Goal: Information Seeking & Learning: Learn about a topic

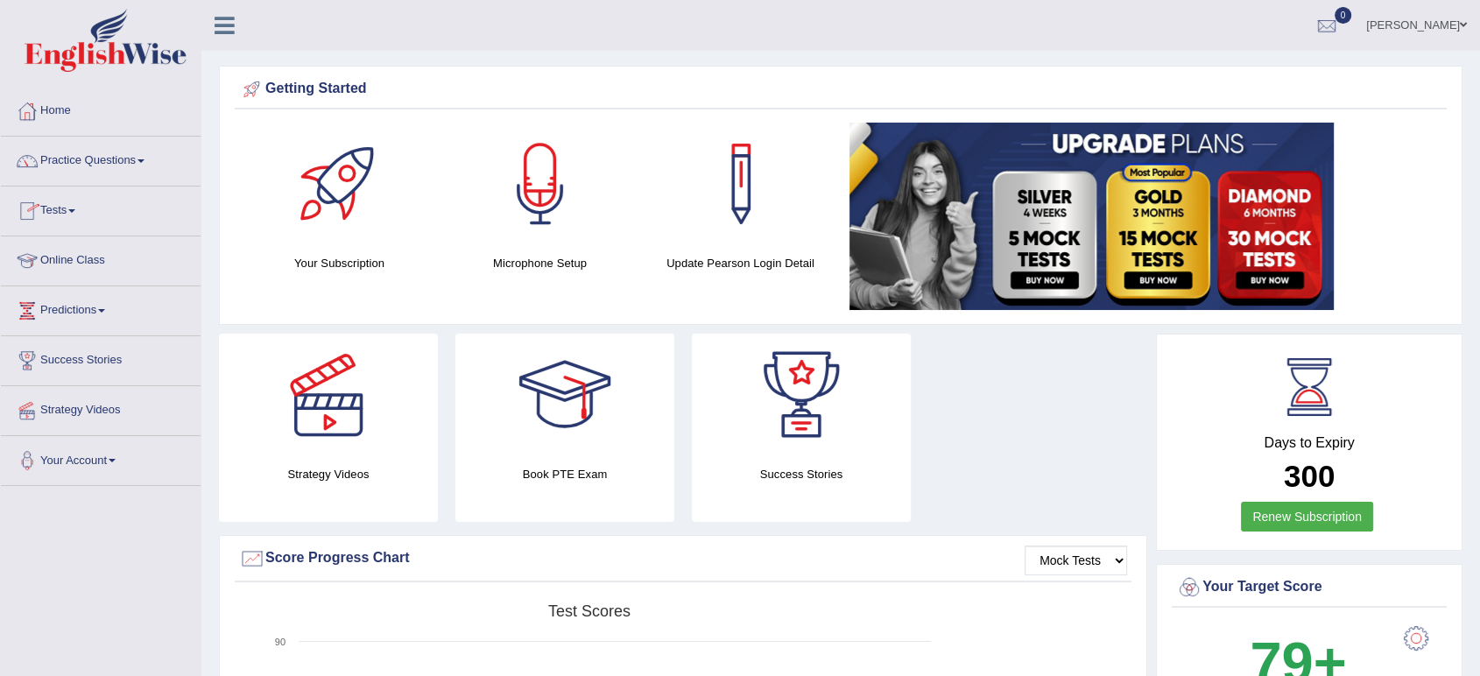
click at [81, 159] on link "Practice Questions" at bounding box center [101, 159] width 200 height 44
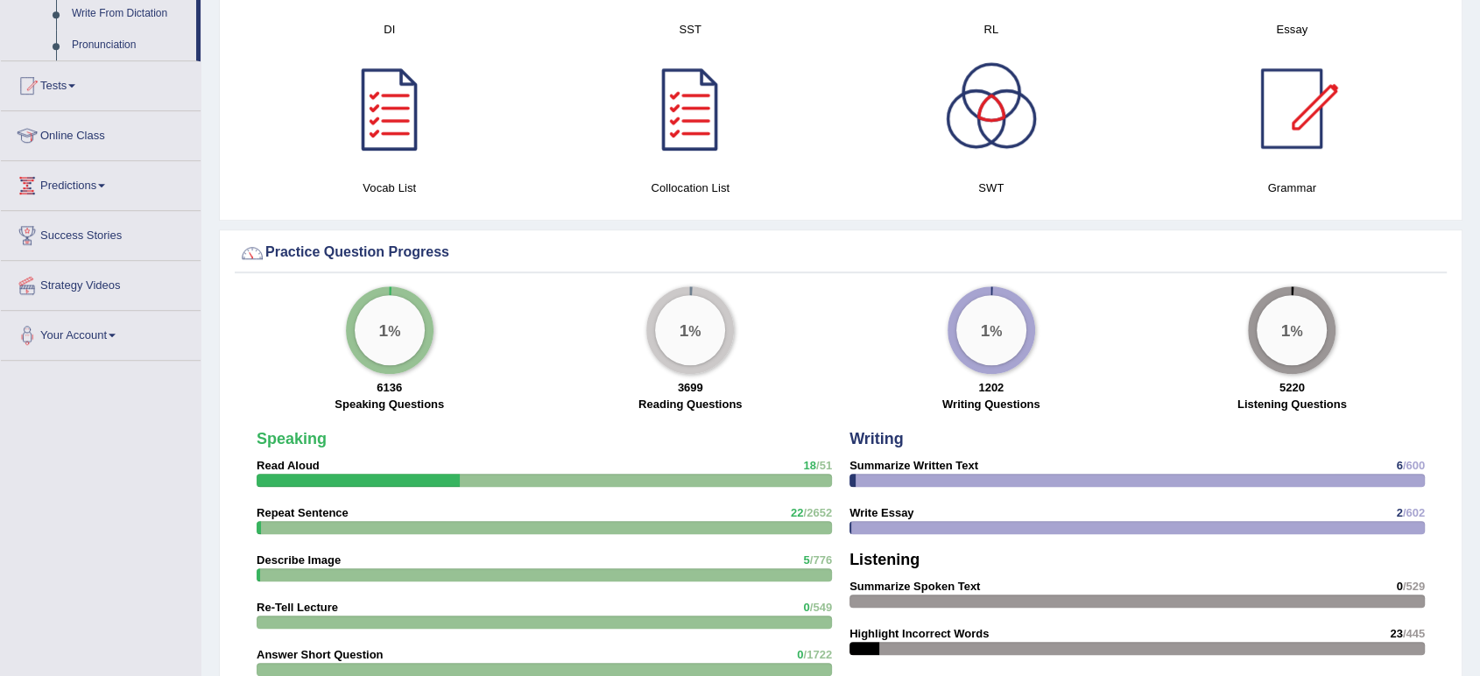
scroll to position [1062, 0]
click at [83, 139] on link "Online Class" at bounding box center [101, 132] width 200 height 44
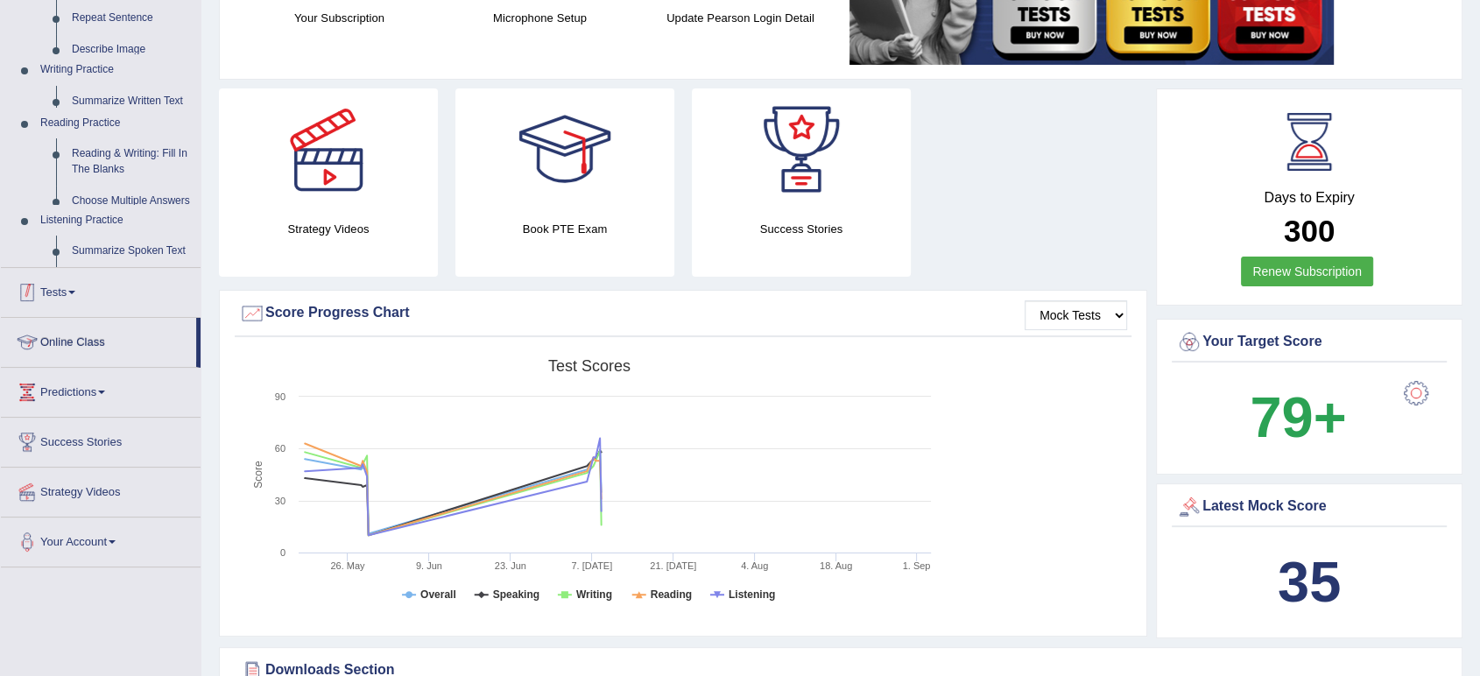
scroll to position [191, 0]
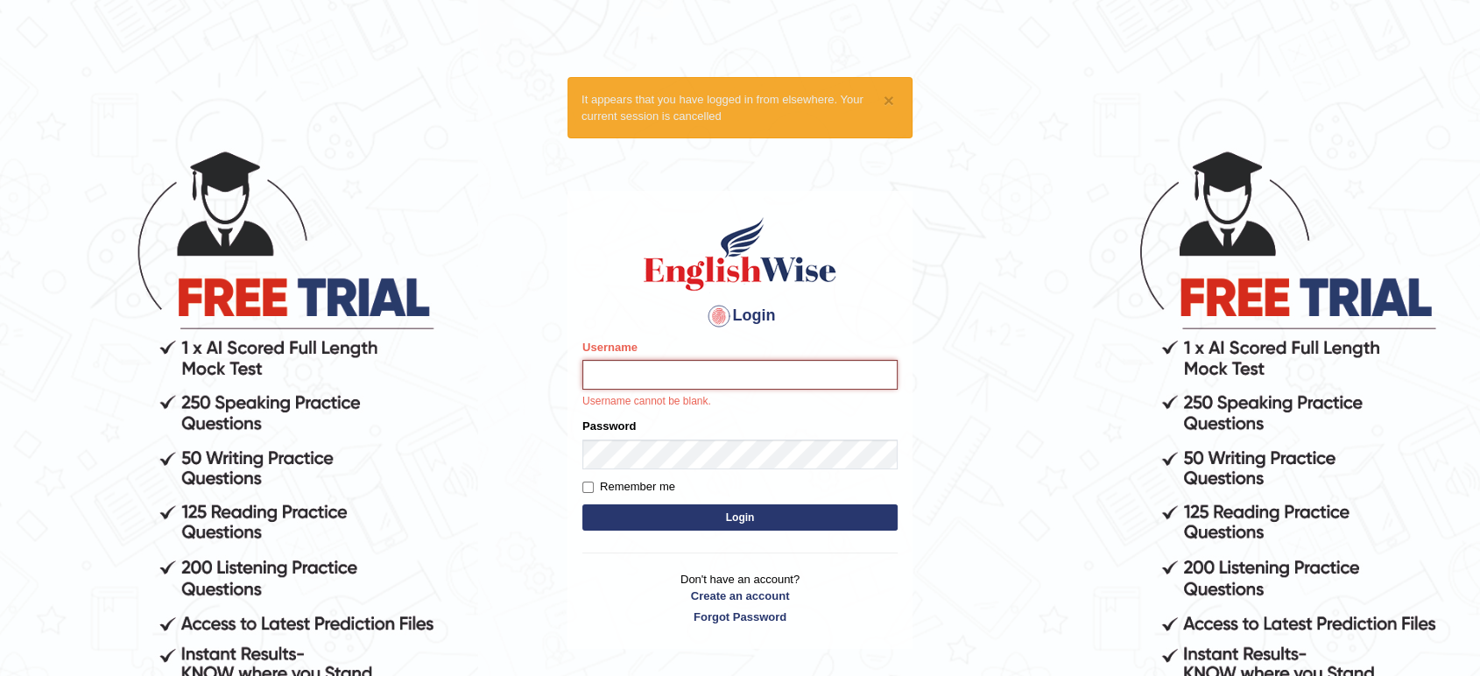
type input "vamshikumar"
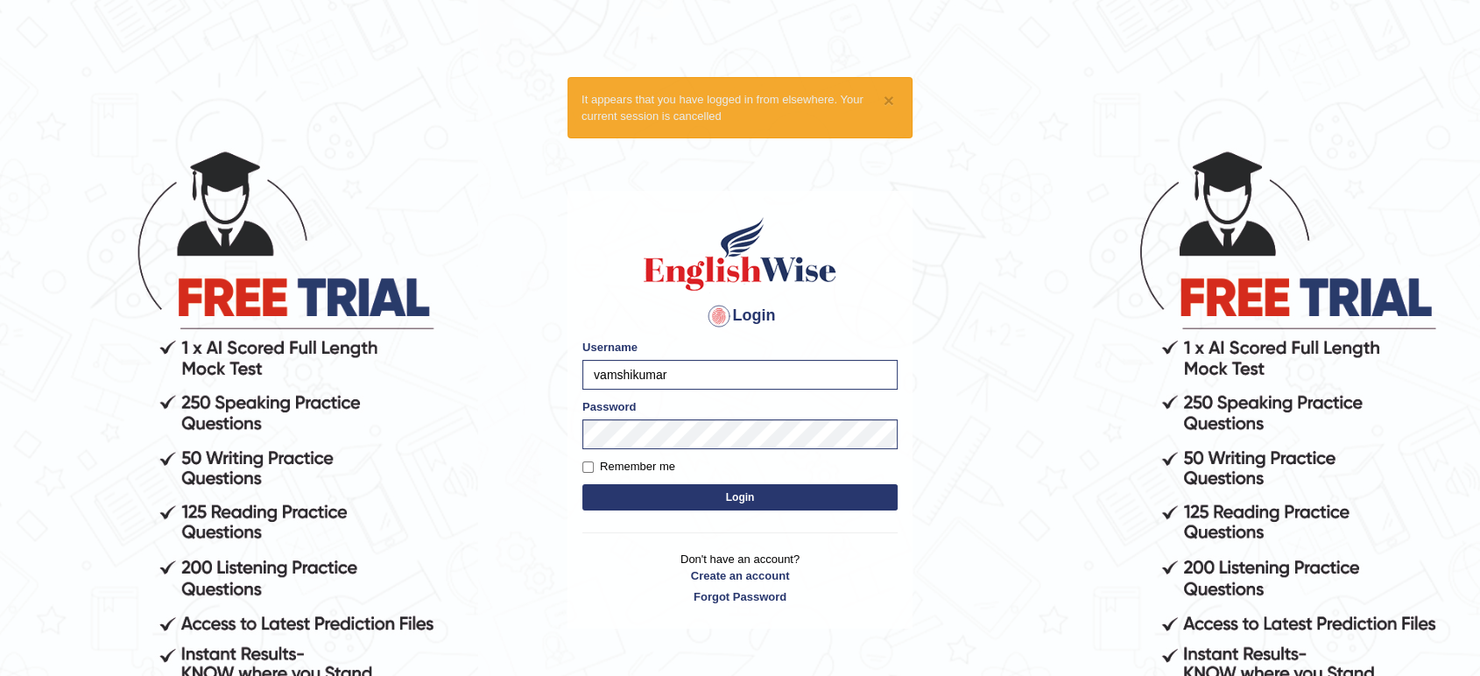
click at [596, 484] on button "Login" at bounding box center [739, 497] width 315 height 26
click at [592, 464] on input "Remember me" at bounding box center [587, 467] width 11 height 11
checkbox input "true"
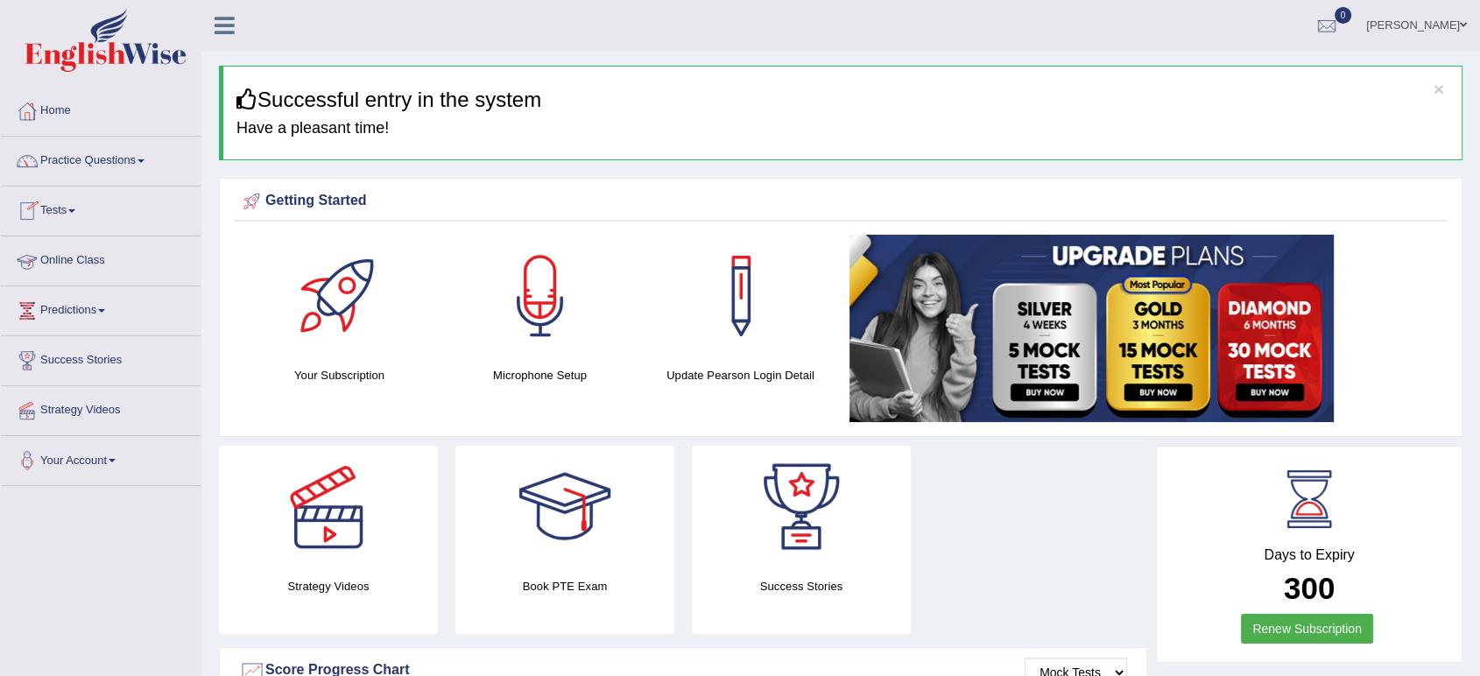
click at [54, 257] on link "Online Class" at bounding box center [101, 258] width 200 height 44
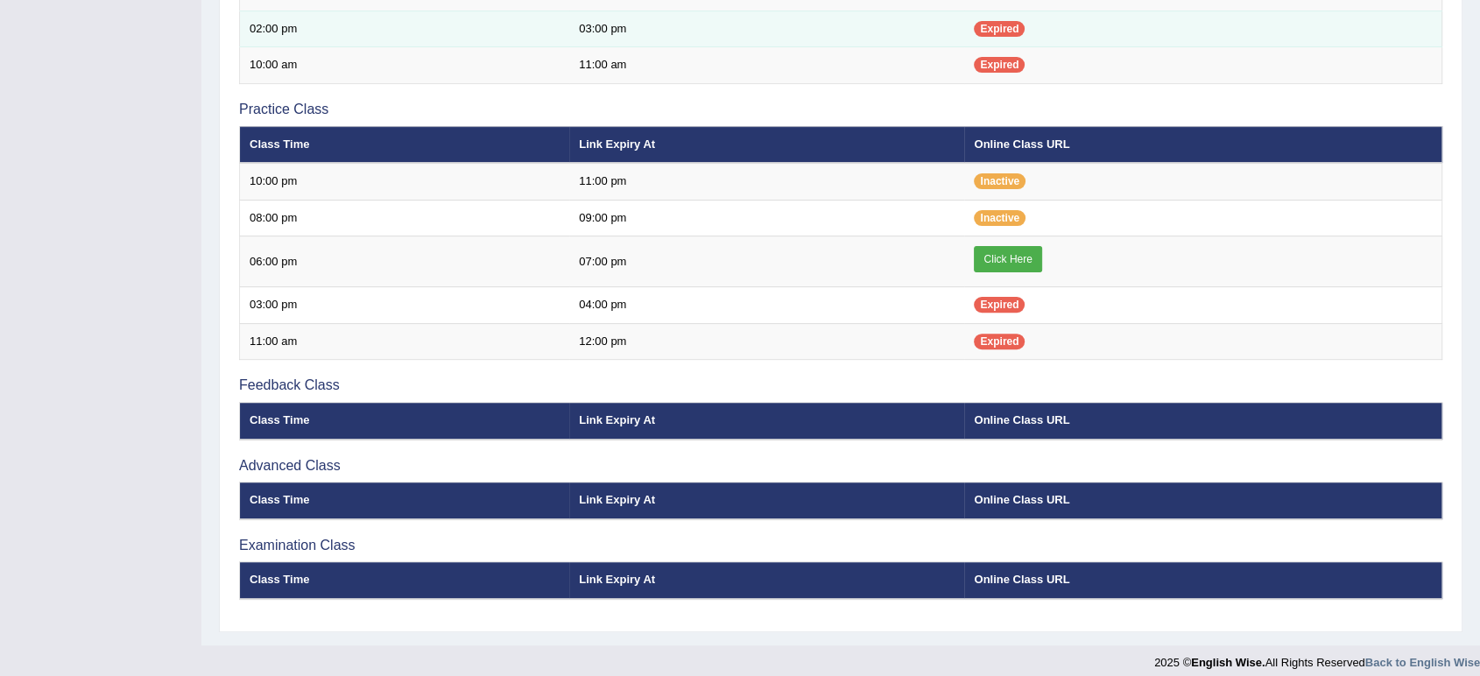
scroll to position [526, 0]
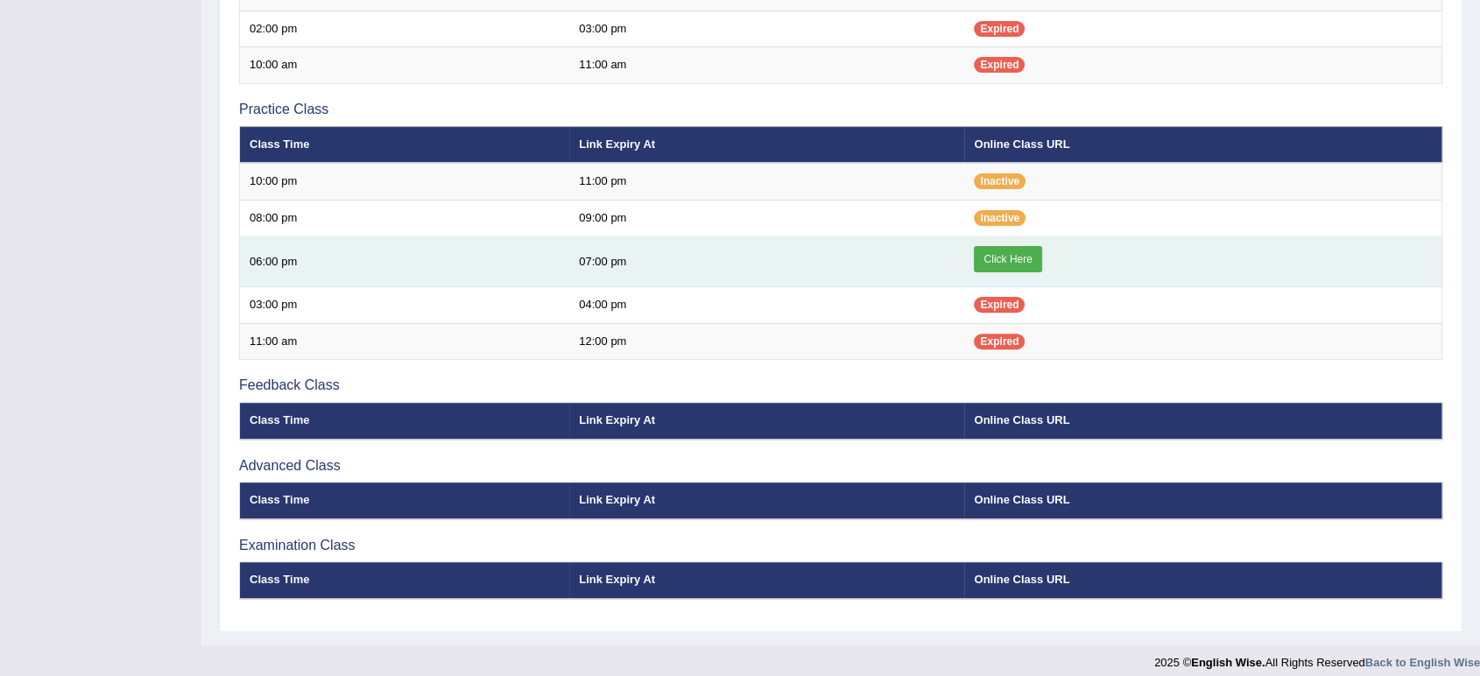
click at [1015, 254] on link "Click Here" at bounding box center [1007, 259] width 67 height 26
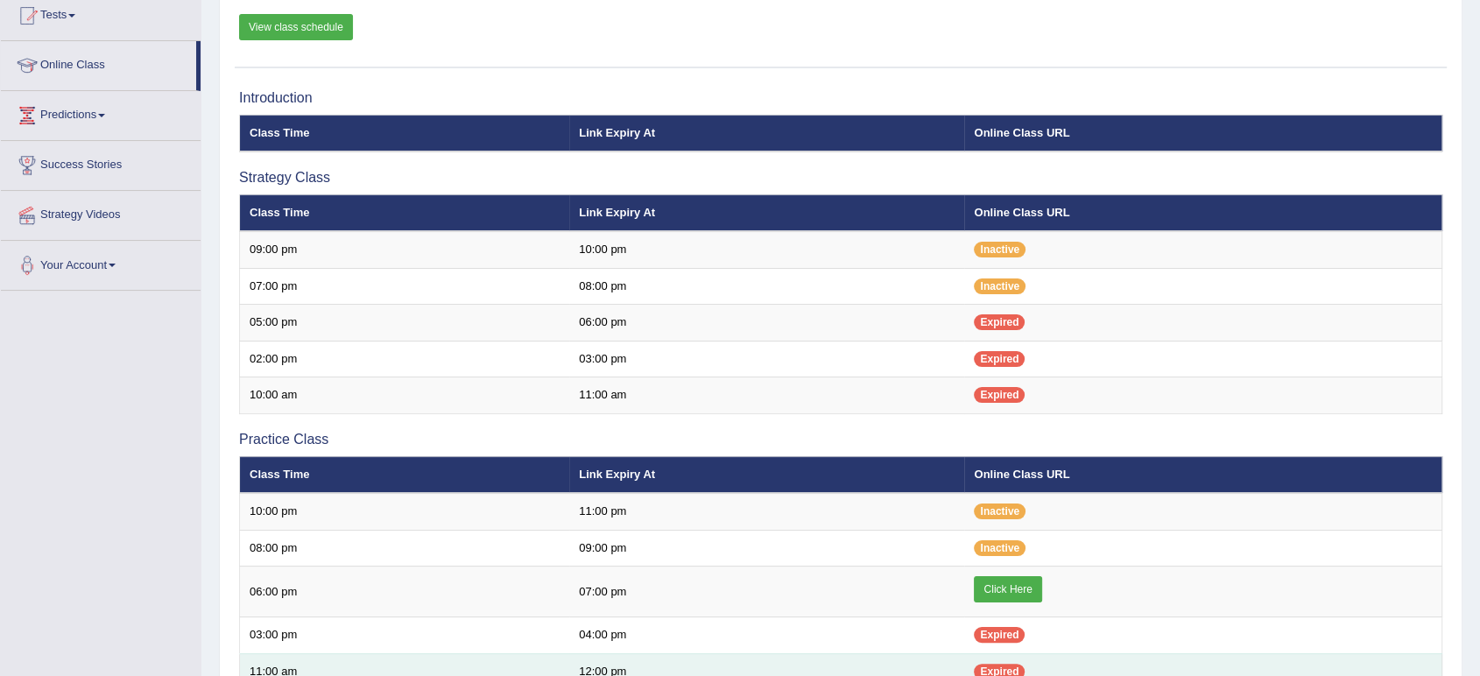
scroll to position [156, 0]
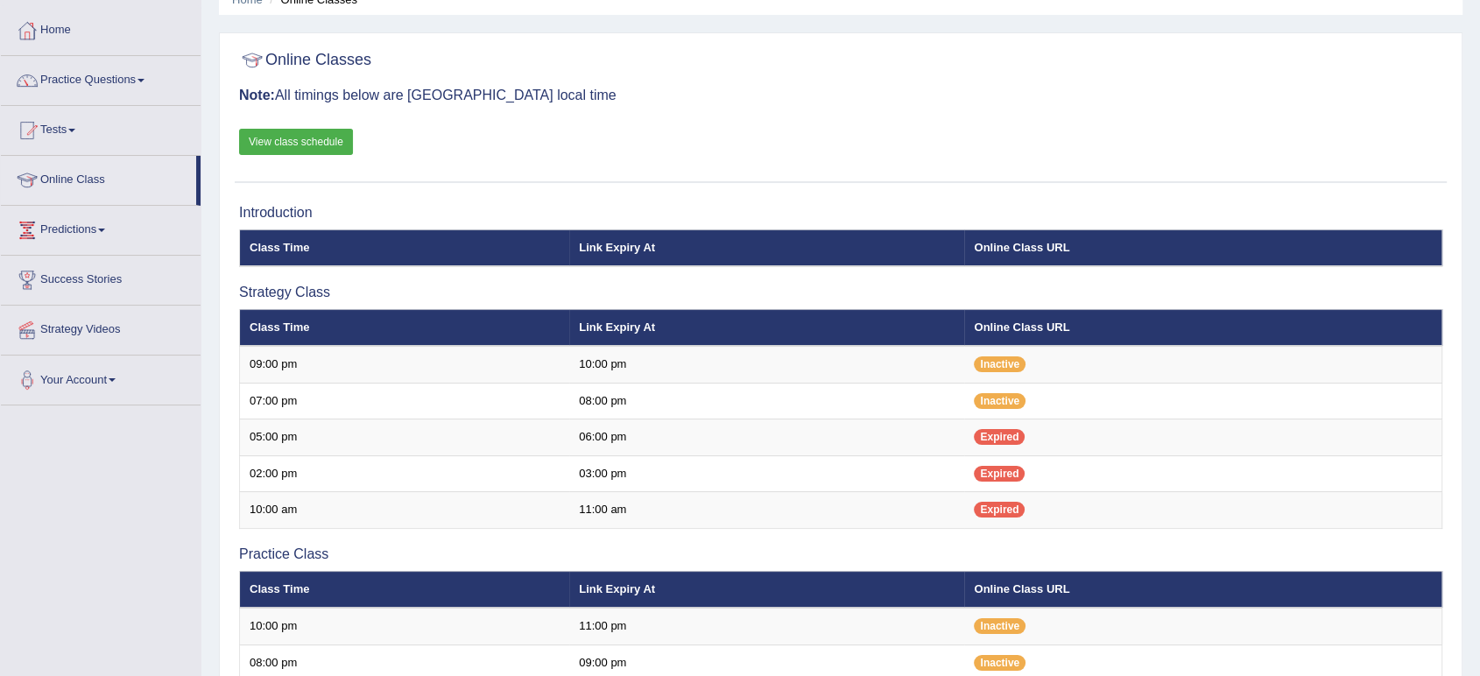
click at [290, 143] on link "View class schedule" at bounding box center [296, 142] width 114 height 26
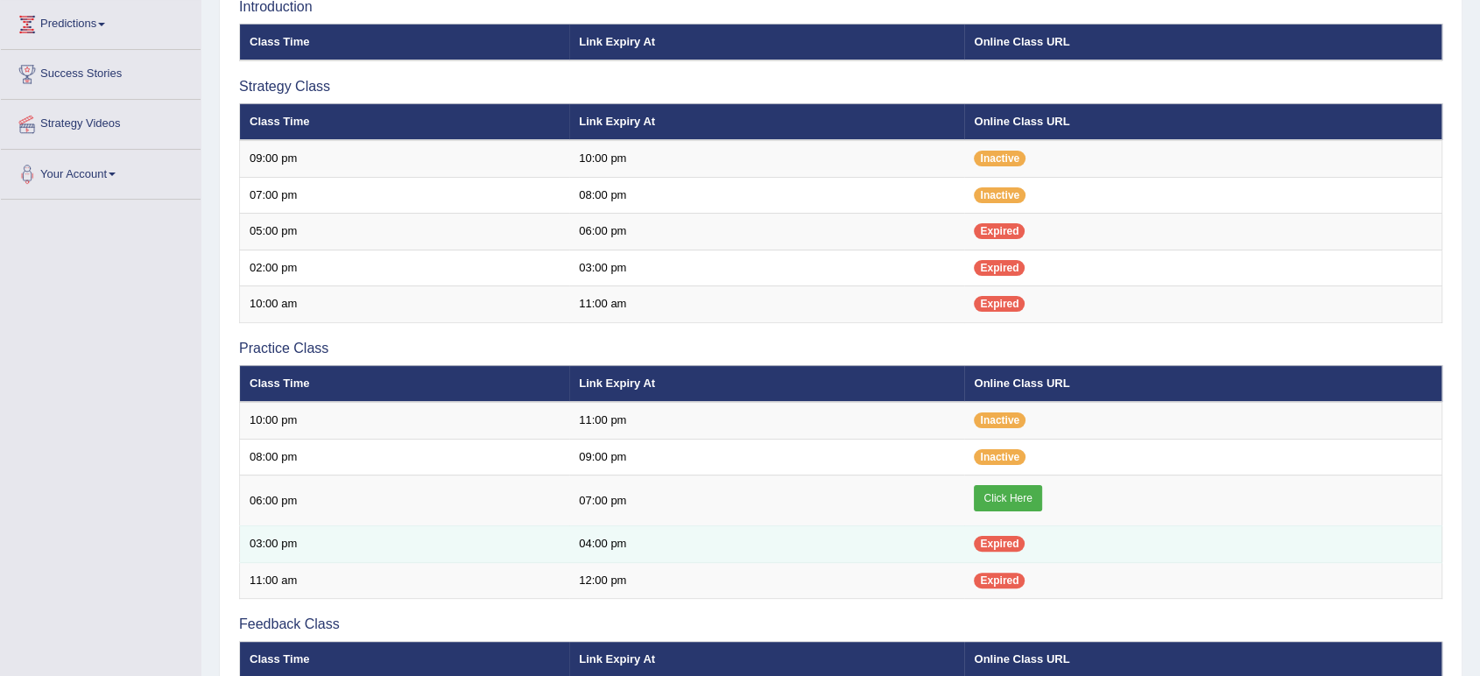
scroll to position [309, 0]
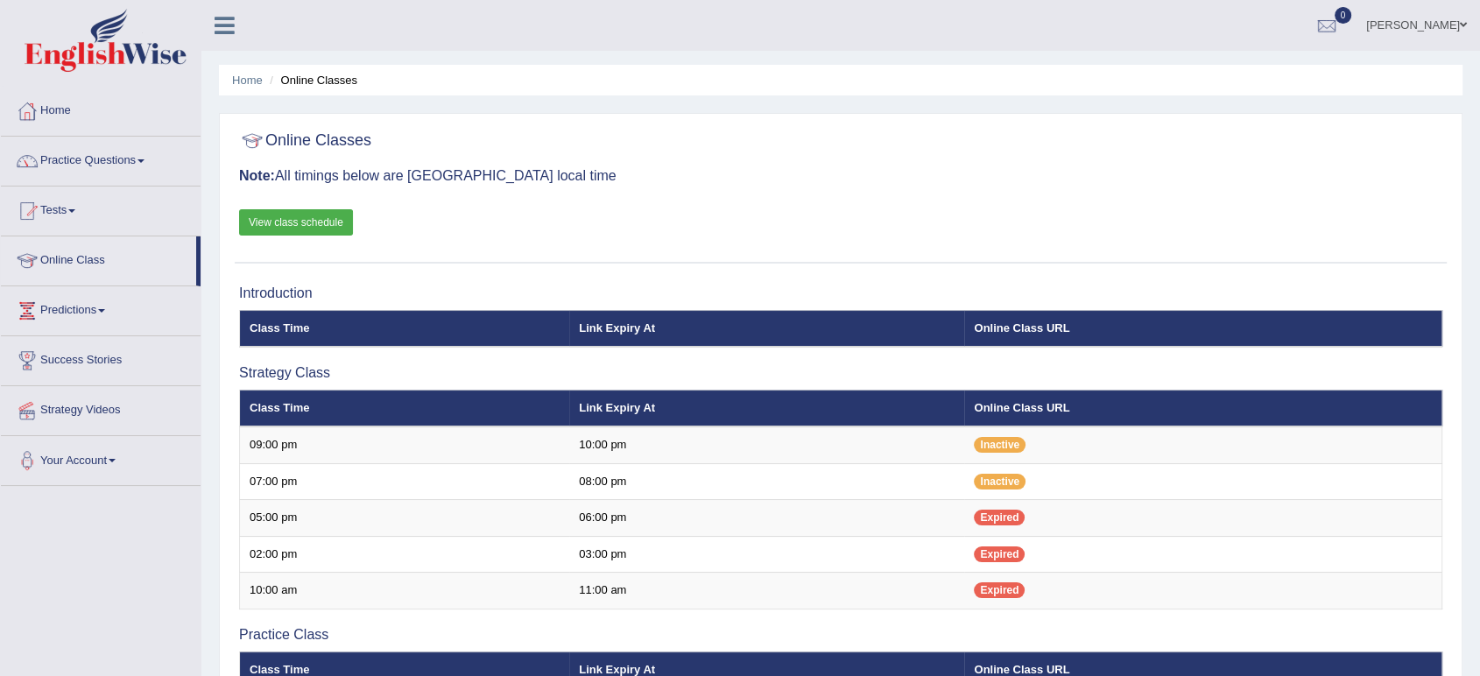
click at [74, 168] on link "Practice Questions" at bounding box center [101, 159] width 200 height 44
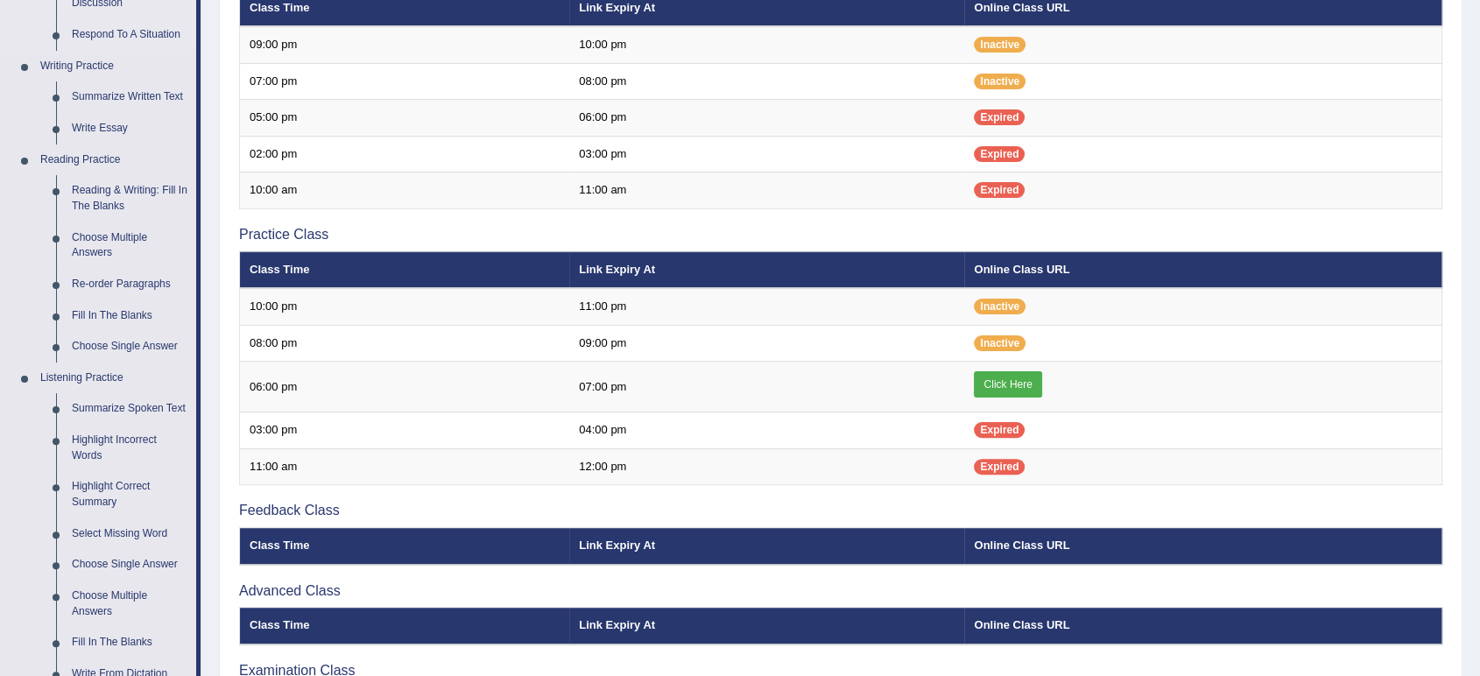
scroll to position [401, 0]
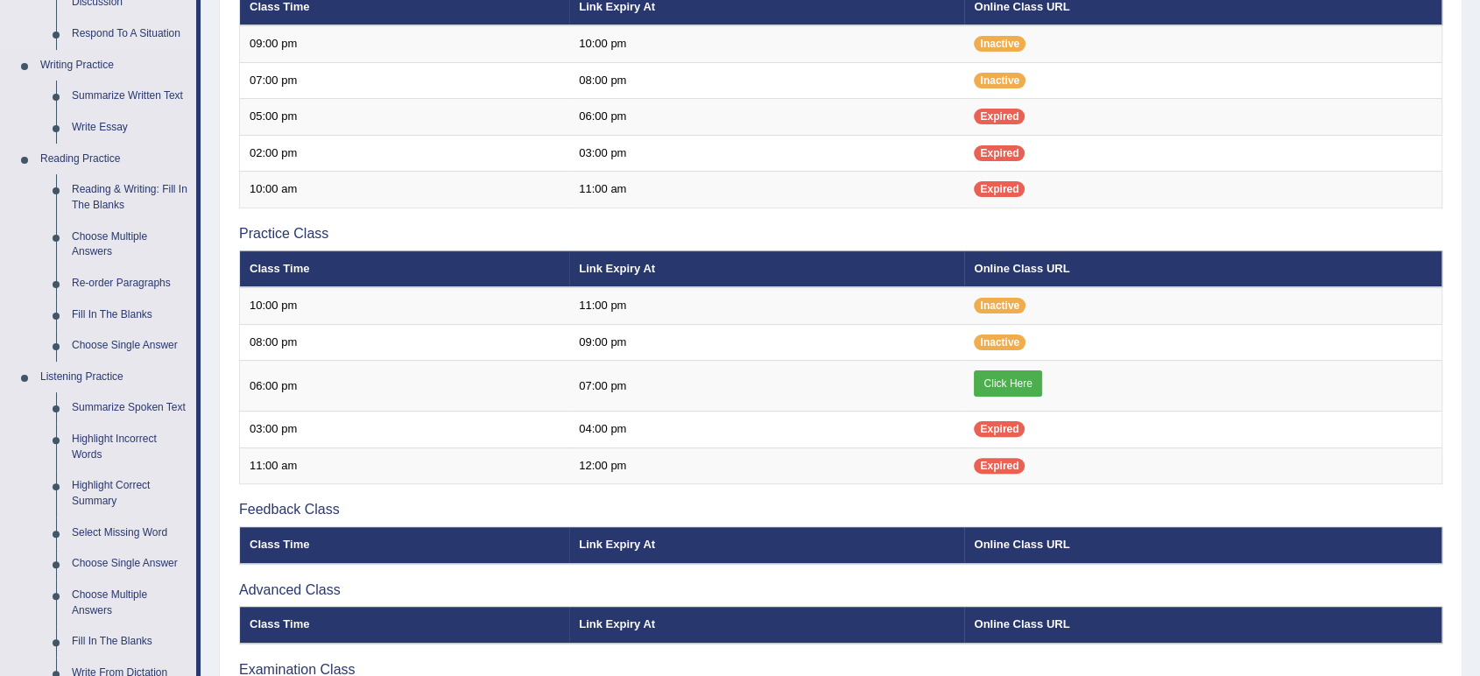
click at [147, 186] on link "Reading & Writing: Fill In The Blanks" at bounding box center [130, 197] width 132 height 46
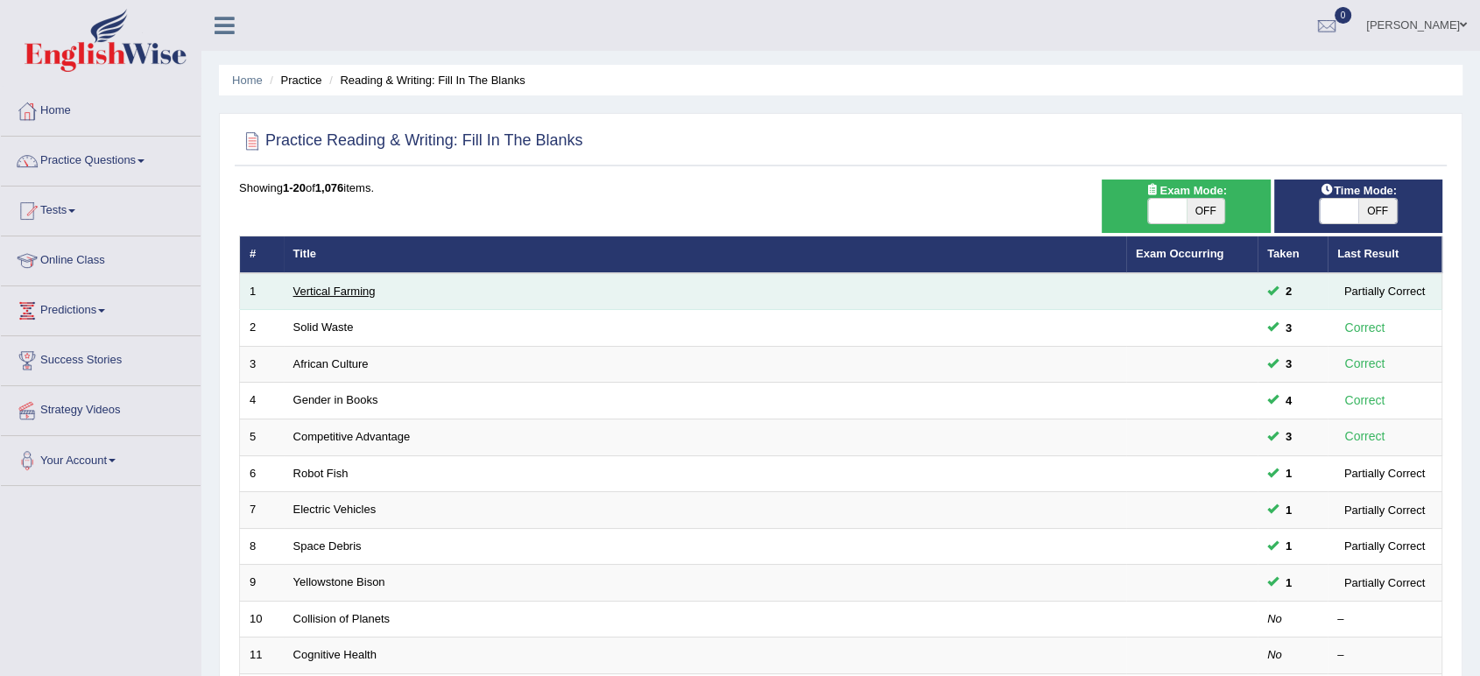
click at [327, 289] on link "Vertical Farming" at bounding box center [334, 291] width 82 height 13
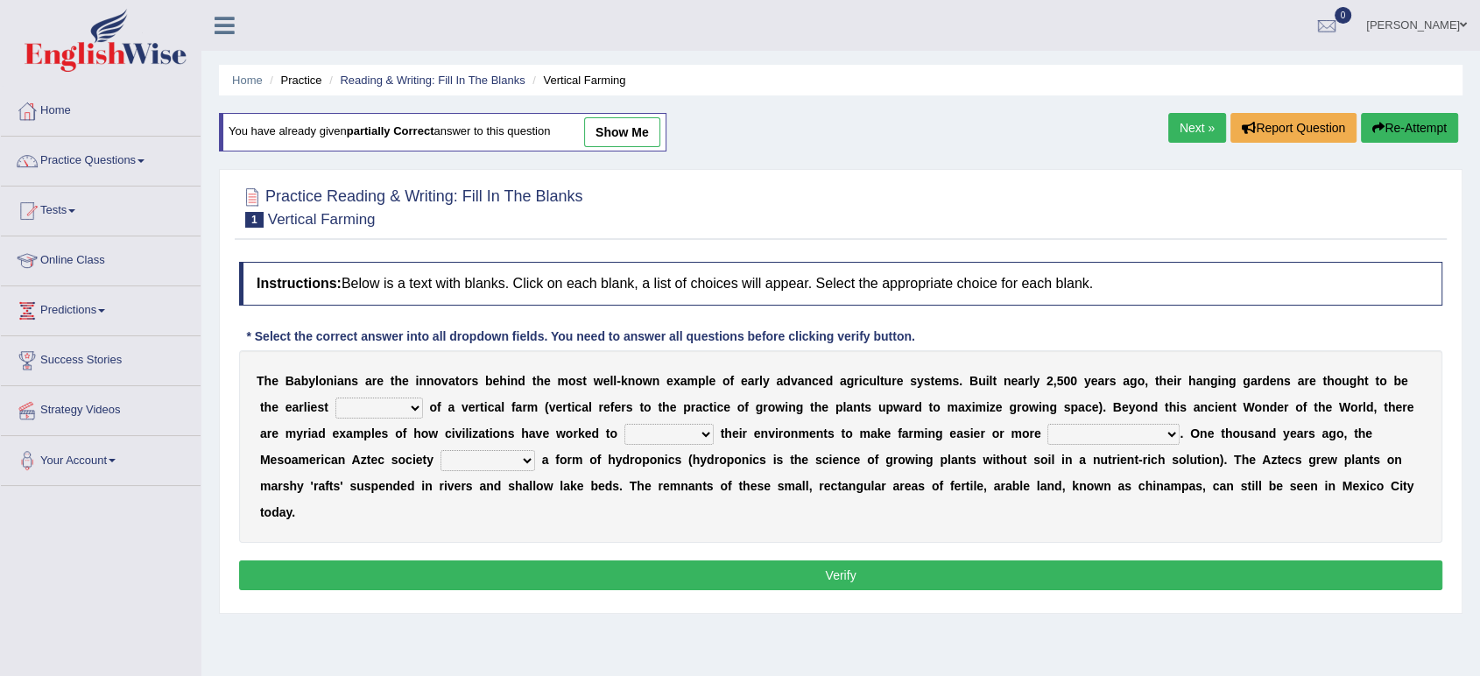
scroll to position [99, 0]
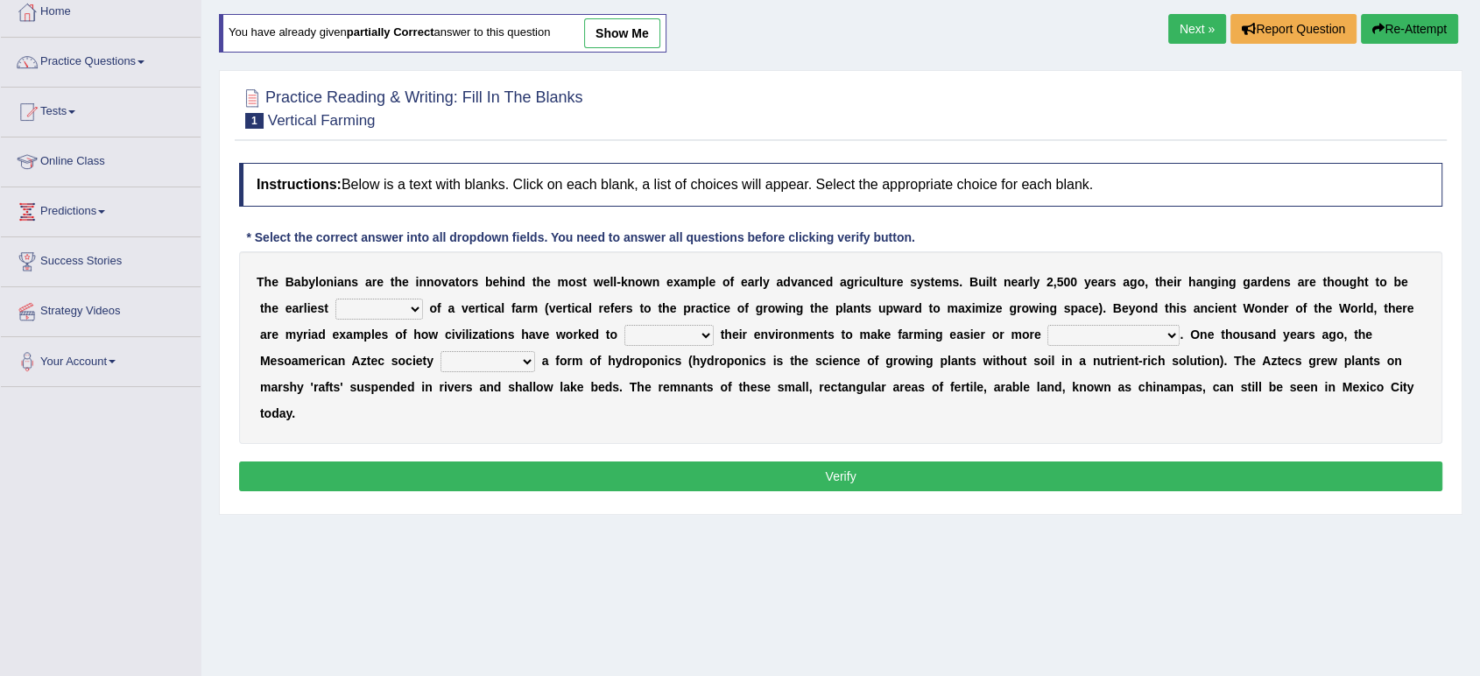
click at [367, 300] on select "prototype failure discredit protocol" at bounding box center [379, 309] width 88 height 21
select select "protocol"
click at [335, 299] on select "prototype failure discredit protocol" at bounding box center [379, 309] width 88 height 21
click at [656, 335] on select "manipulate escape respect disarrange" at bounding box center [668, 335] width 89 height 21
select select "manipulate"
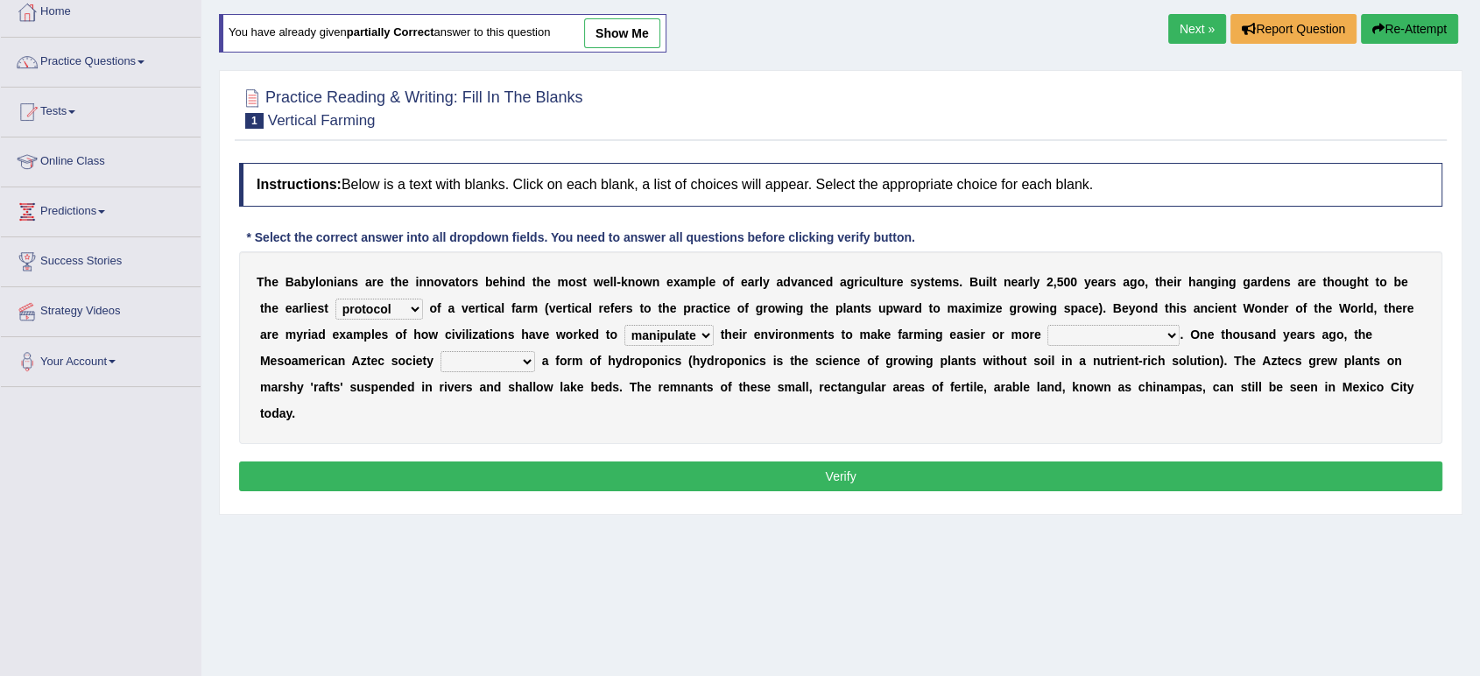
click at [624, 325] on select "manipulate escape respect disarrange" at bounding box center [668, 335] width 89 height 21
click at [1120, 341] on select "productive constructive connective counterproductive" at bounding box center [1114, 335] width 132 height 21
select select "productive"
click at [1048, 325] on select "productive constructive connective counterproductive" at bounding box center [1114, 335] width 132 height 21
click at [479, 362] on select "domineered volunteered pioneered engineered" at bounding box center [488, 361] width 95 height 21
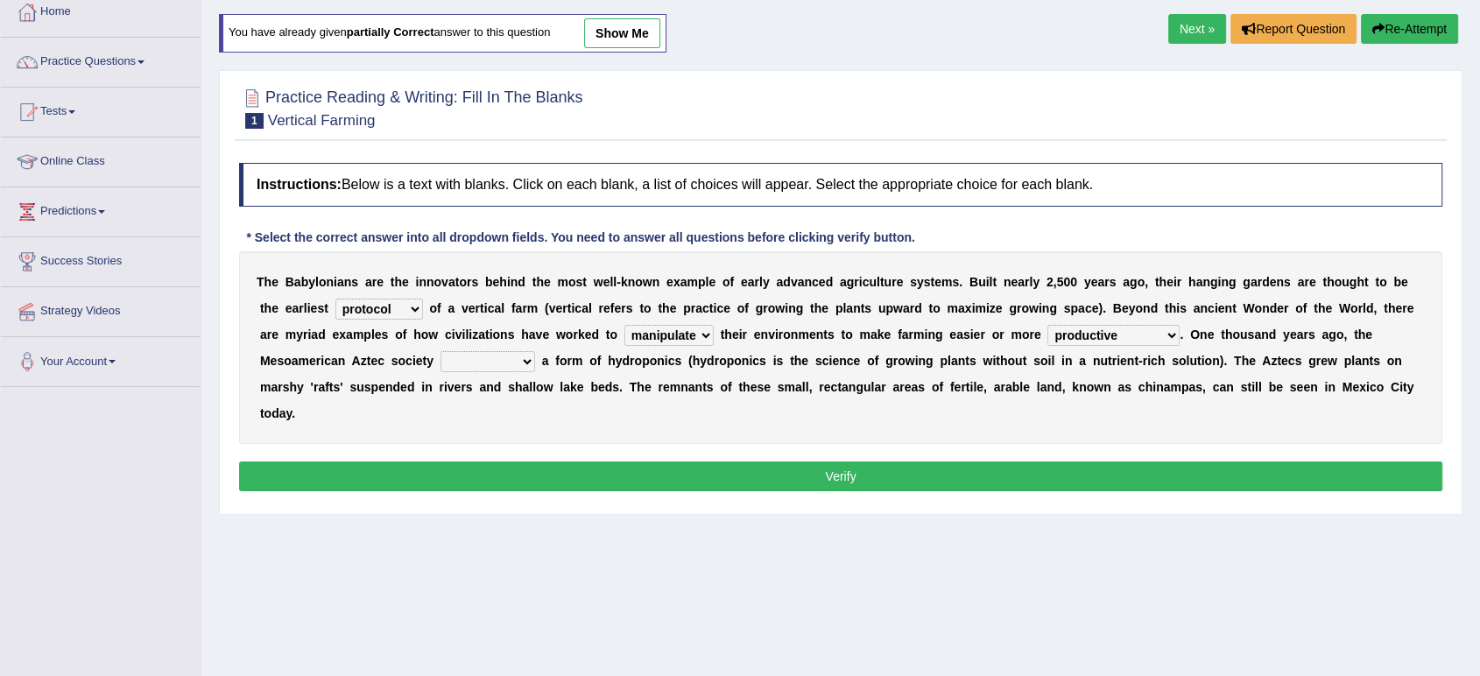
select select "pioneered"
click at [441, 351] on select "domineered volunteered pioneered engineered" at bounding box center [488, 361] width 95 height 21
drag, startPoint x: 492, startPoint y: 370, endPoint x: 488, endPoint y: 353, distance: 17.2
click at [488, 353] on select "domineered volunteered pioneered engineered" at bounding box center [488, 361] width 95 height 21
click at [580, 440] on div "T h e B a b y l o n i a n s a r e t h e i n n o v a t o r s b e h i n d t h e m…" at bounding box center [840, 347] width 1203 height 193
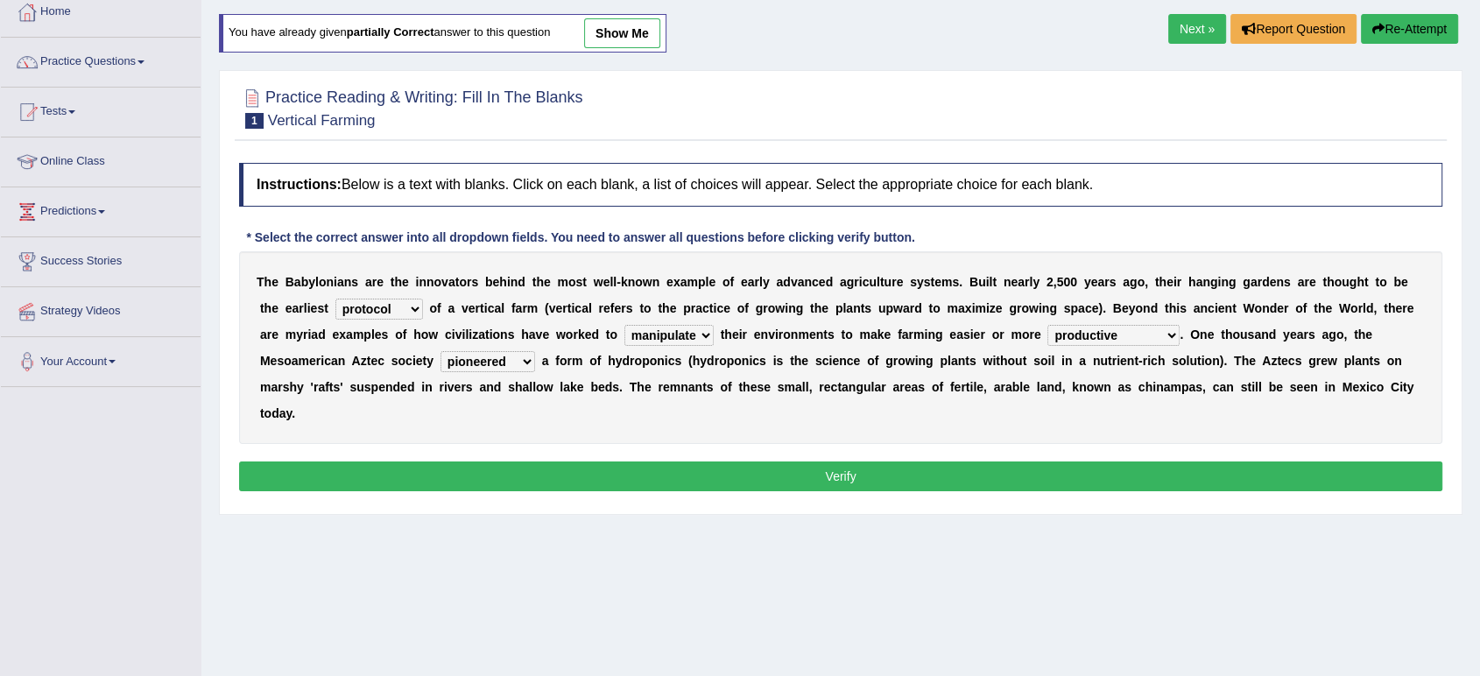
click at [579, 469] on button "Verify" at bounding box center [840, 477] width 1203 height 30
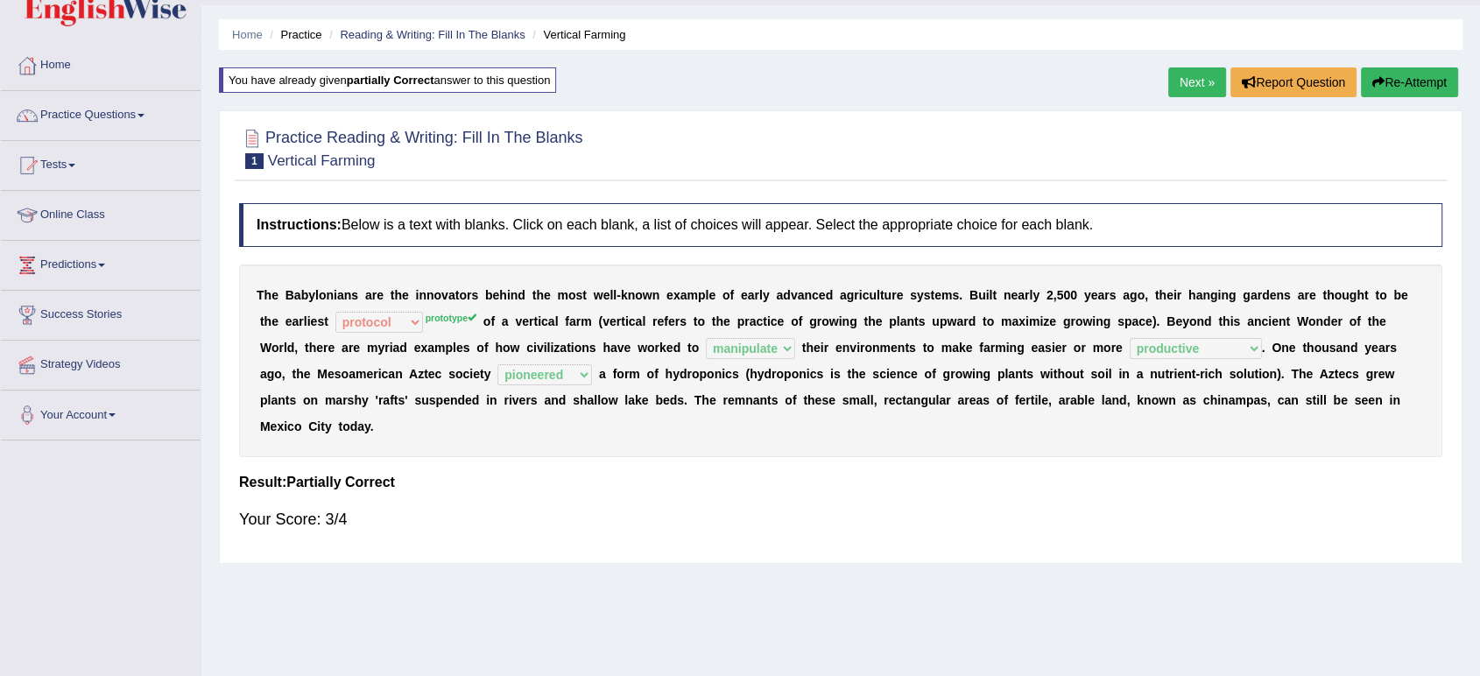
scroll to position [45, 0]
click at [1191, 82] on link "Next »" at bounding box center [1197, 83] width 58 height 30
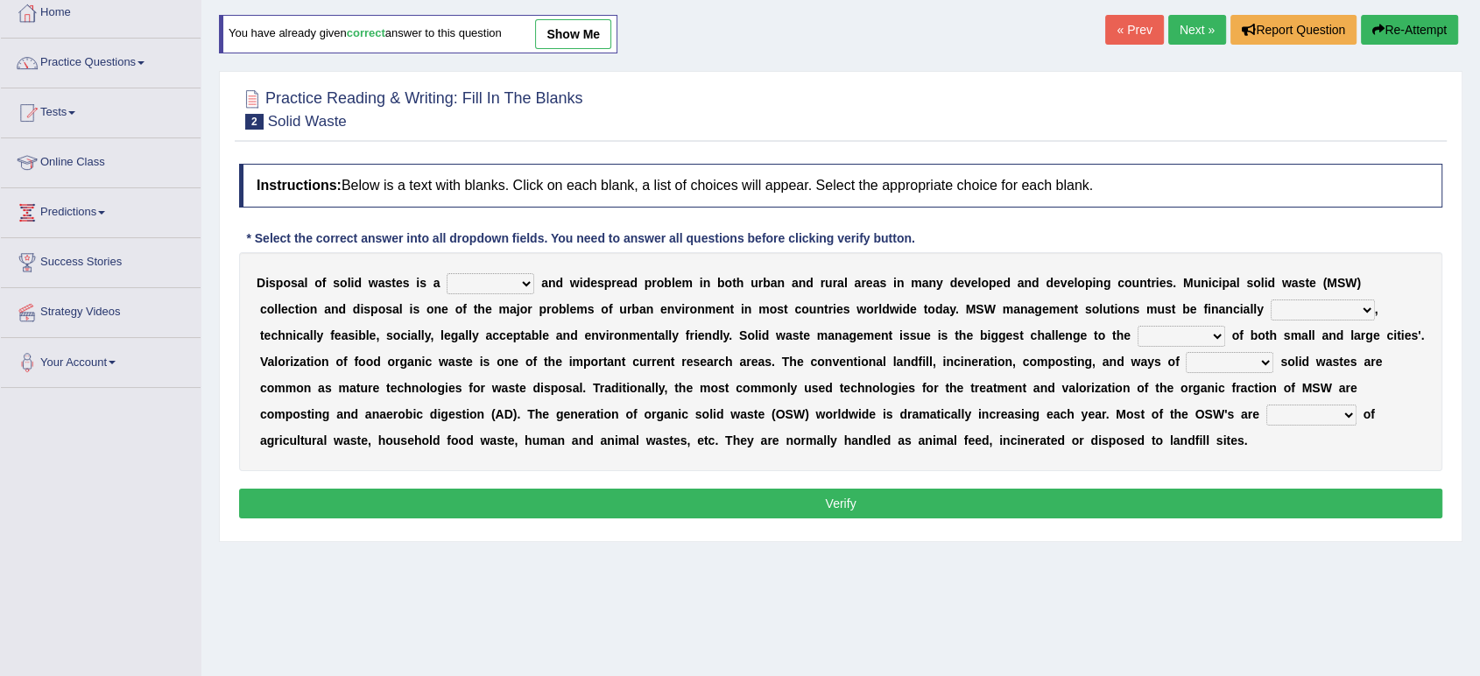
scroll to position [123, 0]
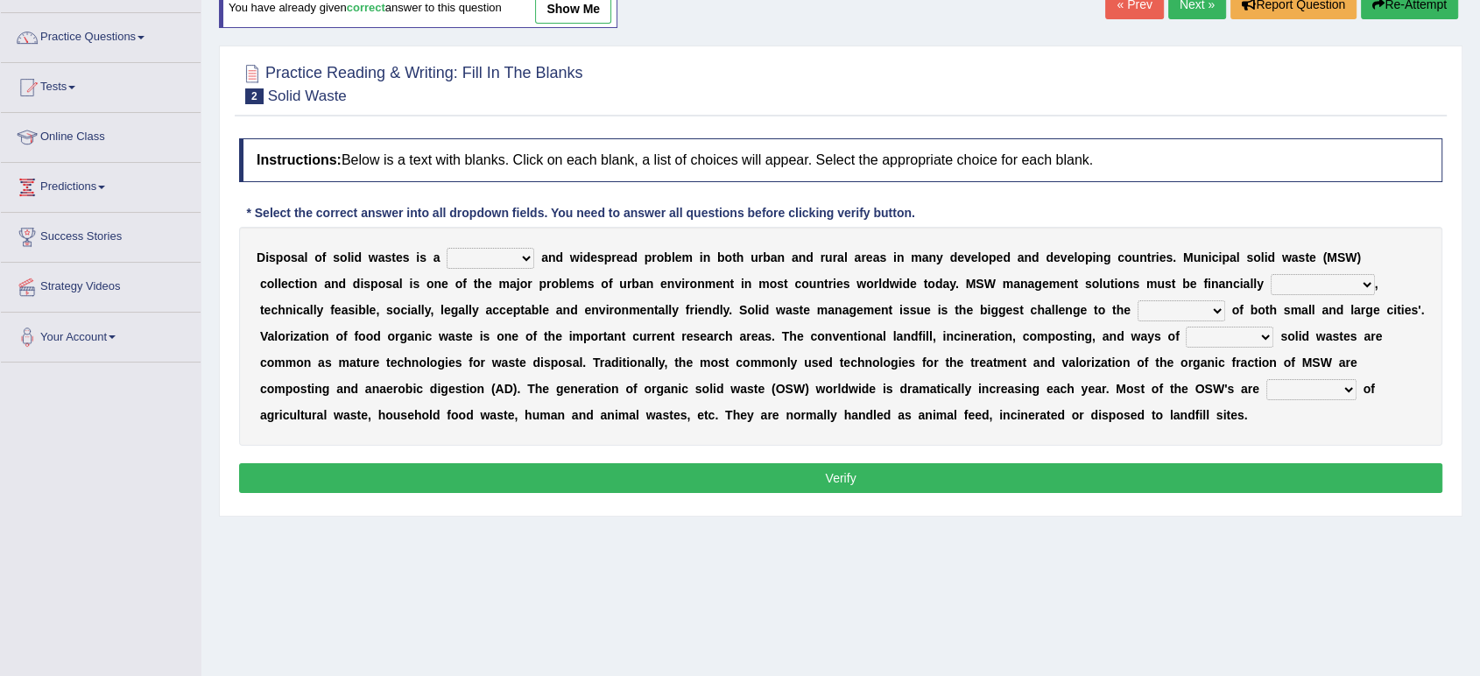
click at [469, 272] on div "D i s p o s a l o f s o l i d w a s t e s i s a slanting stinging stalling shaf…" at bounding box center [840, 336] width 1203 height 219
click at [483, 256] on select "slanting stinging stalling shafting" at bounding box center [491, 258] width 88 height 21
select select "slanting"
click at [447, 248] on select "slanting stinging stalling shafting" at bounding box center [491, 258] width 88 height 21
click at [1160, 308] on select "plants culture authorities history" at bounding box center [1182, 310] width 88 height 21
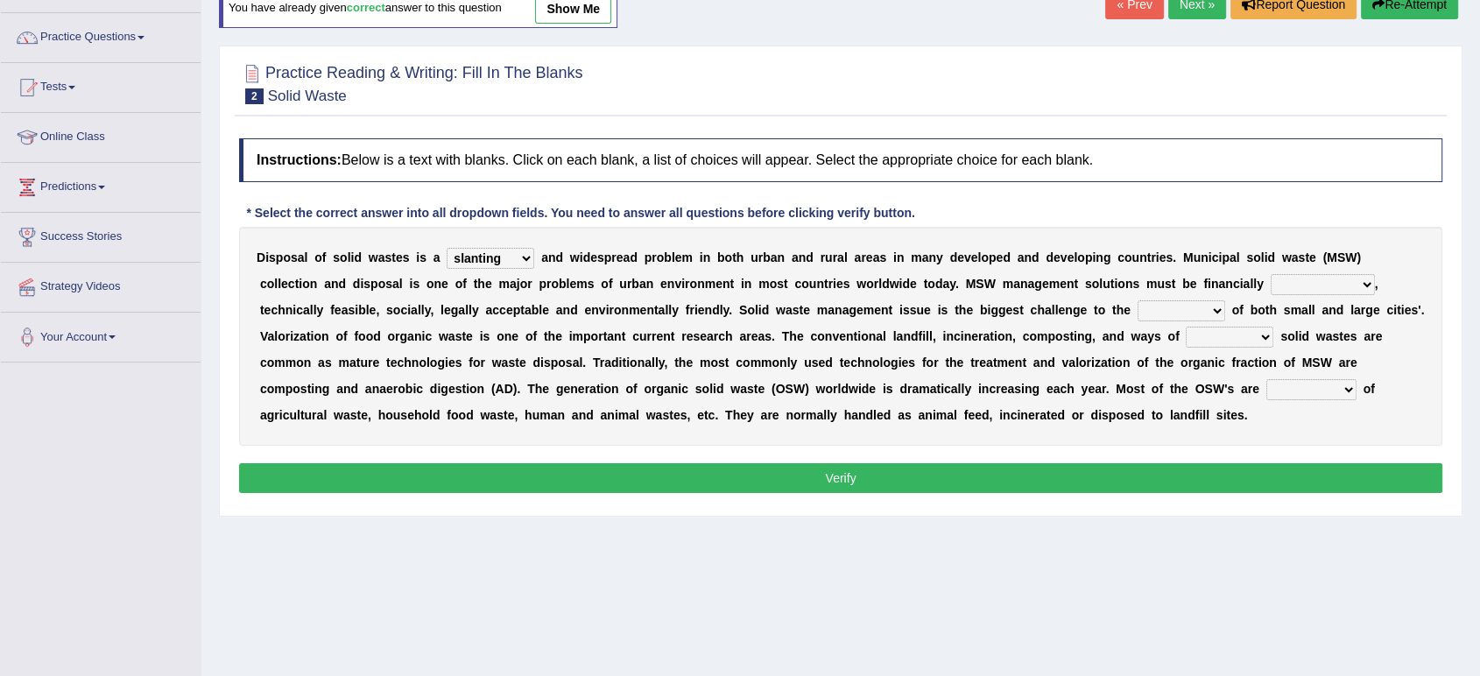
select select "authorities"
click at [1138, 300] on select "plants culture authorities history" at bounding box center [1182, 310] width 88 height 21
click at [1208, 335] on select "reserving preserving deserving handling" at bounding box center [1230, 337] width 88 height 21
select select "handling"
click at [1186, 327] on select "reserving preserving deserving handling" at bounding box center [1230, 337] width 88 height 21
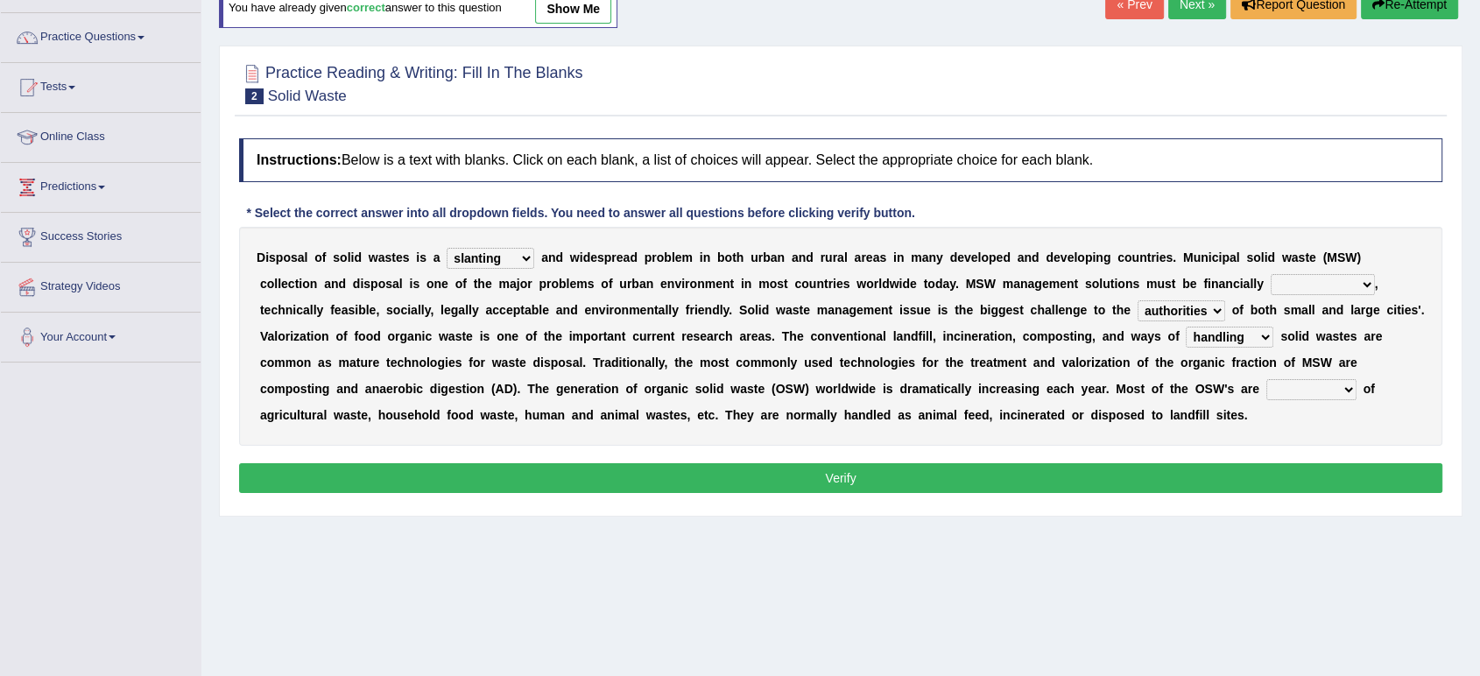
click at [1288, 391] on select "composed disposed composing disposing" at bounding box center [1311, 389] width 90 height 21
select select "composed"
click at [1266, 379] on select "composed disposed composing disposing" at bounding box center [1311, 389] width 90 height 21
click at [1233, 463] on button "Verify" at bounding box center [840, 478] width 1203 height 30
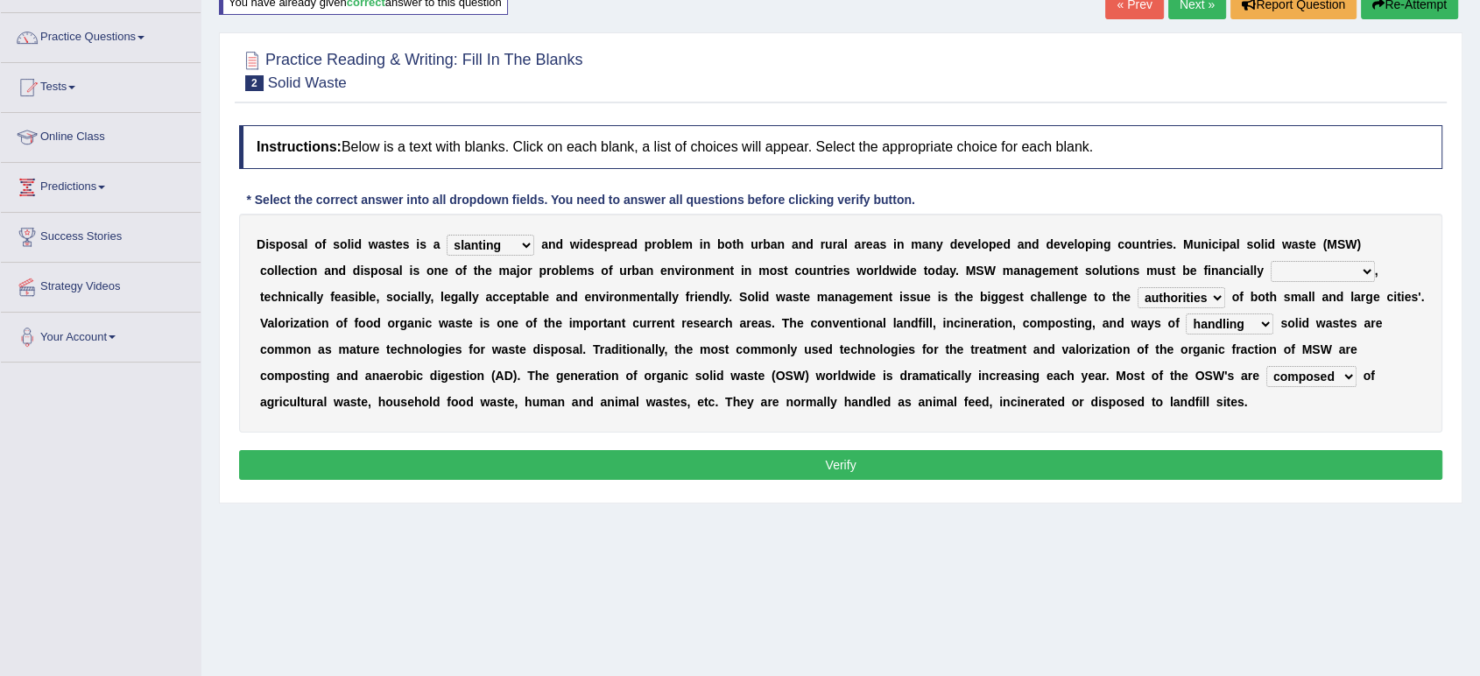
click at [1339, 267] on select "unattainable sustainable objectionable treasonable" at bounding box center [1323, 271] width 104 height 21
select select "sustainable"
click at [1271, 261] on select "unattainable sustainable objectionable treasonable" at bounding box center [1323, 271] width 104 height 21
click at [1308, 266] on select "unattainable sustainable objectionable treasonable" at bounding box center [1323, 271] width 104 height 21
click at [1271, 261] on select "unattainable sustainable objectionable treasonable" at bounding box center [1323, 271] width 104 height 21
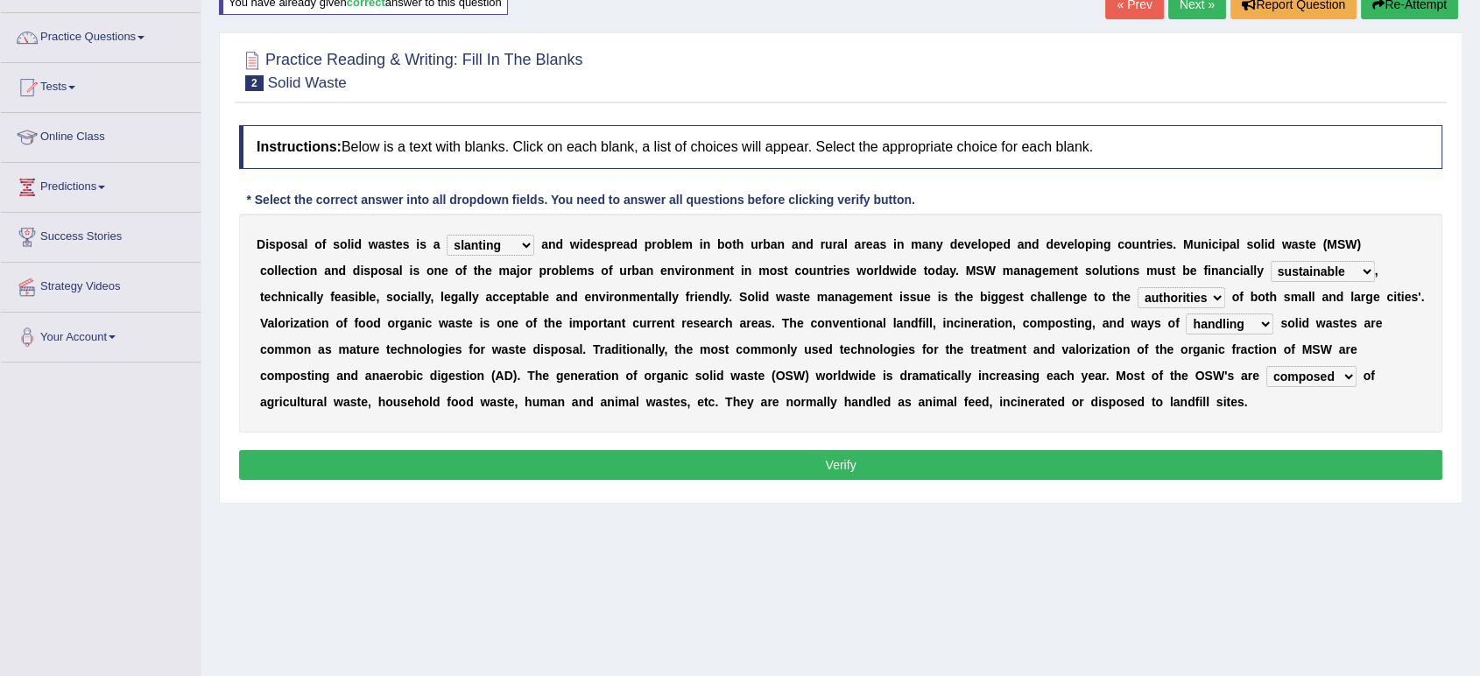
click at [672, 466] on button "Verify" at bounding box center [840, 465] width 1203 height 30
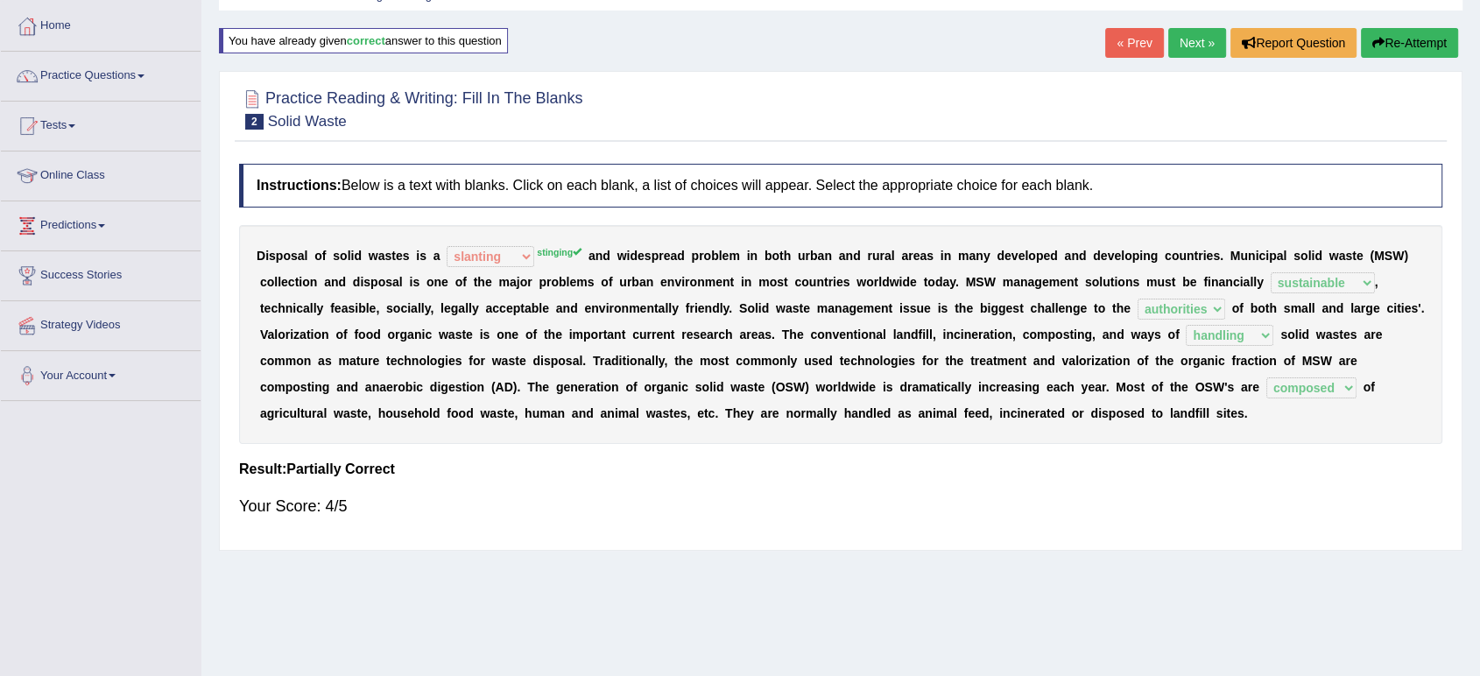
scroll to position [86, 0]
click at [555, 260] on div "D i s p o s a l o f s o l i d w a s t e s i s a slanting stinging stalling shaf…" at bounding box center [840, 333] width 1203 height 219
click at [554, 250] on sup "stinging" at bounding box center [559, 251] width 45 height 11
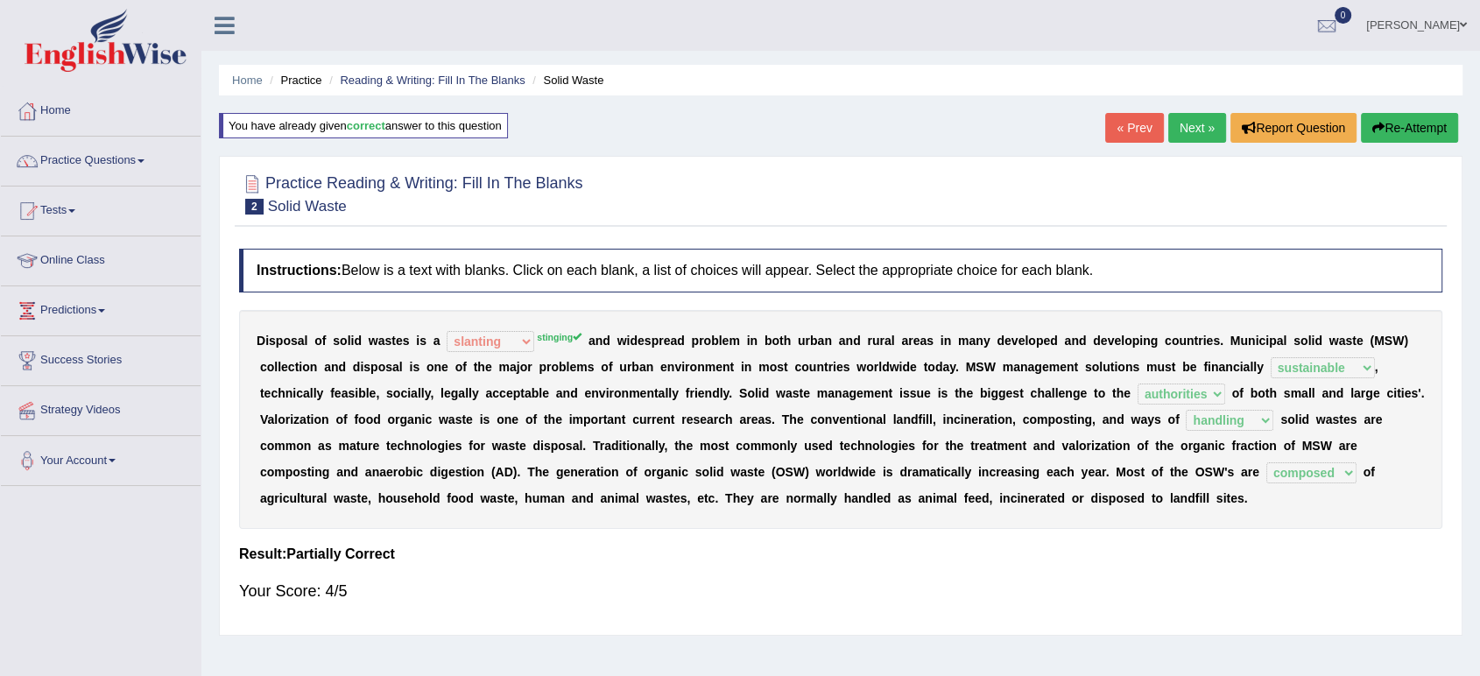
click at [1188, 136] on link "Next »" at bounding box center [1197, 128] width 58 height 30
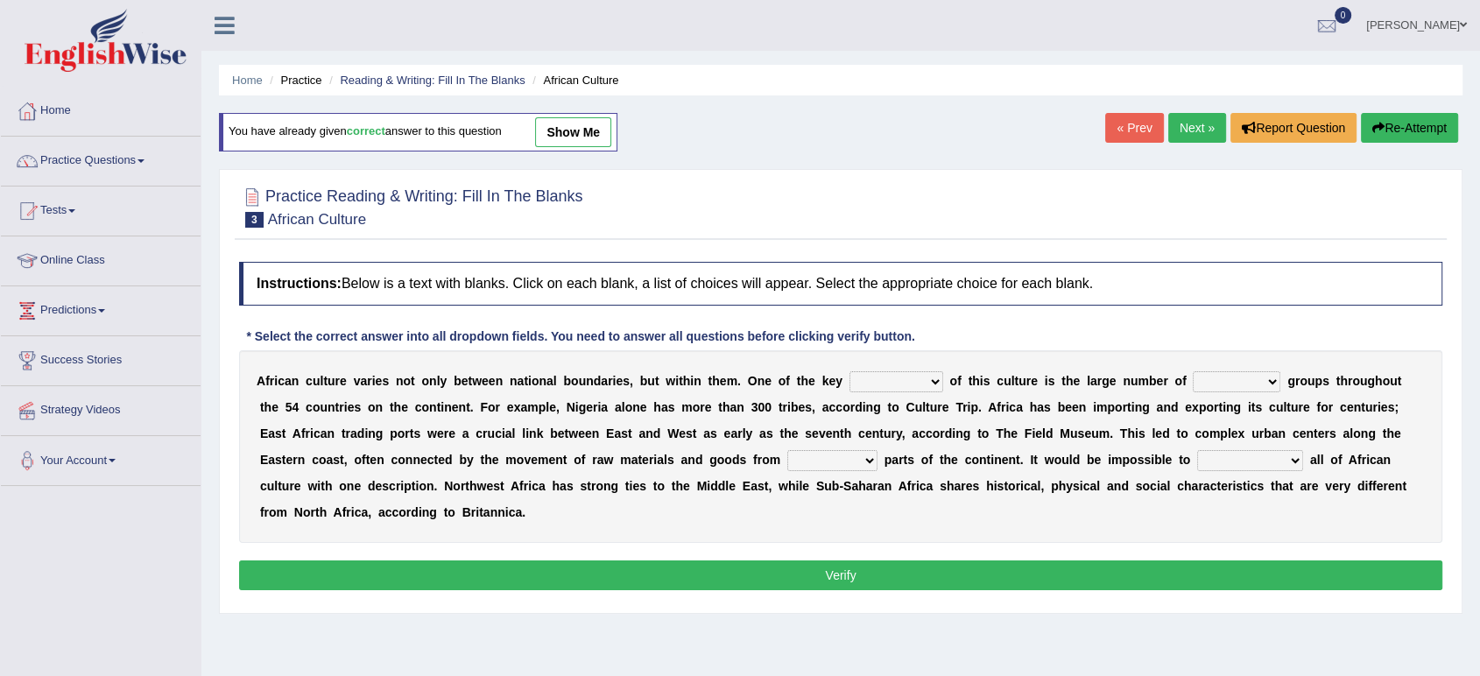
click at [914, 386] on select "conjectures features issues doubts" at bounding box center [897, 381] width 94 height 21
select select "features"
click at [850, 371] on select "conjectures features issues doubts" at bounding box center [897, 381] width 94 height 21
click at [1221, 384] on select "ethic ethnic eugenic epic" at bounding box center [1237, 381] width 88 height 21
select select "ethnic"
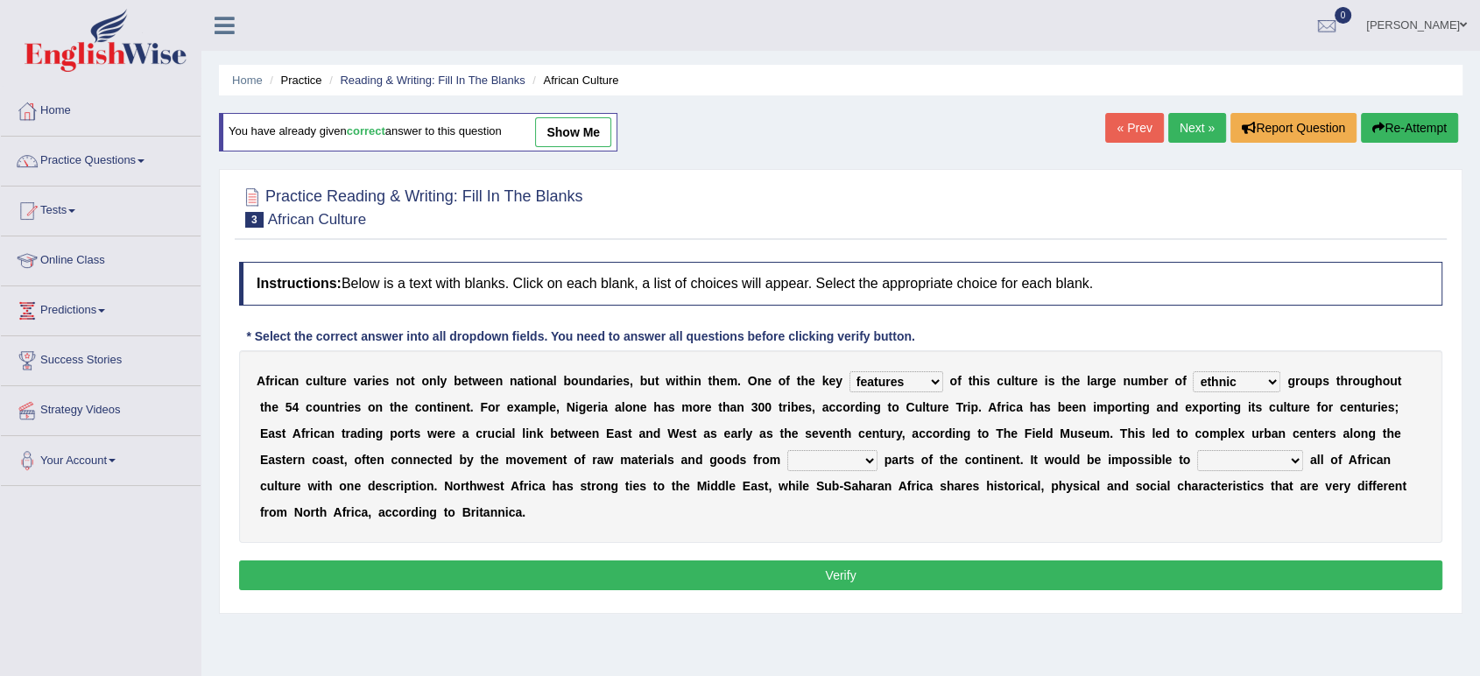
click at [1193, 371] on select "ethic ethnic eugenic epic" at bounding box center [1237, 381] width 88 height 21
click at [813, 463] on select "forelocked interlocked unlocked landlocked" at bounding box center [832, 460] width 90 height 21
select select "landlocked"
click at [787, 450] on select "forelocked interlocked unlocked landlocked" at bounding box center [832, 460] width 90 height 21
click at [1247, 458] on select "characterize conceptualize symbolize synthesize" at bounding box center [1250, 460] width 106 height 21
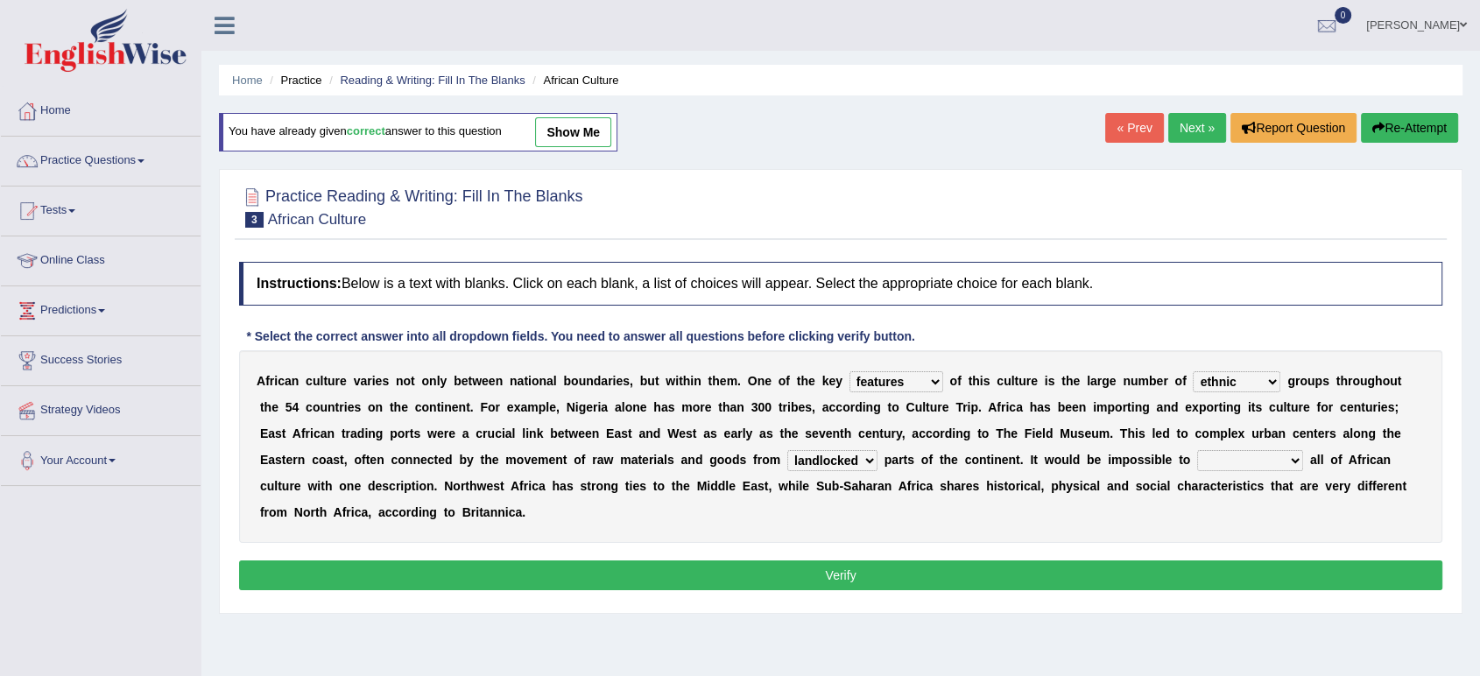
select select "characterize"
click at [1197, 450] on select "characterize conceptualize symbolize synthesize" at bounding box center [1250, 460] width 106 height 21
click at [956, 577] on button "Verify" at bounding box center [840, 576] width 1203 height 30
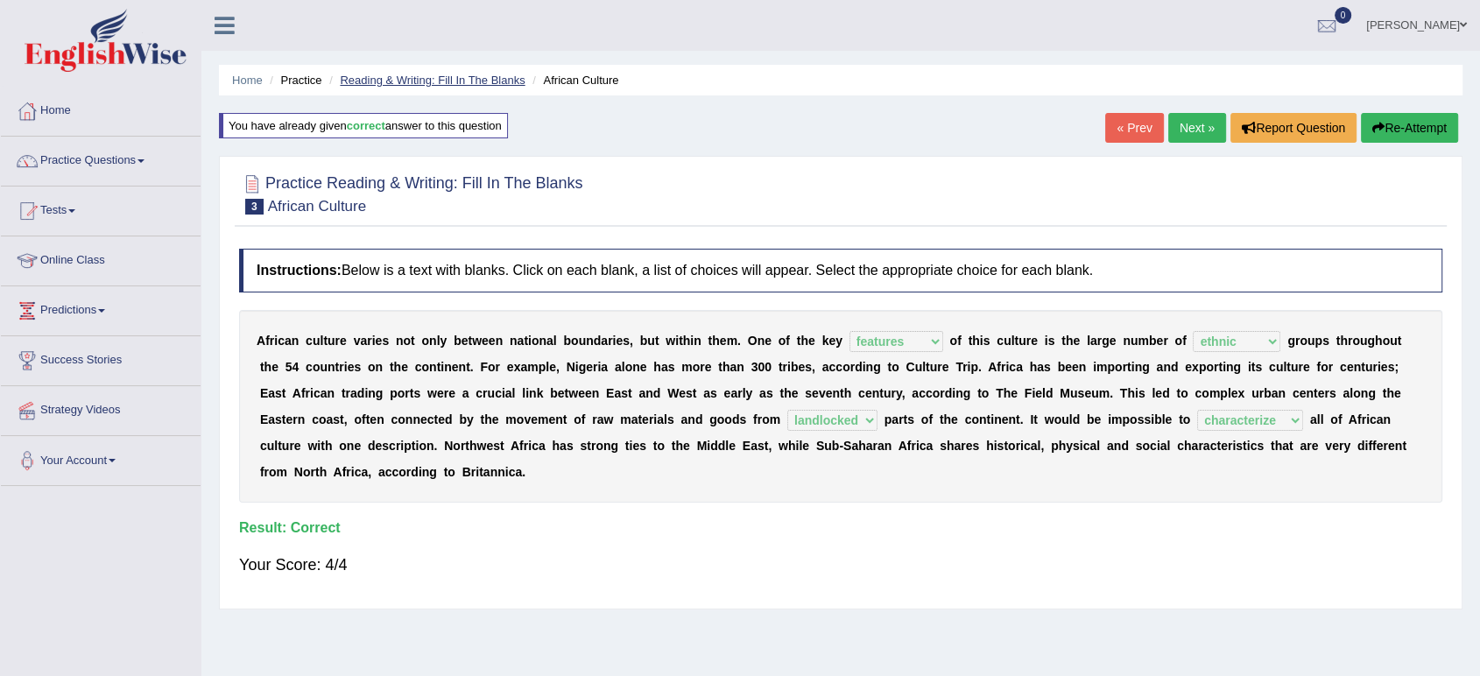
click at [497, 82] on link "Reading & Writing: Fill In The Blanks" at bounding box center [432, 80] width 185 height 13
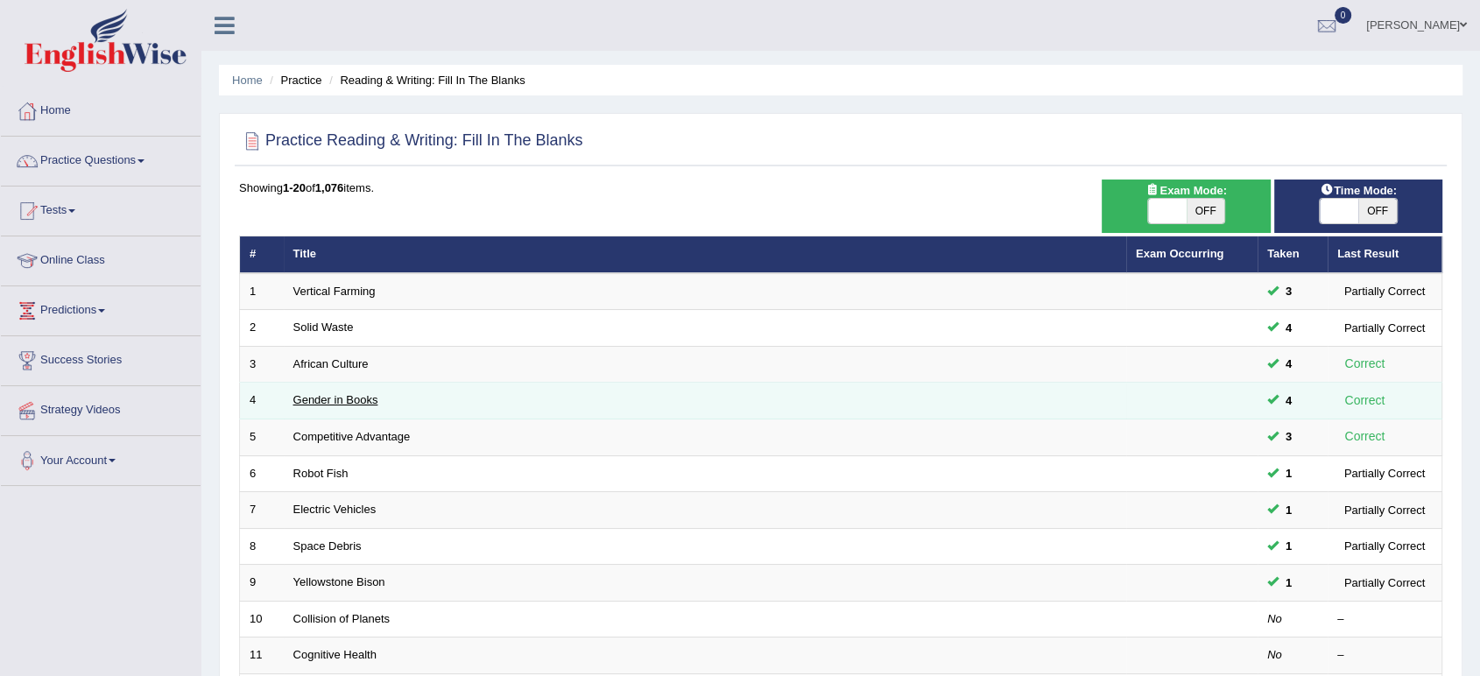
click at [343, 402] on link "Gender in Books" at bounding box center [335, 399] width 85 height 13
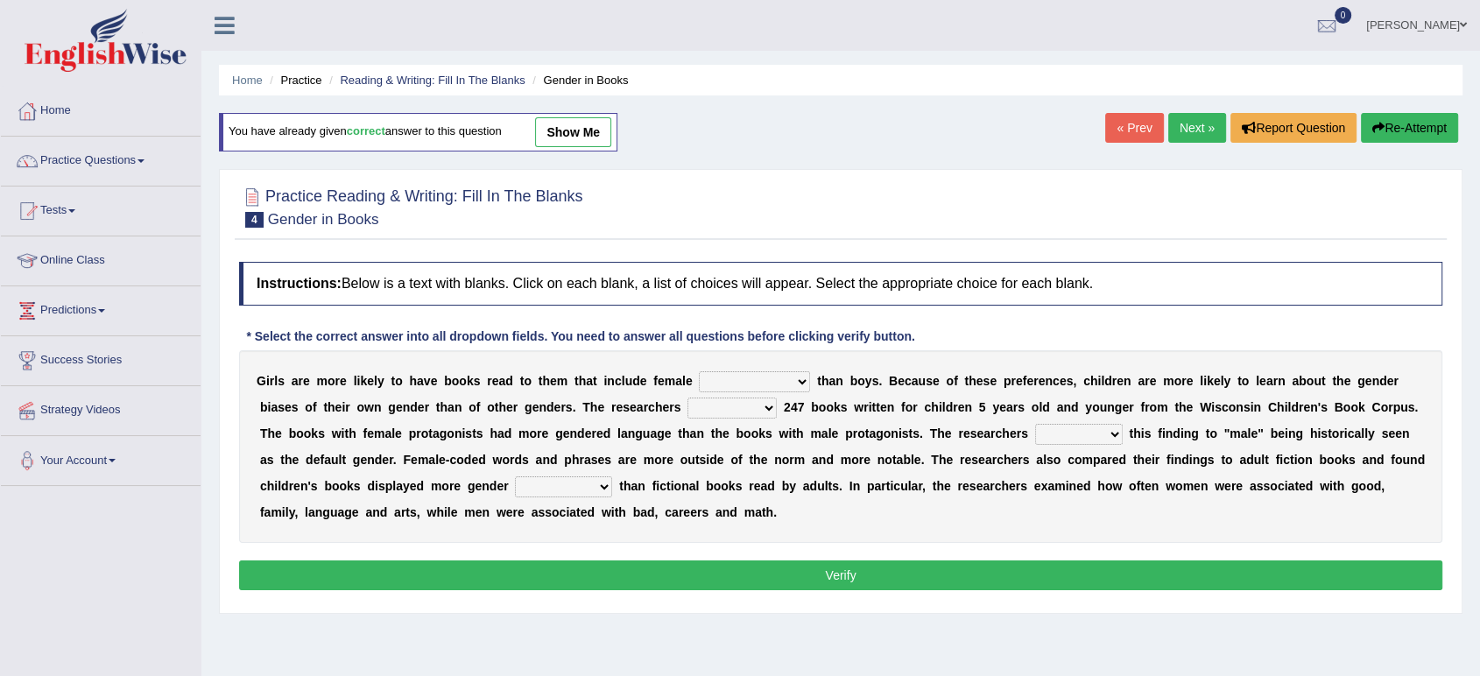
click at [738, 382] on select "protagonists cosmogonists agonists expressionists" at bounding box center [754, 381] width 111 height 21
select select "protagonists"
click at [699, 371] on select "protagonists cosmogonists agonists expressionists" at bounding box center [754, 381] width 111 height 21
click at [715, 411] on select "hydrolyzed paralyzed catalyzed analyzed" at bounding box center [732, 408] width 89 height 21
select select "catalyzed"
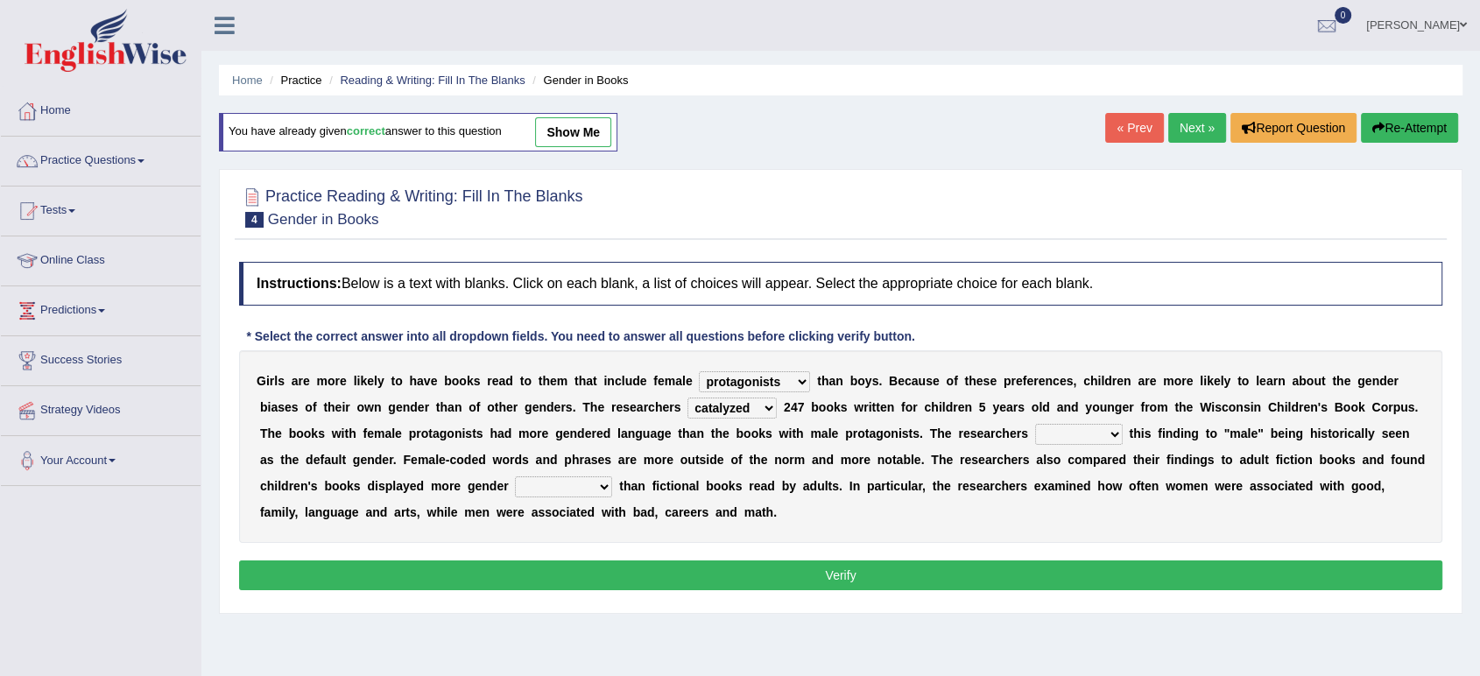
click at [688, 398] on select "hydrolyzed paralyzed catalyzed analyzed" at bounding box center [732, 408] width 89 height 21
click at [1072, 430] on select "contribute tribute distribute attribute" at bounding box center [1079, 434] width 88 height 21
select select "attribute"
click at [1035, 424] on select "contribute tribute distribute attribute" at bounding box center [1079, 434] width 88 height 21
click at [533, 483] on select "stereotypes teletypes prototypes electrotypes" at bounding box center [563, 486] width 97 height 21
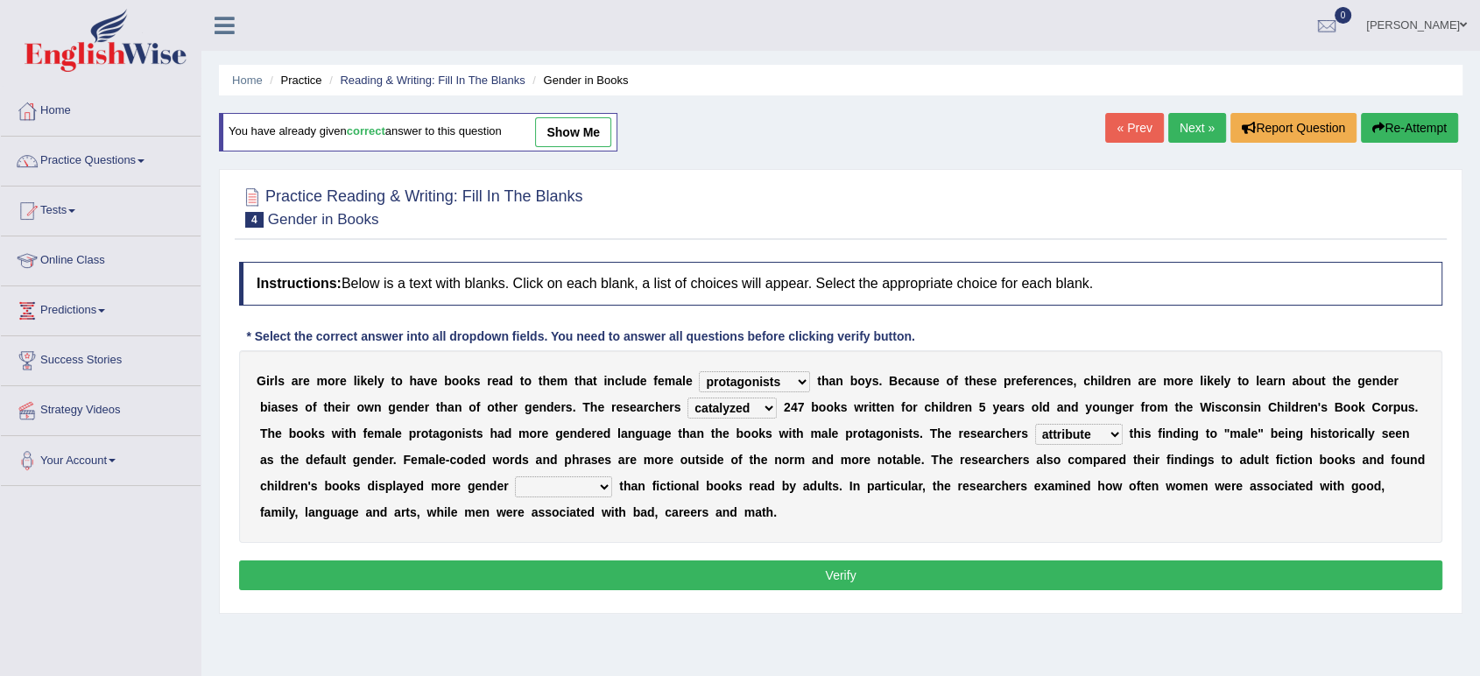
select select "prototypes"
click at [515, 476] on select "stereotypes teletypes prototypes electrotypes" at bounding box center [563, 486] width 97 height 21
click at [610, 587] on button "Verify" at bounding box center [840, 576] width 1203 height 30
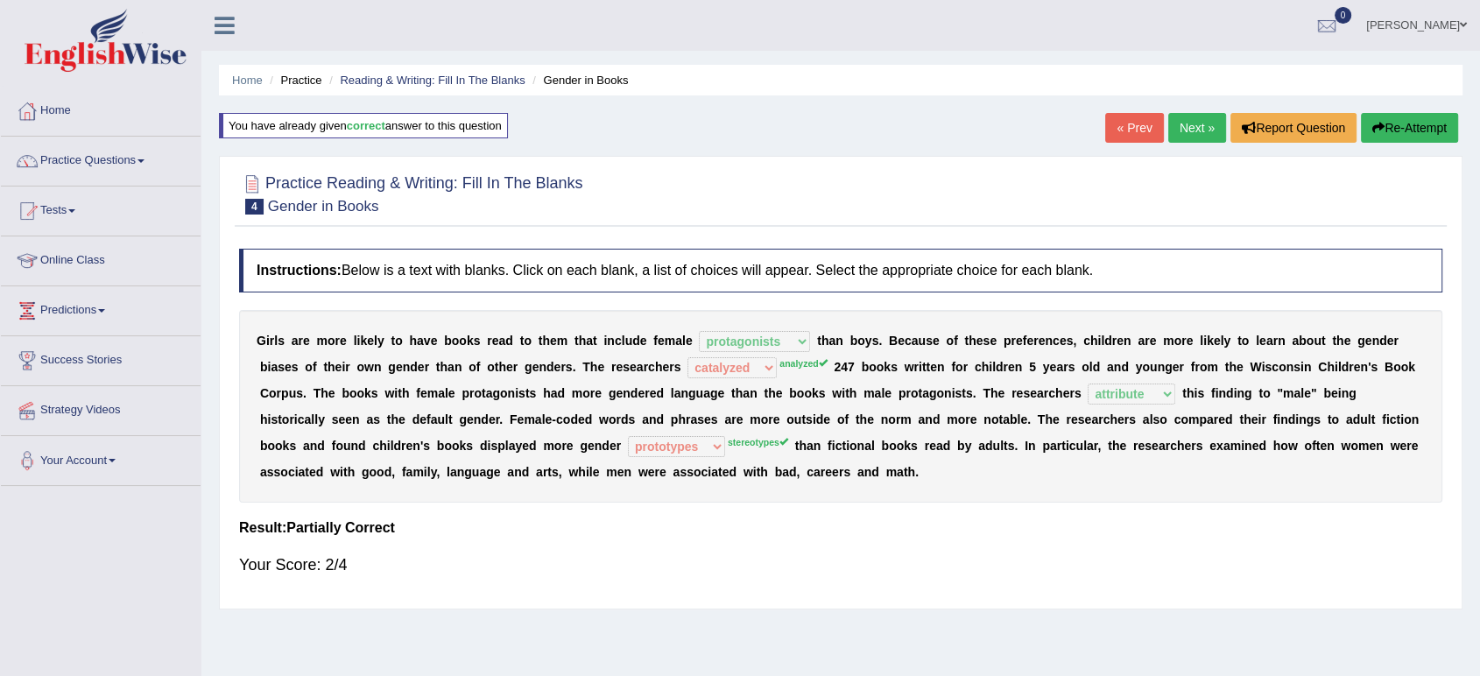
click at [1115, 128] on link "« Prev" at bounding box center [1134, 128] width 58 height 30
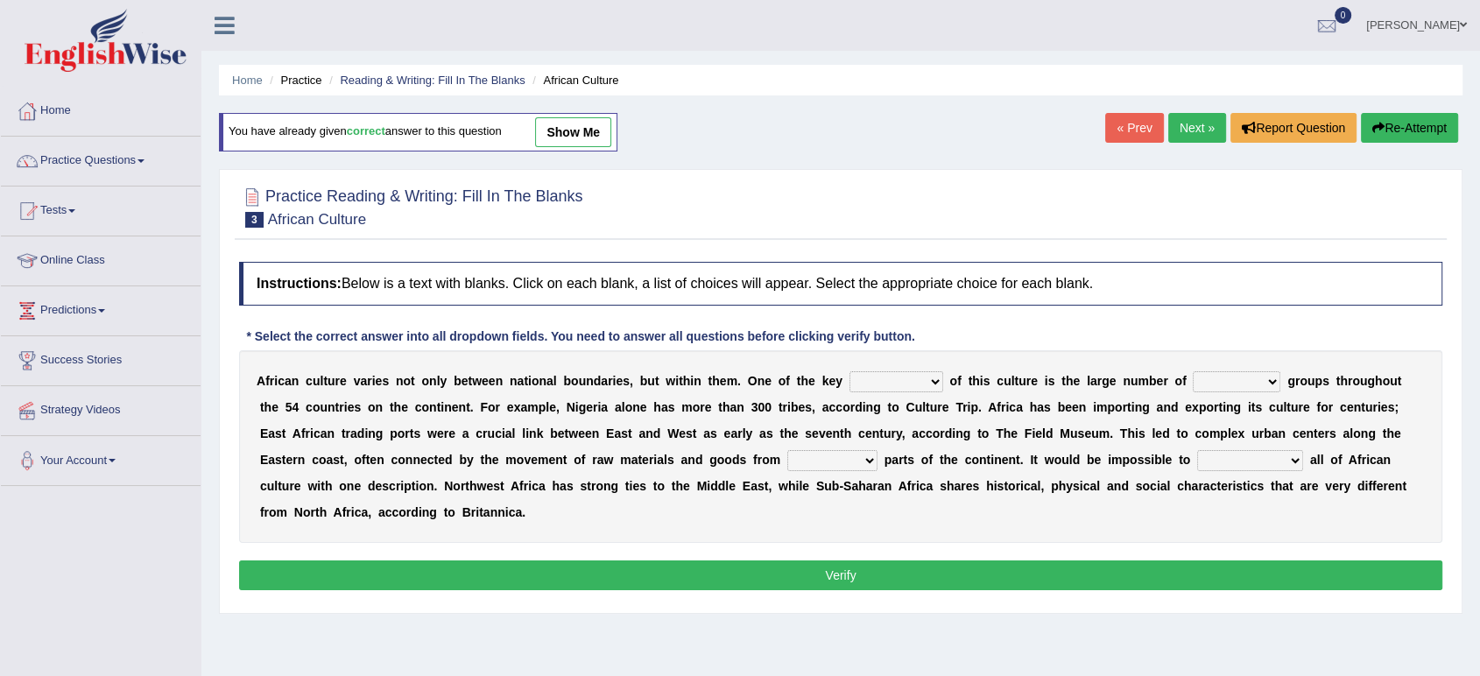
click at [1201, 125] on link "Next »" at bounding box center [1197, 128] width 58 height 30
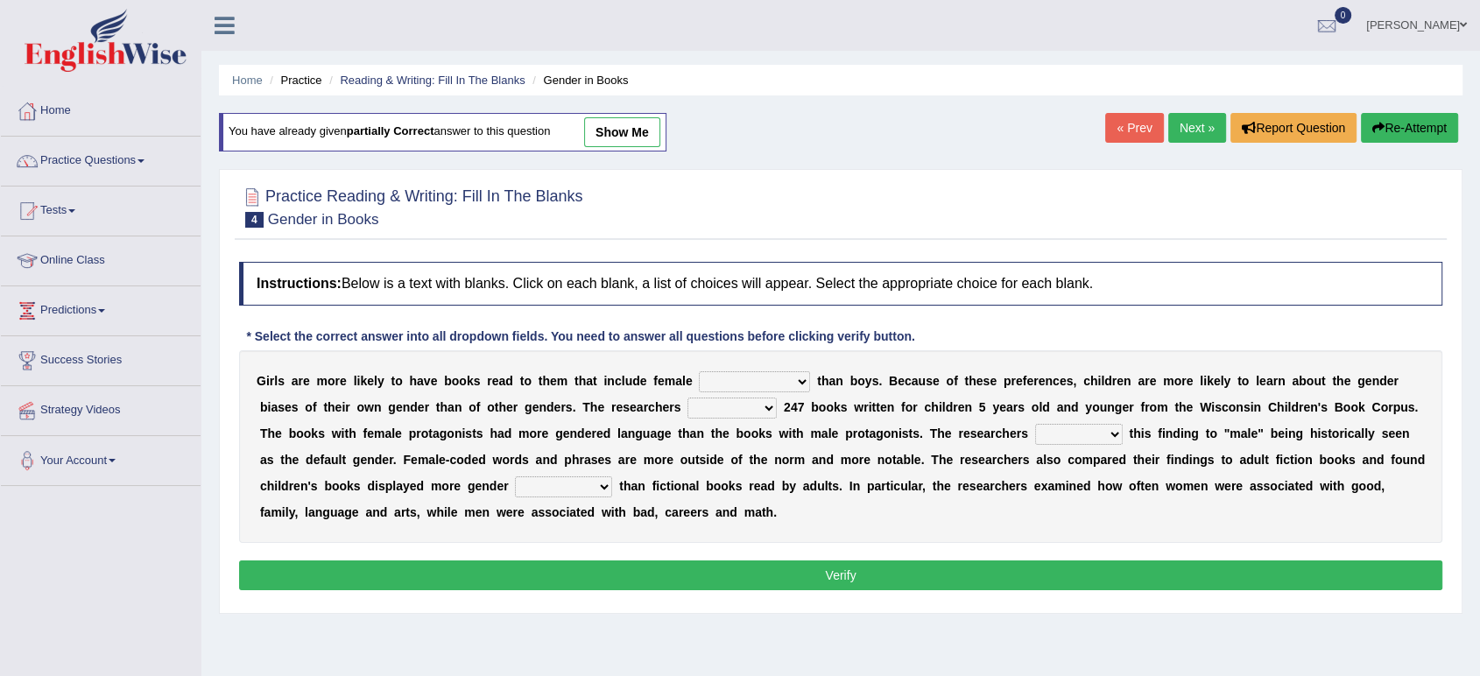
click at [745, 389] on select "protagonists cosmogonists agonists expressionists" at bounding box center [754, 381] width 111 height 21
select select "protagonists"
click at [699, 371] on select "protagonists cosmogonists agonists expressionists" at bounding box center [754, 381] width 111 height 21
click at [727, 404] on select "hydrolyzed paralyzed catalyzed analyzed" at bounding box center [732, 408] width 89 height 21
select select "analyzed"
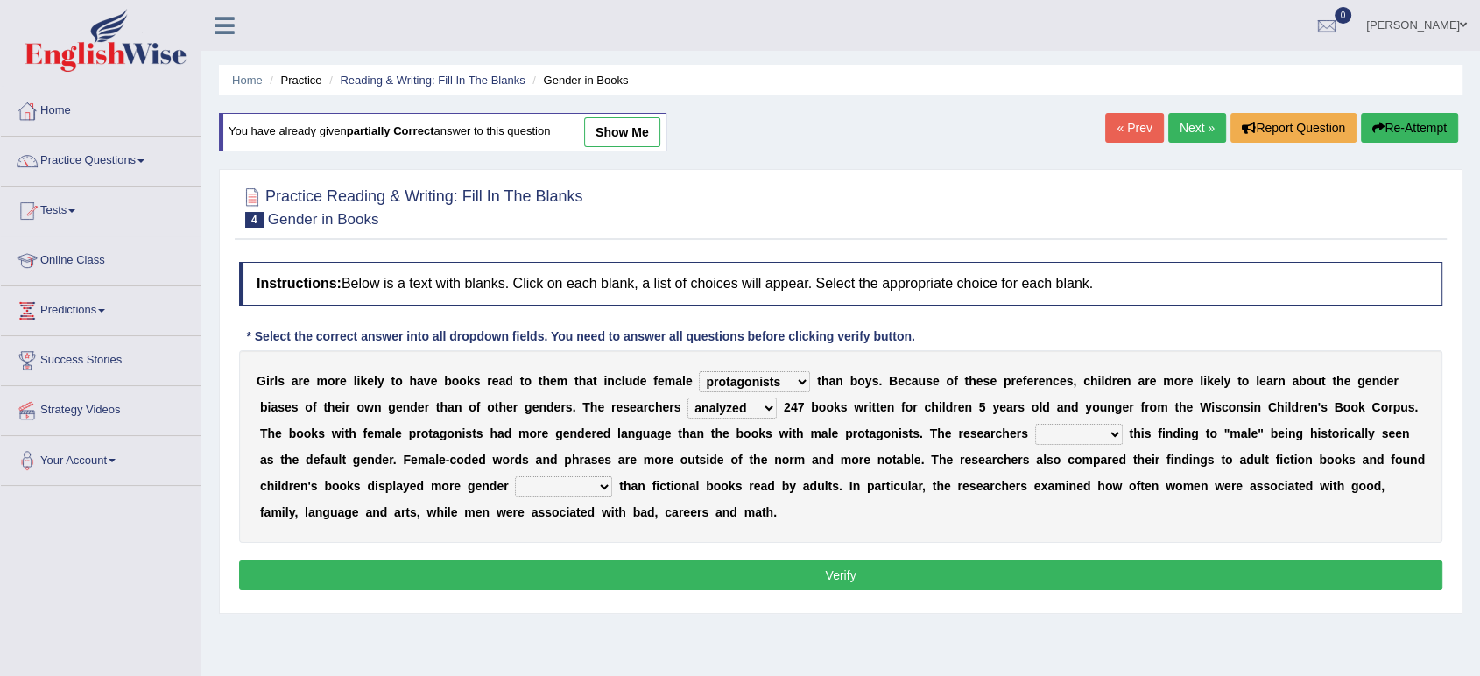
click at [688, 398] on select "hydrolyzed paralyzed catalyzed analyzed" at bounding box center [732, 408] width 89 height 21
click at [1057, 439] on select "contribute tribute distribute attribute" at bounding box center [1079, 434] width 88 height 21
select select "attribute"
click at [1035, 424] on select "contribute tribute distribute attribute" at bounding box center [1079, 434] width 88 height 21
click at [538, 477] on select "stereotypes teletypes prototypes electrotypes" at bounding box center [563, 486] width 97 height 21
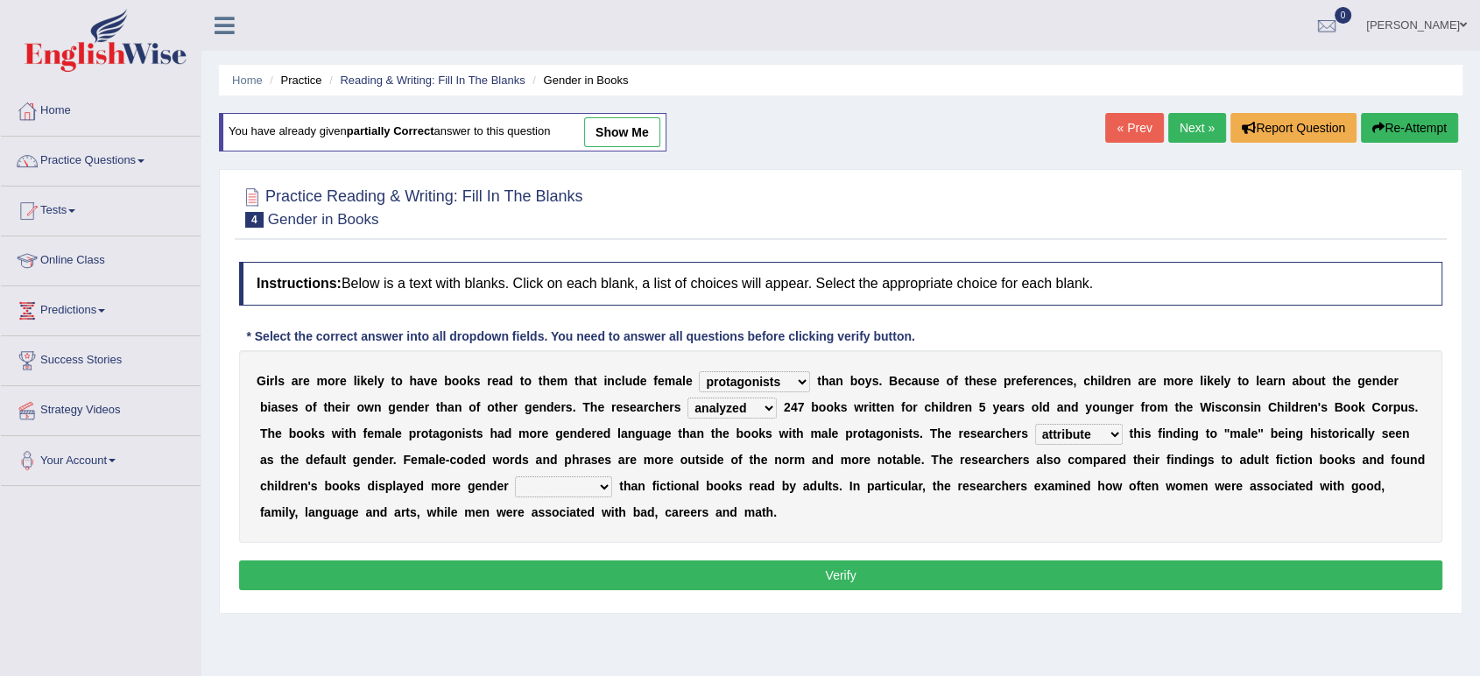
select select "stereotypes"
click at [515, 476] on select "stereotypes teletypes prototypes electrotypes" at bounding box center [563, 486] width 97 height 21
click at [750, 403] on select "hydrolyzed paralyzed catalyzed analyzed" at bounding box center [732, 408] width 89 height 21
click at [1069, 436] on select "contribute tribute distribute attribute" at bounding box center [1079, 434] width 88 height 21
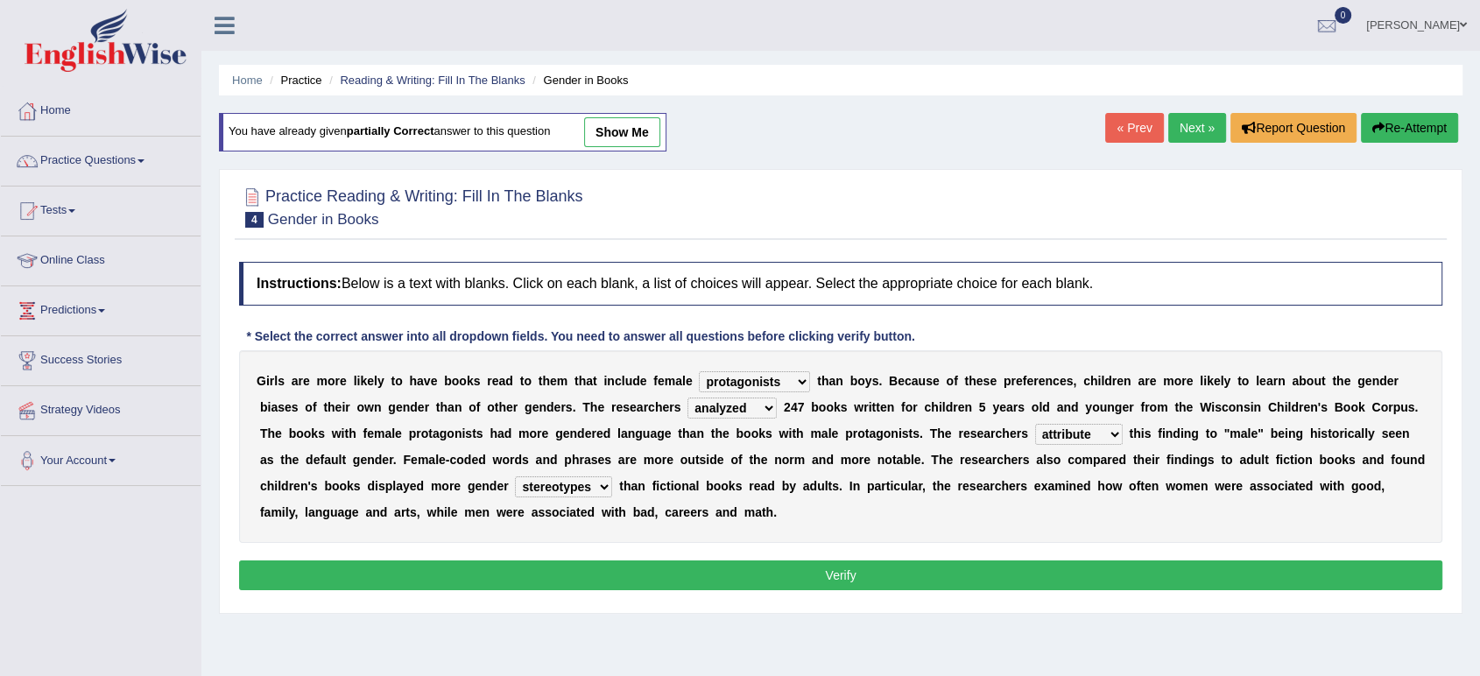
click at [1069, 436] on select "contribute tribute distribute attribute" at bounding box center [1079, 434] width 88 height 21
click at [594, 488] on select "stereotypes teletypes prototypes electrotypes" at bounding box center [563, 486] width 97 height 21
click at [594, 571] on button "Verify" at bounding box center [840, 576] width 1203 height 30
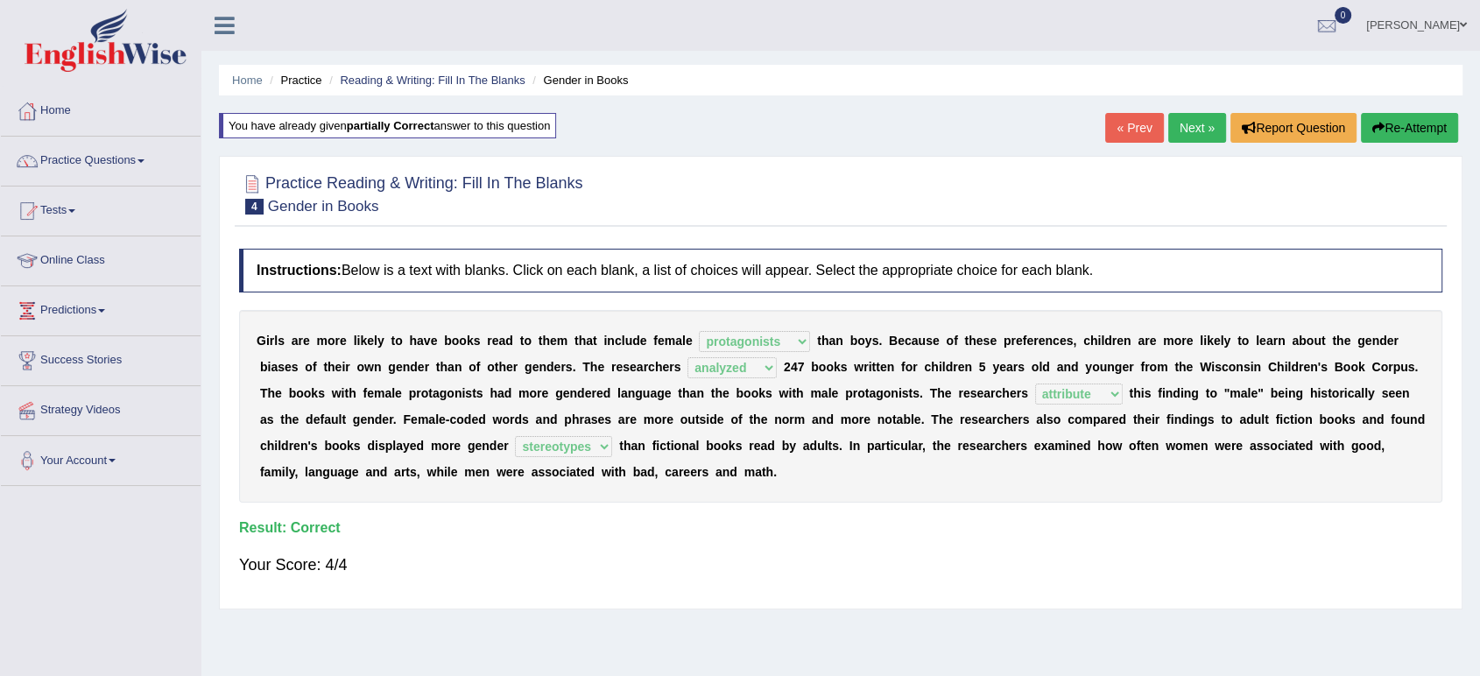
click at [1205, 119] on link "Next »" at bounding box center [1197, 128] width 58 height 30
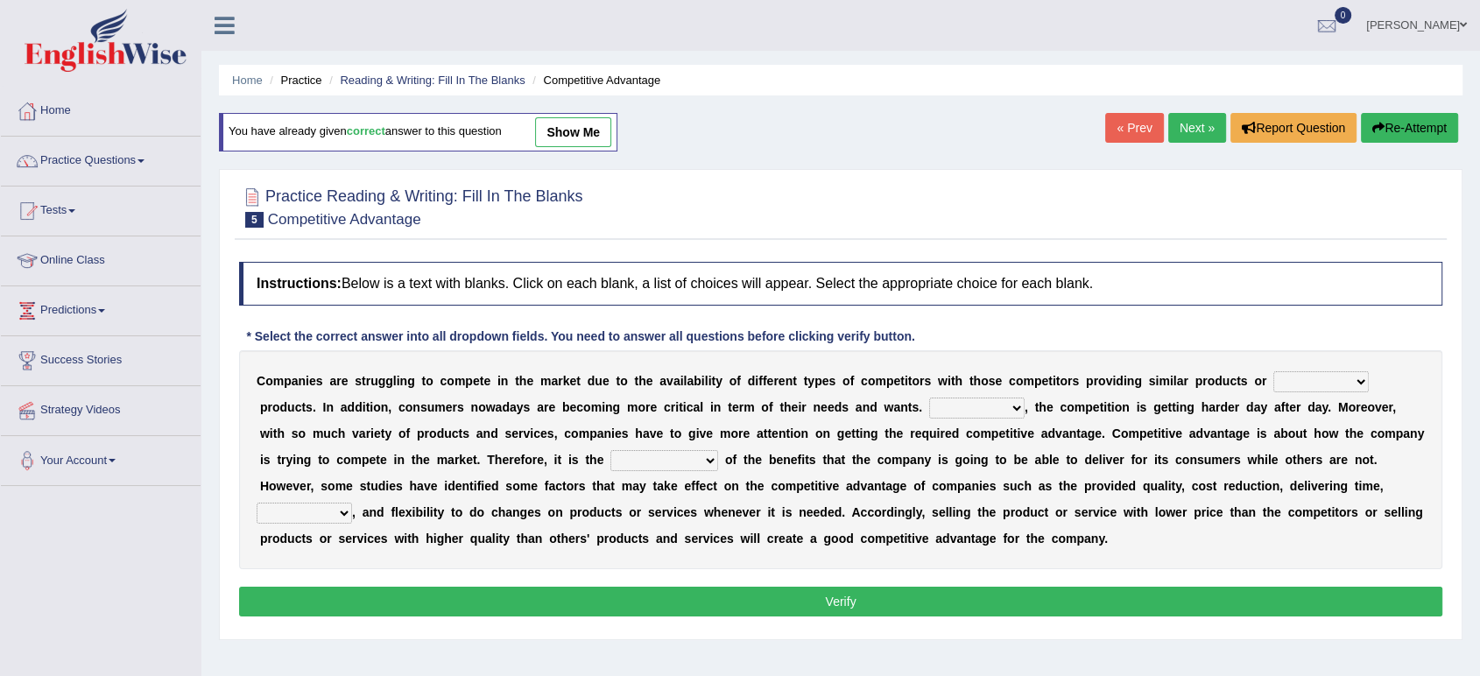
click at [983, 405] on select "However Instead Additionally Therefore" at bounding box center [976, 408] width 95 height 21
select select "Therefore"
click at [929, 398] on select "However Instead Additionally Therefore" at bounding box center [976, 408] width 95 height 21
click at [653, 461] on select "dissemination ordination determination incarnation" at bounding box center [664, 460] width 108 height 21
select select "determination"
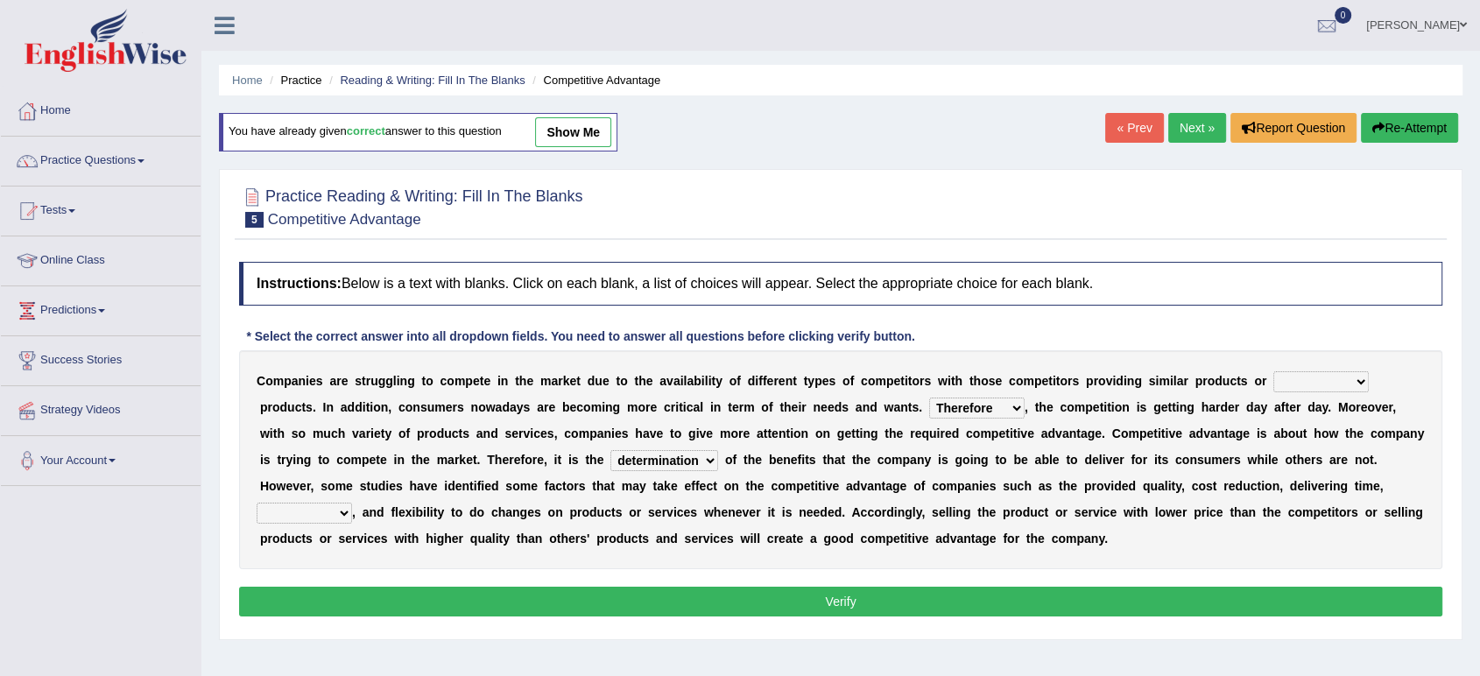
click at [610, 450] on select "dissemination ordination determination incarnation" at bounding box center [664, 460] width 108 height 21
click at [1281, 384] on select "constitution restitution substitution institution" at bounding box center [1320, 381] width 95 height 21
select select "substitution"
click at [1273, 371] on select "constitution restitution substitution institution" at bounding box center [1320, 381] width 95 height 21
click at [286, 521] on select "captivation aggregation deprivation innovation" at bounding box center [304, 513] width 95 height 21
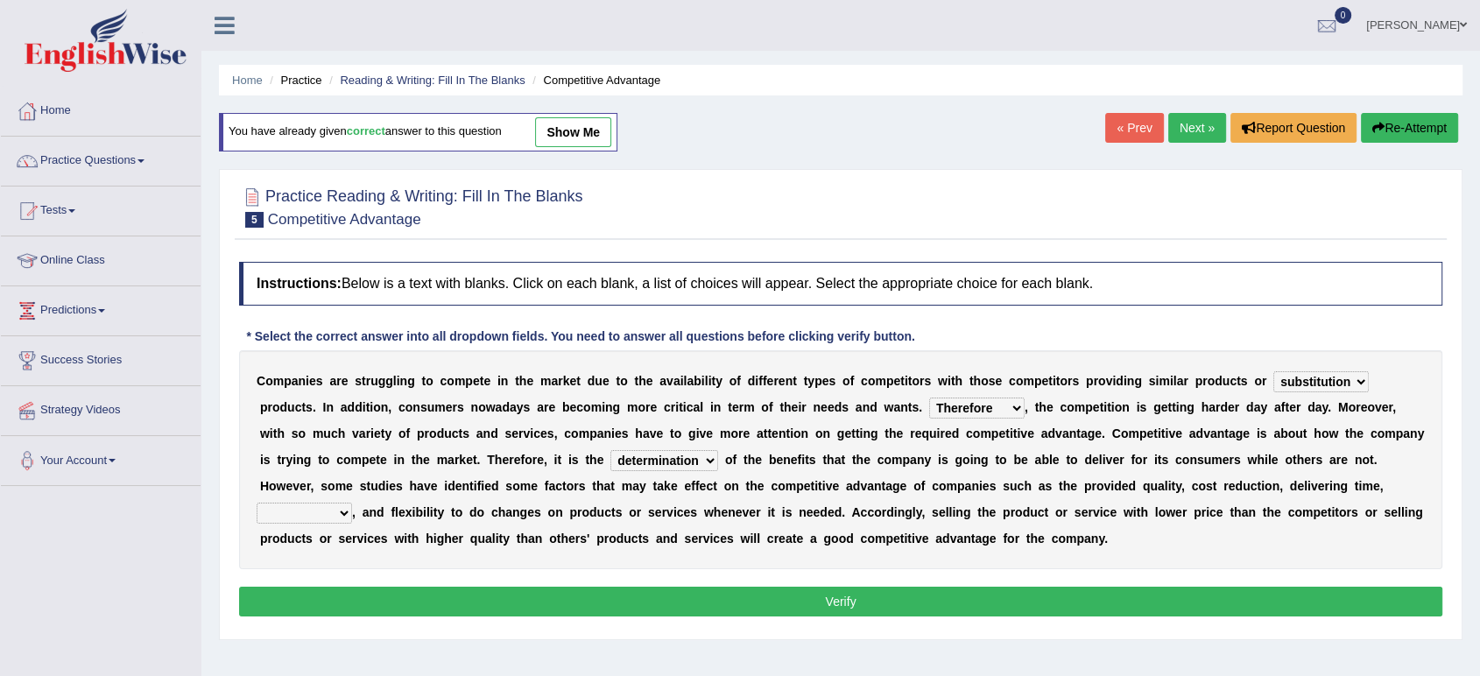
select select "innovation"
click at [257, 503] on select "captivation aggregation deprivation innovation" at bounding box center [304, 513] width 95 height 21
click at [445, 598] on button "Verify" at bounding box center [840, 602] width 1203 height 30
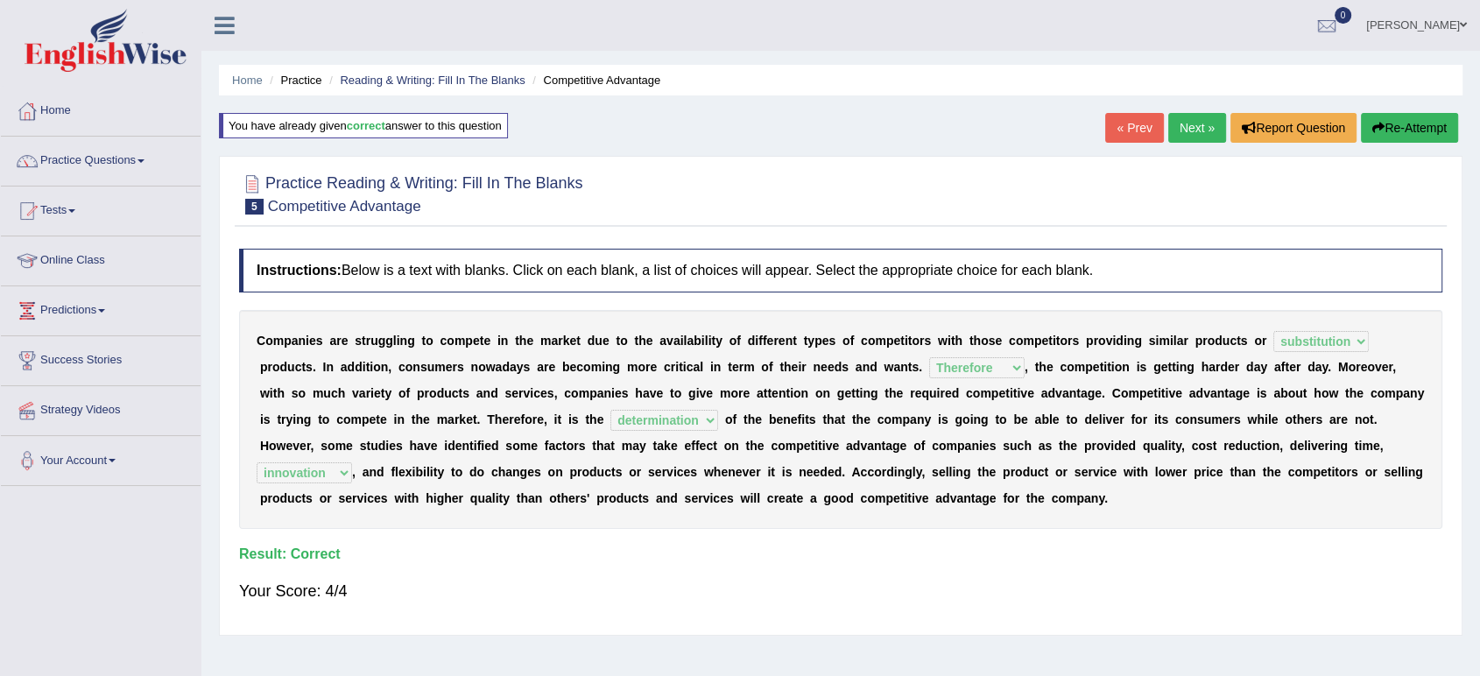
click at [1180, 129] on link "Next »" at bounding box center [1197, 128] width 58 height 30
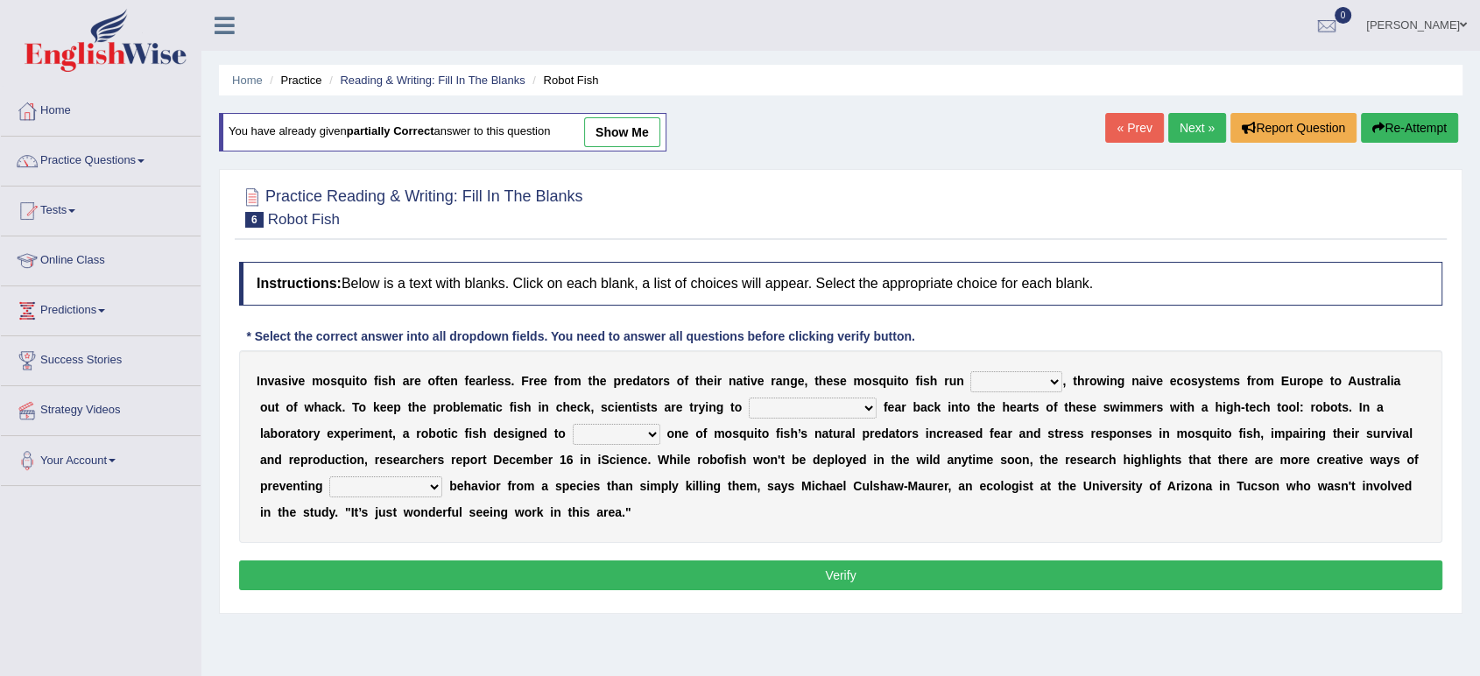
click at [997, 381] on select "occupant flippant rampant concordant" at bounding box center [1016, 381] width 92 height 21
select select "rampant"
click at [970, 371] on select "occupant flippant rampant concordant" at bounding box center [1016, 381] width 92 height 21
click at [777, 406] on select "accept spike strike drake" at bounding box center [813, 408] width 128 height 21
select select "strike"
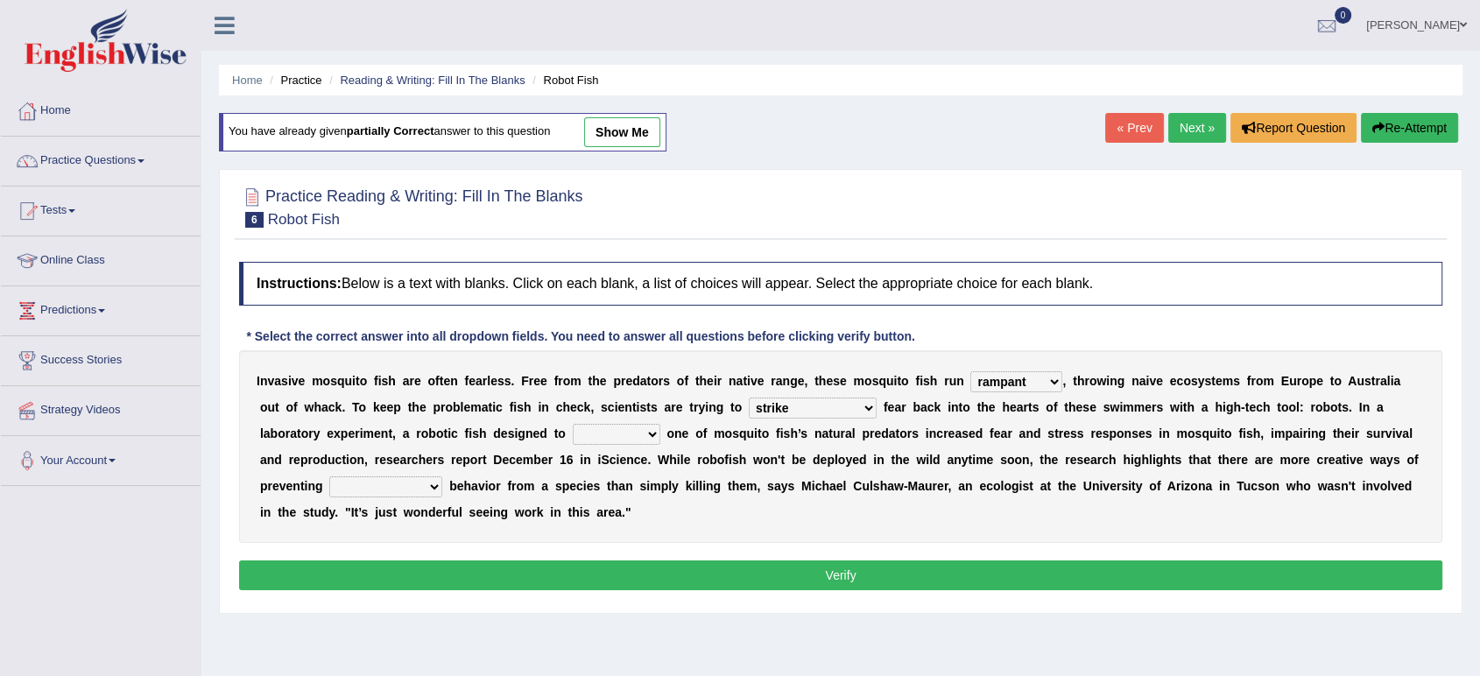
click at [749, 398] on select "accept spike strike drake" at bounding box center [813, 408] width 128 height 21
click at [774, 412] on select "accept spike strike drake" at bounding box center [813, 408] width 128 height 21
click at [619, 456] on b "e" at bounding box center [622, 460] width 7 height 14
click at [573, 434] on select "bequest mimic battle conquest" at bounding box center [617, 434] width 88 height 21
select select "mimic"
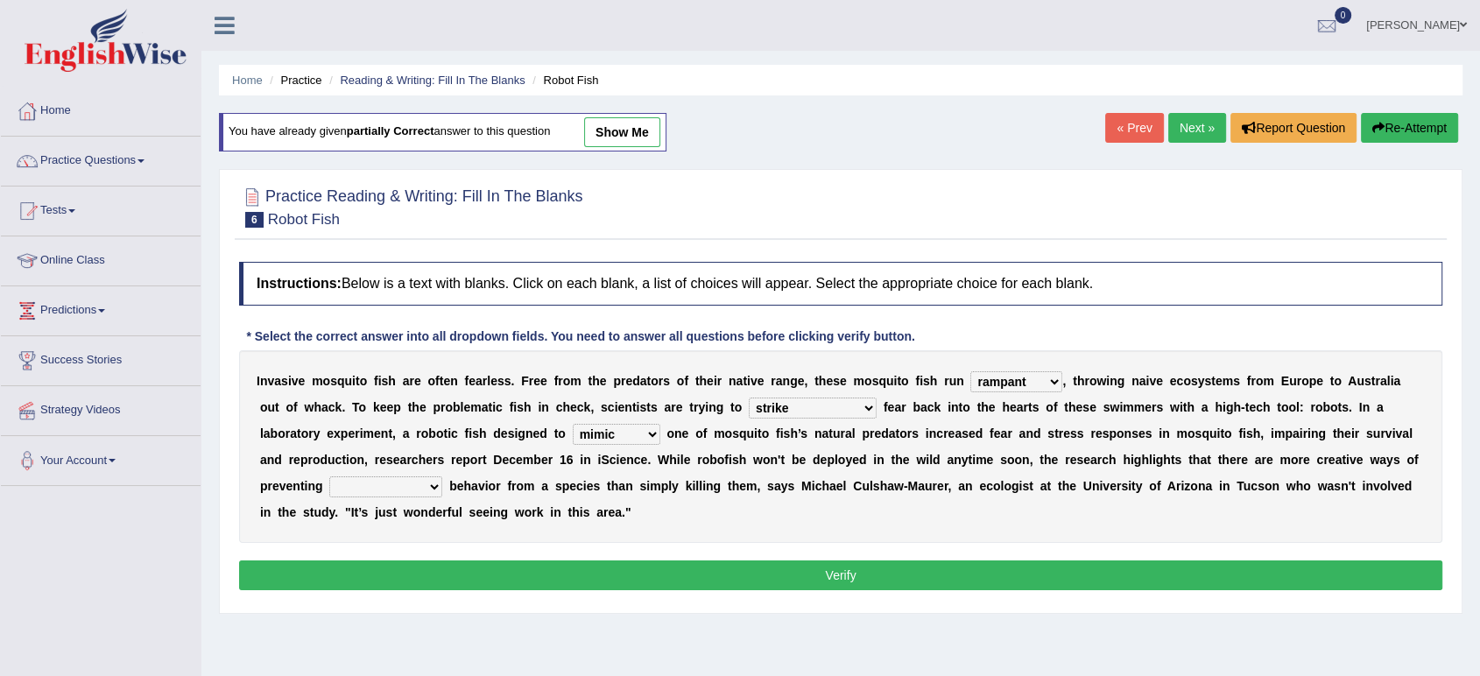
click at [573, 424] on select "bequest mimic battle conquest" at bounding box center [617, 434] width 88 height 21
click at [398, 483] on select "unprivileged unprecedented uncharted unwanted" at bounding box center [385, 486] width 113 height 21
select select "unwanted"
click at [329, 476] on select "unprivileged unprecedented uncharted unwanted" at bounding box center [385, 486] width 113 height 21
click at [476, 574] on button "Verify" at bounding box center [840, 576] width 1203 height 30
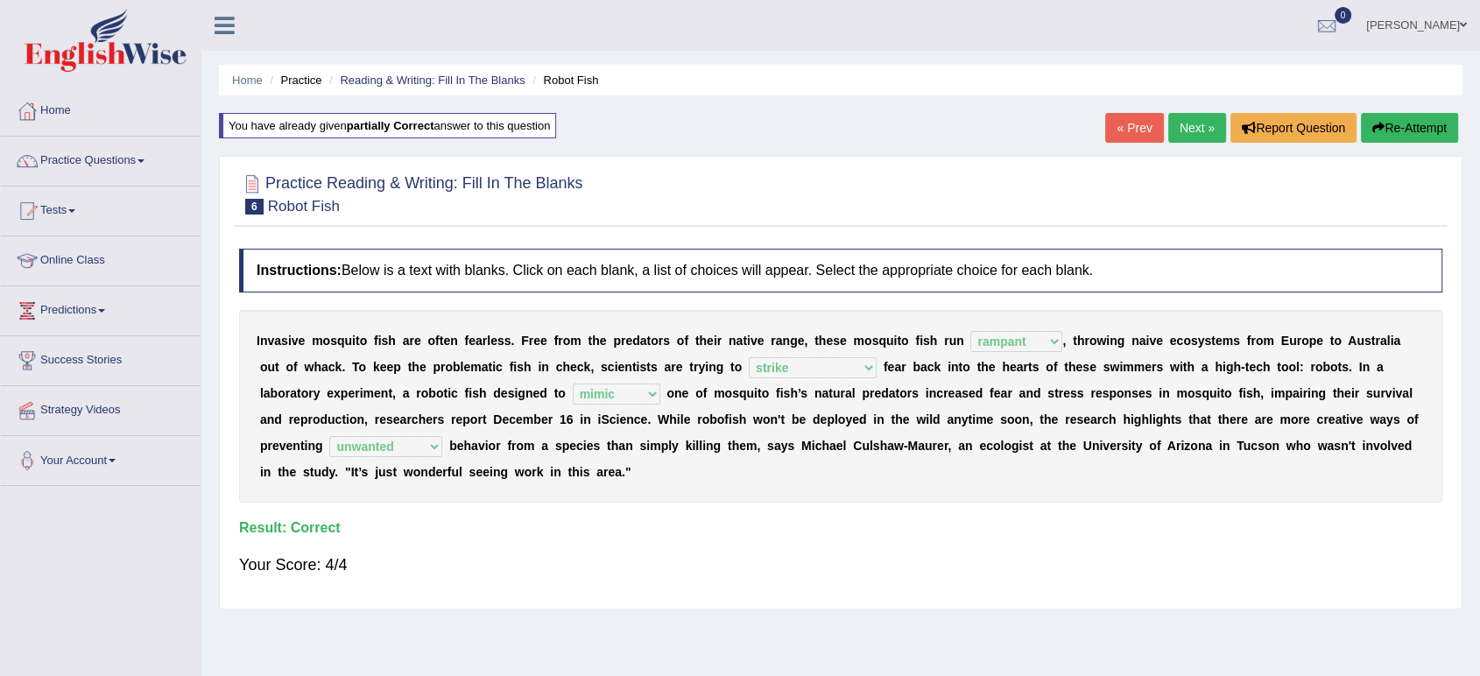
click at [1182, 132] on link "Next »" at bounding box center [1197, 128] width 58 height 30
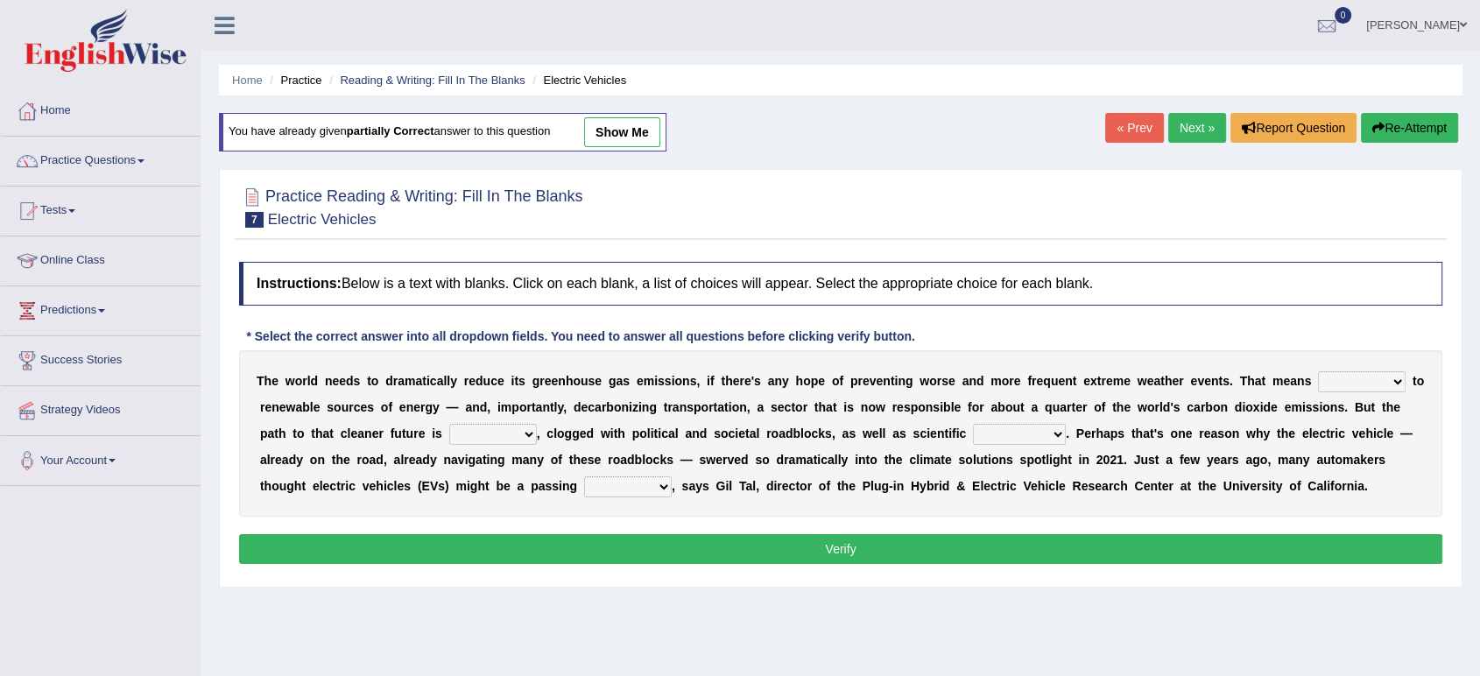
click at [1347, 379] on select "grafting drafting crafting shifting" at bounding box center [1362, 381] width 88 height 21
select select "shifting"
click at [1318, 371] on select "grafting drafting crafting shifting" at bounding box center [1362, 381] width 88 height 21
click at [486, 430] on select "daunting daunted daunt dauntless" at bounding box center [493, 434] width 88 height 21
click at [1026, 426] on select "spectacles obstacles tentacles receptacles" at bounding box center [1019, 434] width 93 height 21
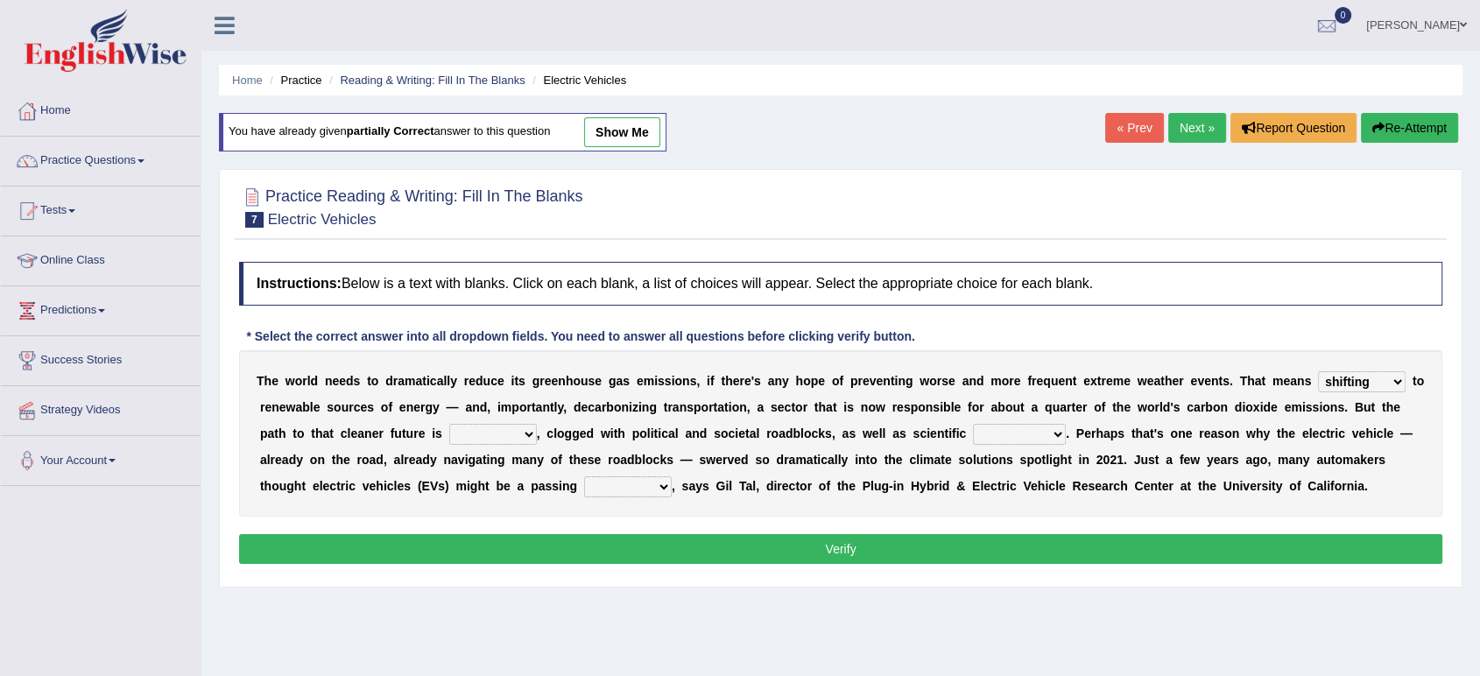
select select "obstacles"
click at [973, 424] on select "spectacles obstacles tentacles receptacles" at bounding box center [1019, 434] width 93 height 21
click at [617, 484] on select "fad gad tad lad" at bounding box center [628, 486] width 88 height 21
select select "tad"
click at [584, 476] on select "fad gad tad lad" at bounding box center [628, 486] width 88 height 21
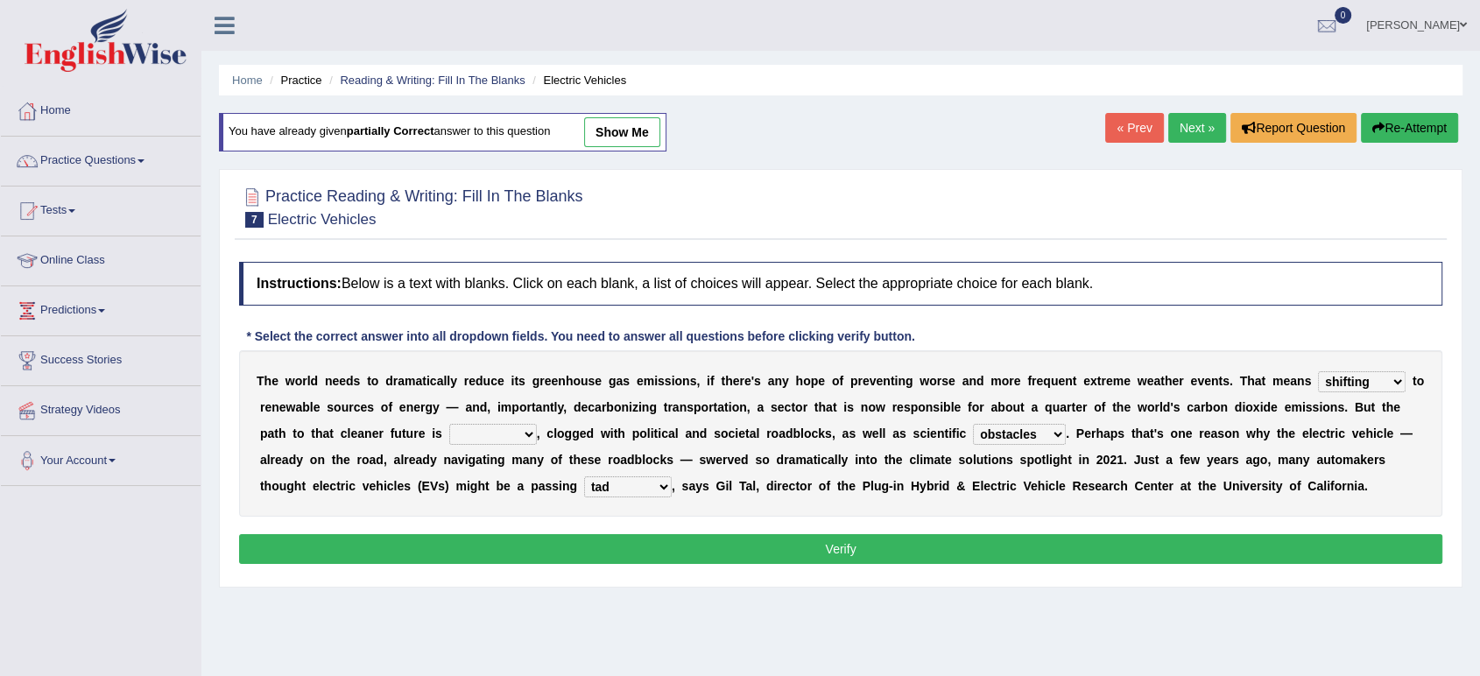
click at [507, 432] on select "daunting daunted daunt dauntless" at bounding box center [493, 434] width 88 height 21
select select "daunting"
click at [449, 424] on select "daunting daunted daunt dauntless" at bounding box center [493, 434] width 88 height 21
click at [621, 551] on button "Verify" at bounding box center [840, 549] width 1203 height 30
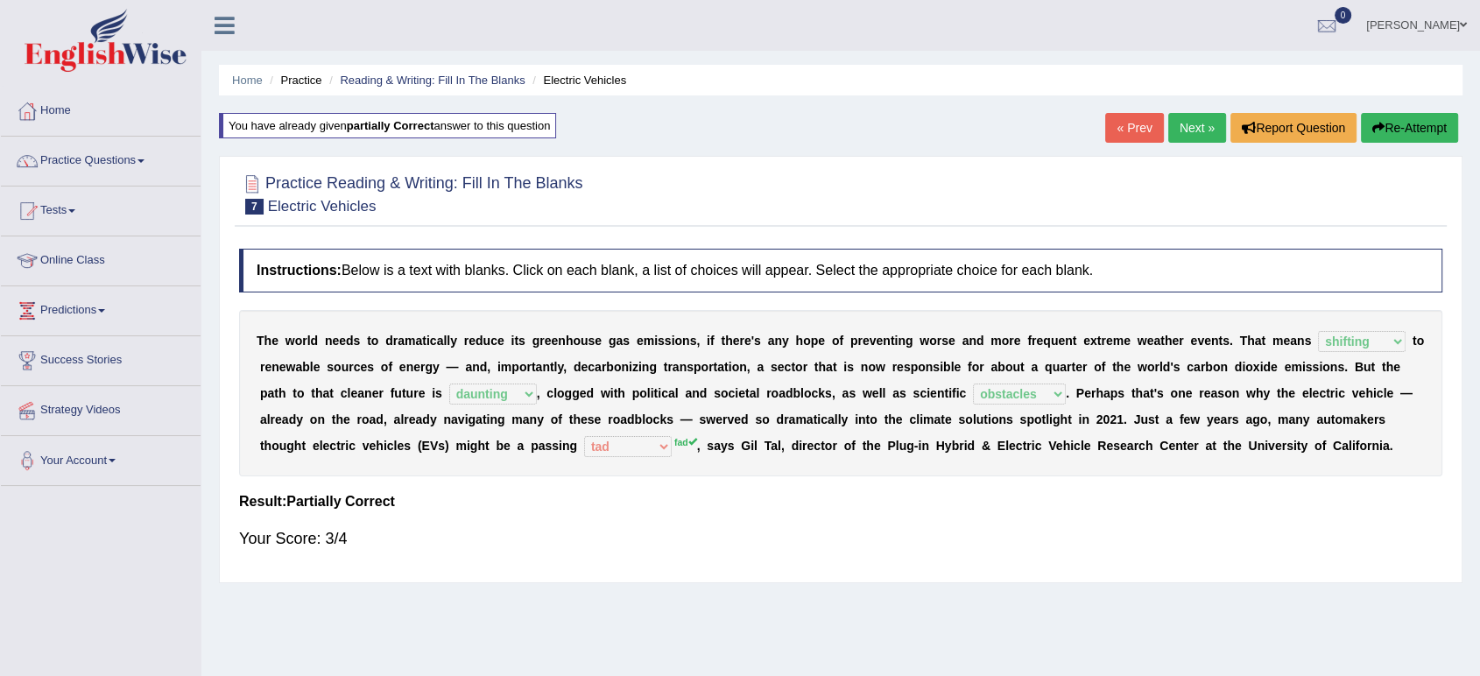
click at [1190, 132] on link "Next »" at bounding box center [1197, 128] width 58 height 30
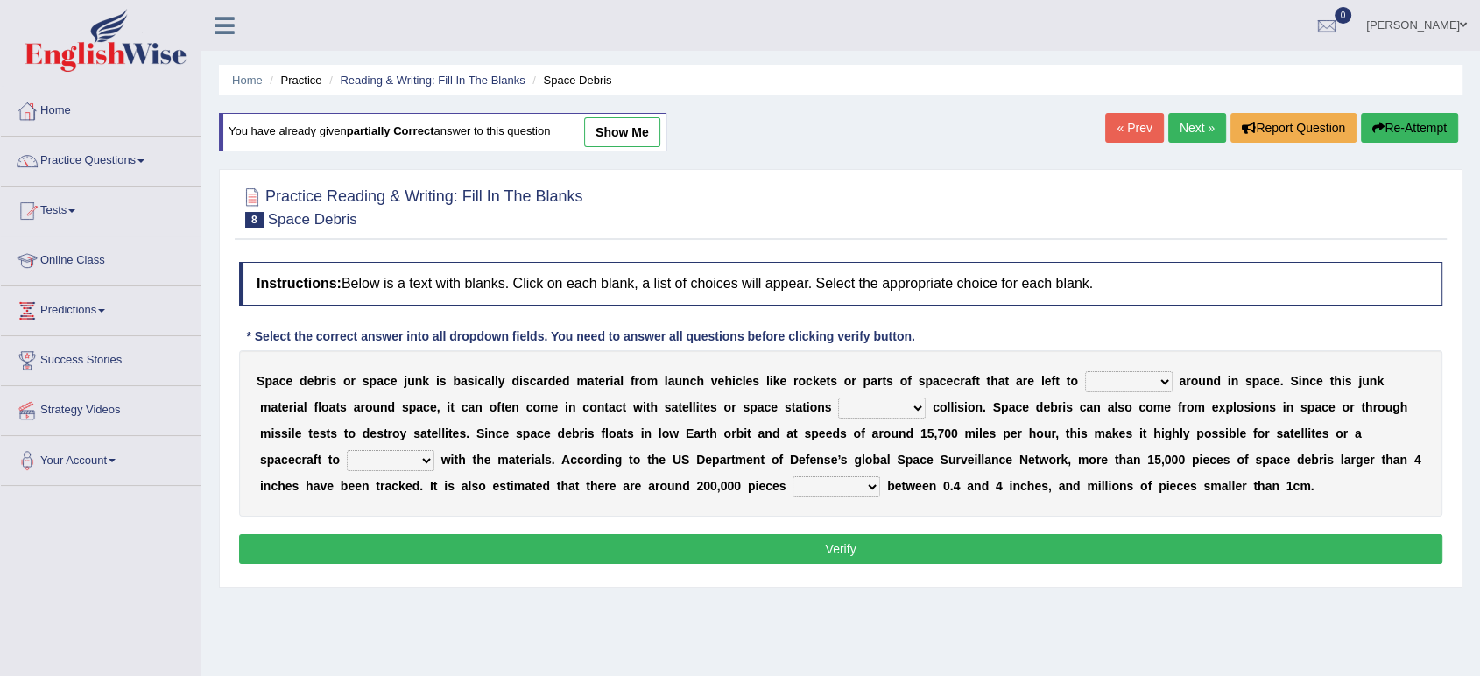
click at [1127, 377] on select "twist center roam loll" at bounding box center [1129, 381] width 88 height 21
select select "roam"
click at [1085, 371] on select "twist center roam loll" at bounding box center [1129, 381] width 88 height 21
click at [867, 413] on select "risks risk risked risking" at bounding box center [882, 408] width 88 height 21
select select "risk"
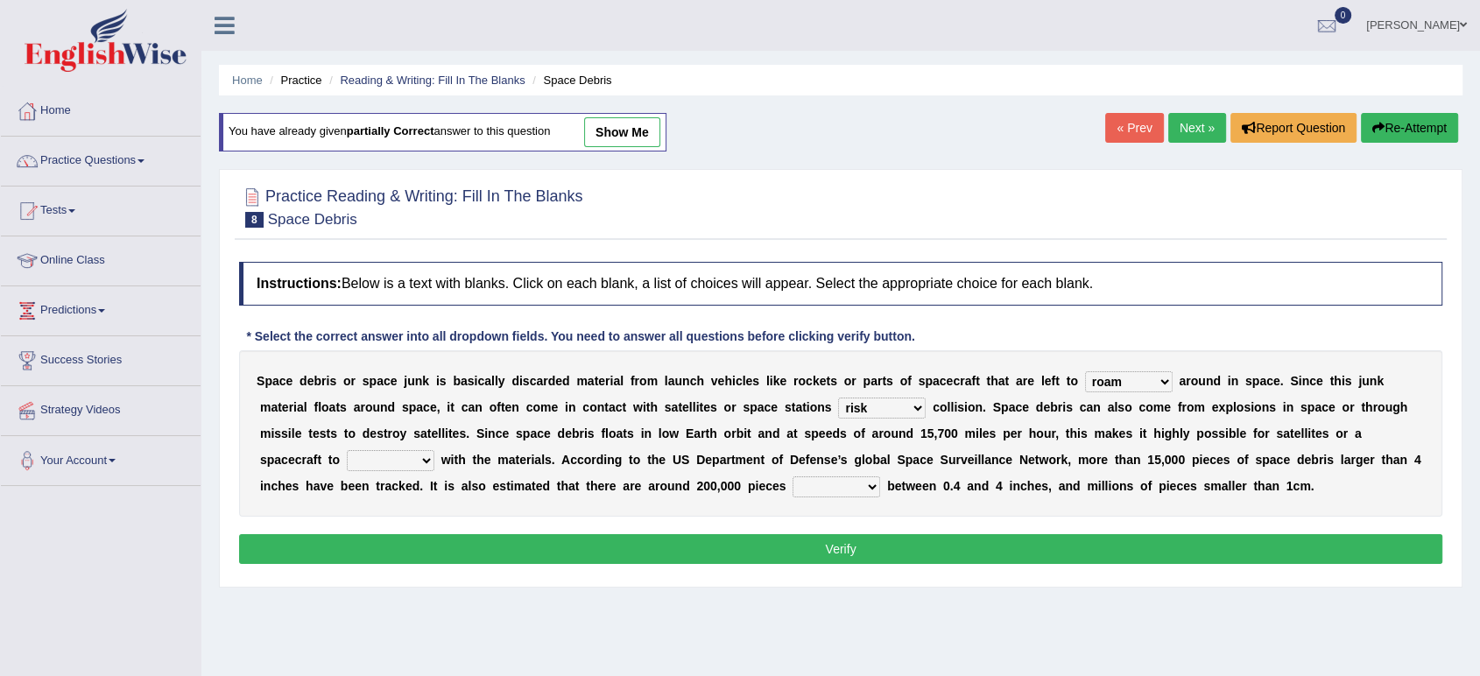
click at [838, 398] on select "risks risk risked risking" at bounding box center [882, 408] width 88 height 21
click at [869, 404] on select "risks risk risked risking" at bounding box center [882, 408] width 88 height 21
click at [1039, 413] on b "d" at bounding box center [1040, 407] width 8 height 14
click at [378, 465] on select "collect collate collide collocate" at bounding box center [391, 460] width 88 height 21
select select "collide"
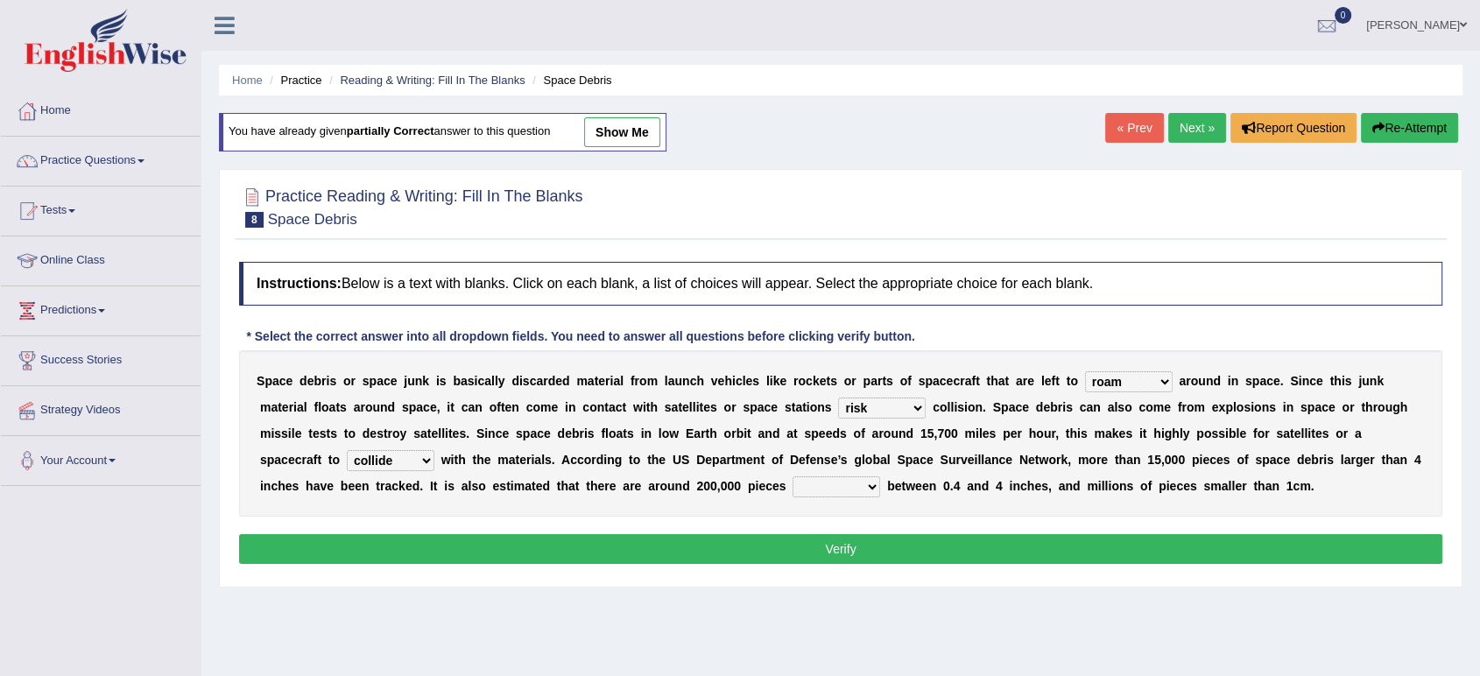
click at [347, 450] on select "collect collate collide collocate" at bounding box center [391, 460] width 88 height 21
click at [822, 478] on select "sized sizing size sizes" at bounding box center [837, 486] width 88 height 21
select select "size"
click at [793, 476] on select "sized sizing size sizes" at bounding box center [837, 486] width 88 height 21
click at [839, 485] on select "sized sizing size sizes" at bounding box center [837, 486] width 88 height 21
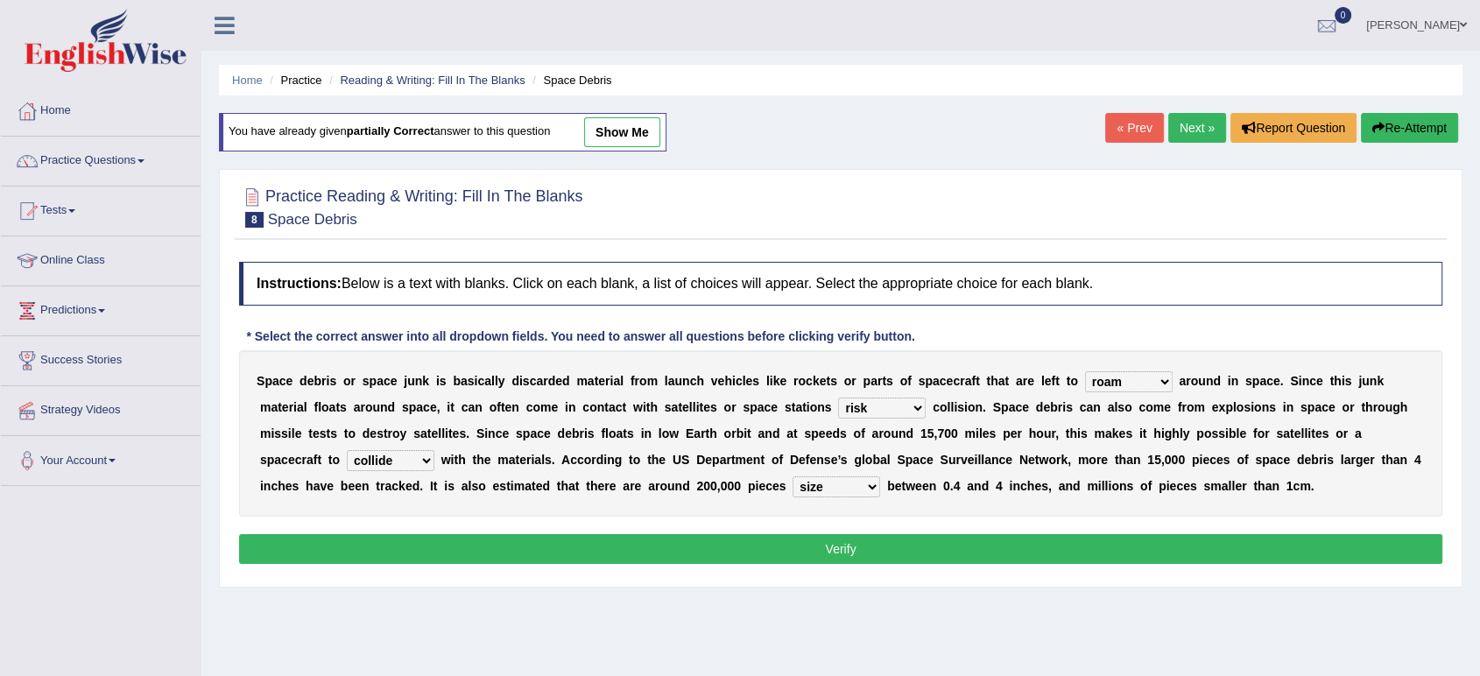
click at [839, 485] on select "sized sizing size sizes" at bounding box center [837, 486] width 88 height 21
click at [921, 538] on button "Verify" at bounding box center [840, 549] width 1203 height 30
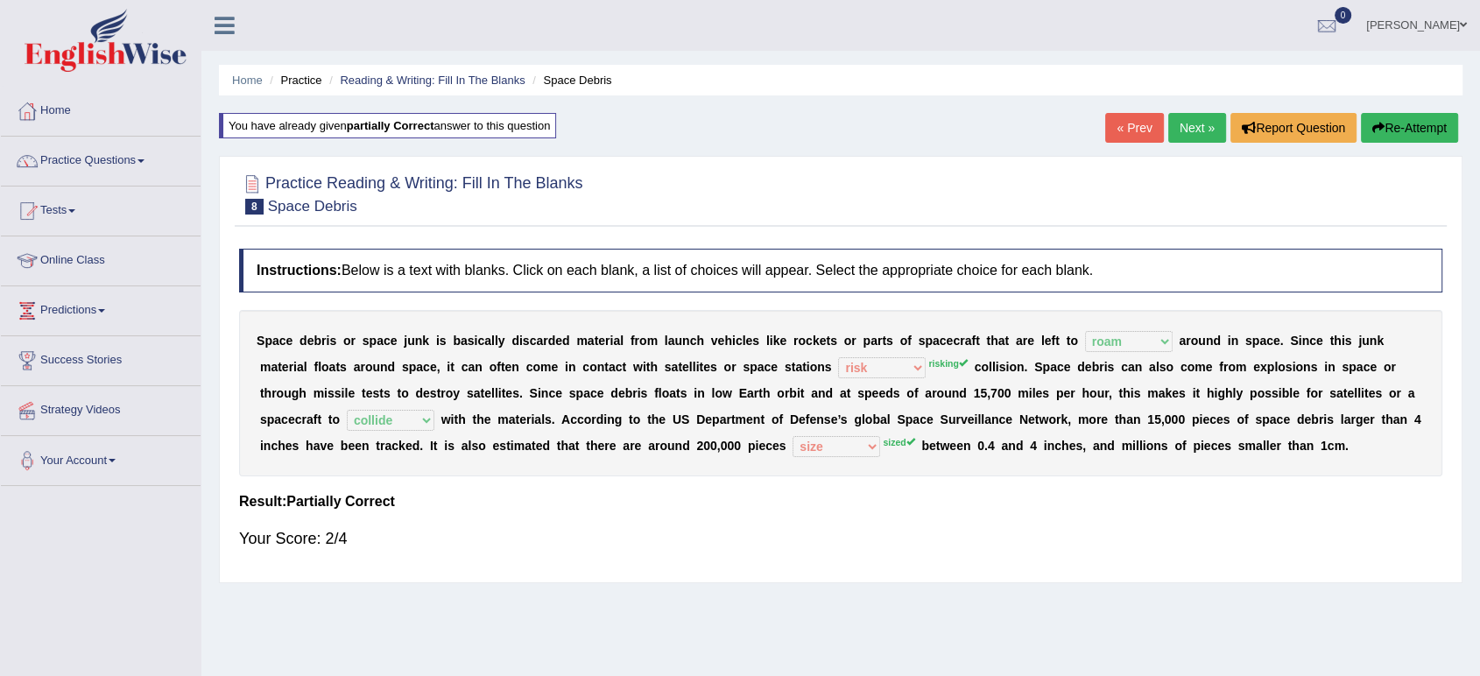
click at [1115, 124] on link "« Prev" at bounding box center [1134, 128] width 58 height 30
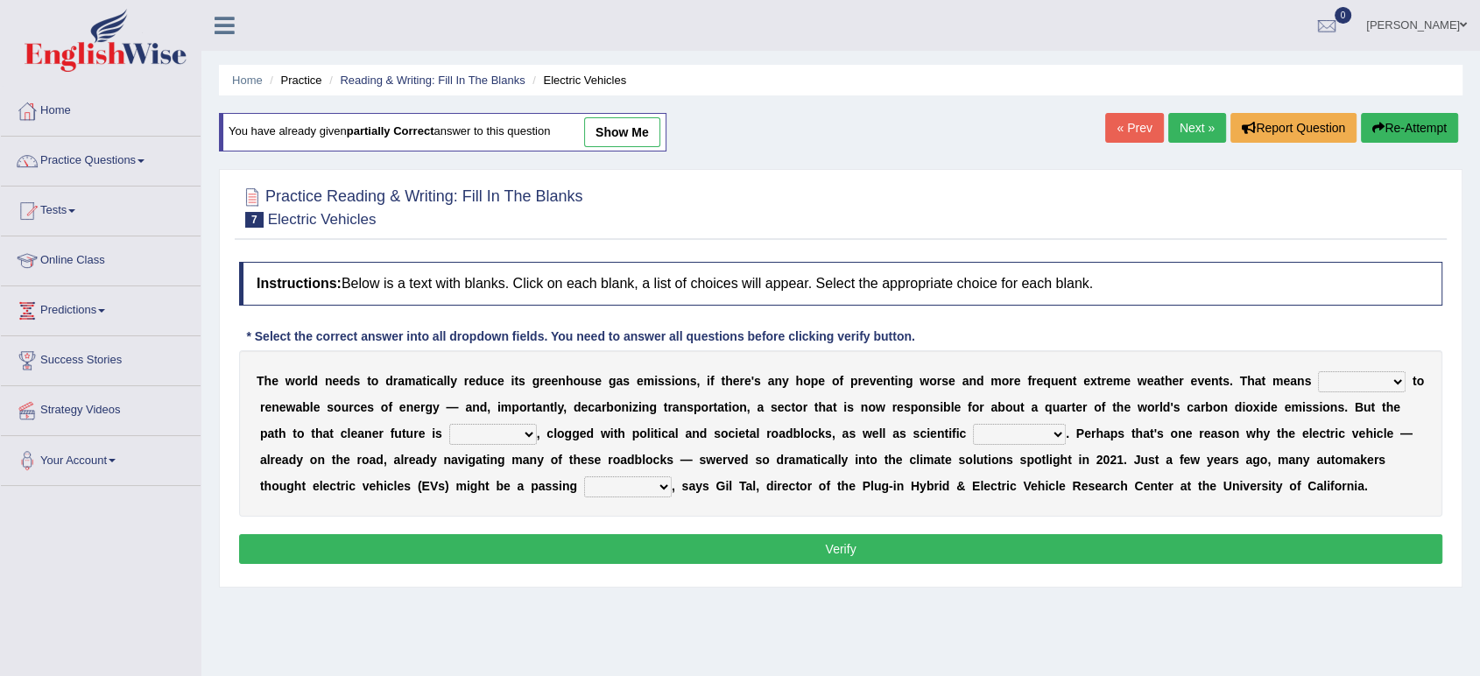
click at [1329, 383] on select "grafting drafting crafting shifting" at bounding box center [1362, 381] width 88 height 21
select select "shifting"
click at [1318, 371] on select "grafting drafting crafting shifting" at bounding box center [1362, 381] width 88 height 21
click at [465, 435] on select "daunting daunted daunt dauntless" at bounding box center [493, 434] width 88 height 21
select select "daunting"
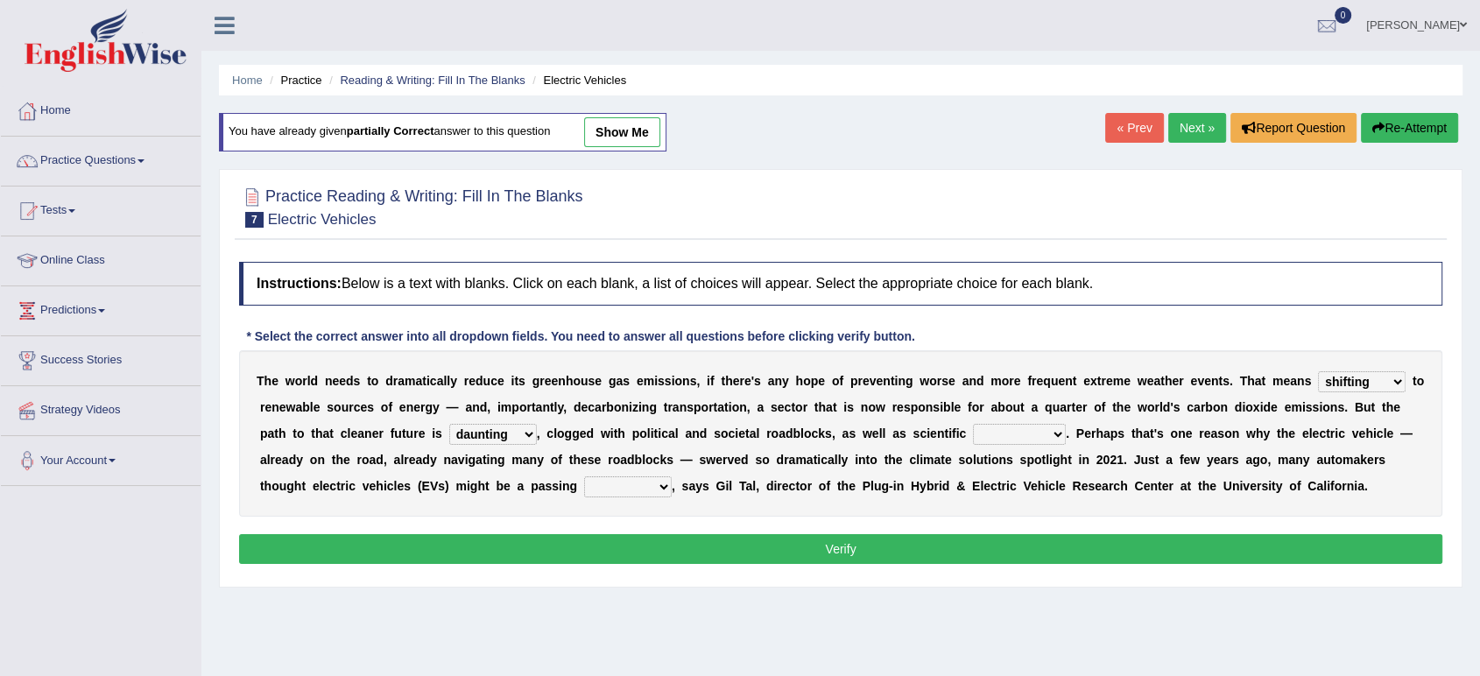
click at [449, 424] on select "daunting daunted daunt dauntless" at bounding box center [493, 434] width 88 height 21
click at [1335, 383] on select "grafting drafting crafting shifting" at bounding box center [1362, 381] width 88 height 21
click at [1019, 425] on select "spectacles obstacles tentacles receptacles" at bounding box center [1019, 434] width 93 height 21
select select "spectacles"
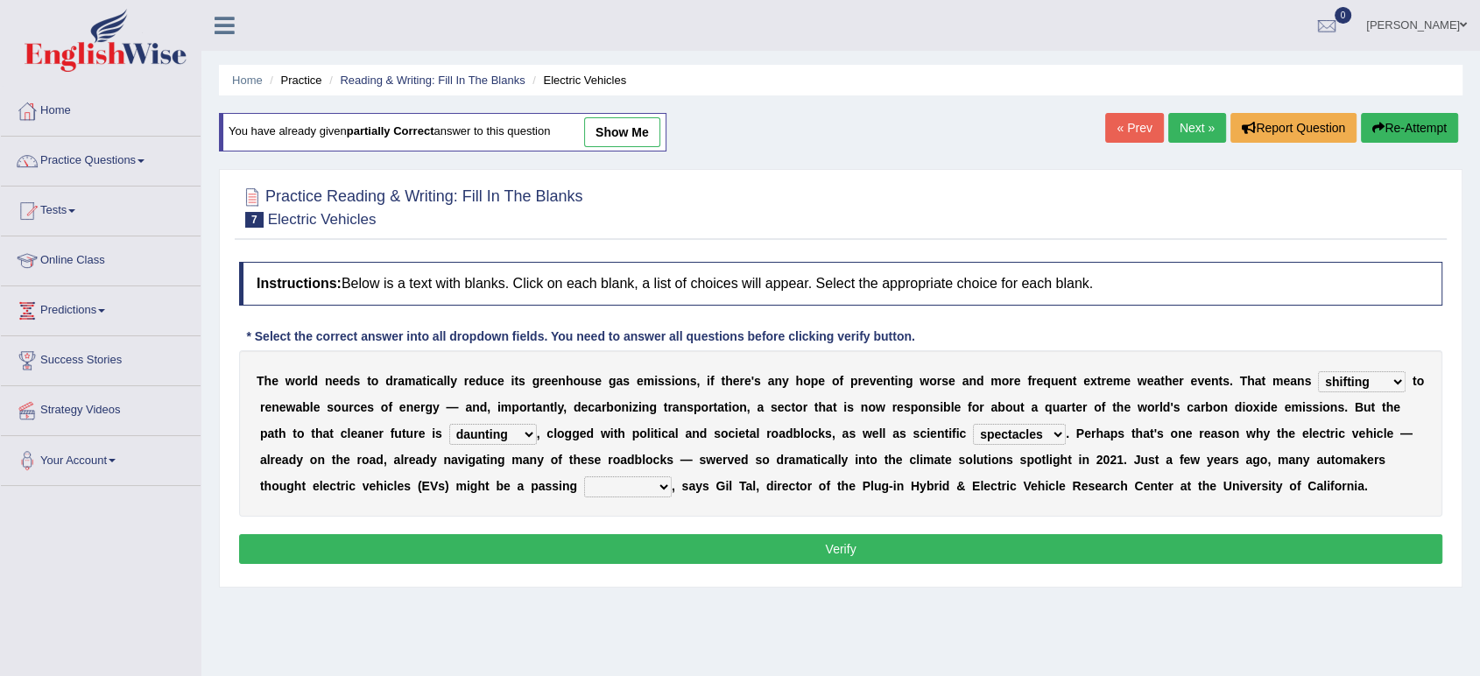
click at [973, 424] on select "spectacles obstacles tentacles receptacles" at bounding box center [1019, 434] width 93 height 21
click at [595, 482] on select "fad gad tad lad" at bounding box center [628, 486] width 88 height 21
select select "fad"
click at [584, 476] on select "fad gad tad lad" at bounding box center [628, 486] width 88 height 21
click at [1358, 385] on select "grafting drafting crafting shifting" at bounding box center [1362, 381] width 88 height 21
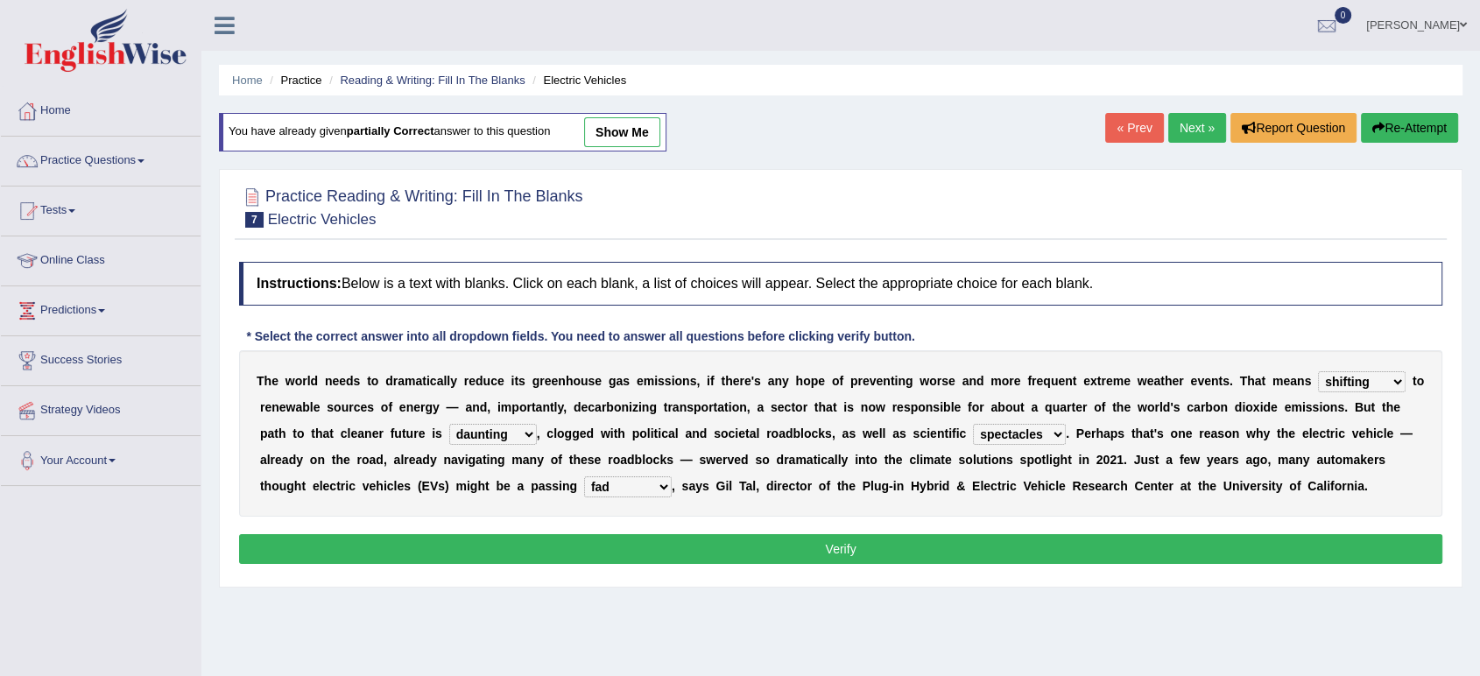
click at [1358, 385] on select "grafting drafting crafting shifting" at bounding box center [1362, 381] width 88 height 21
click at [520, 439] on select "daunting daunted daunt dauntless" at bounding box center [493, 434] width 88 height 21
click at [1034, 434] on select "spectacles obstacles tentacles receptacles" at bounding box center [1019, 434] width 93 height 21
click at [614, 490] on select "fad gad tad lad" at bounding box center [628, 486] width 88 height 21
click at [773, 553] on button "Verify" at bounding box center [840, 549] width 1203 height 30
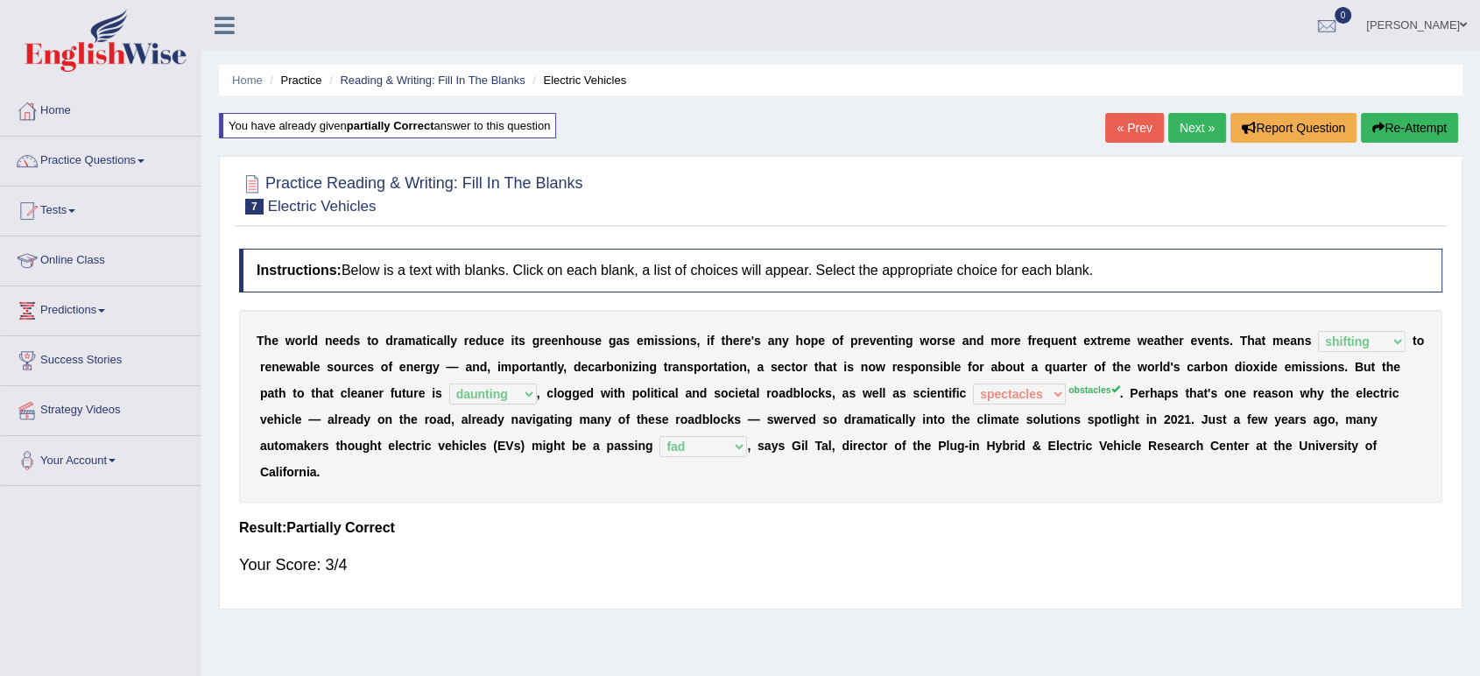
click at [1399, 126] on button "Re-Attempt" at bounding box center [1409, 128] width 97 height 30
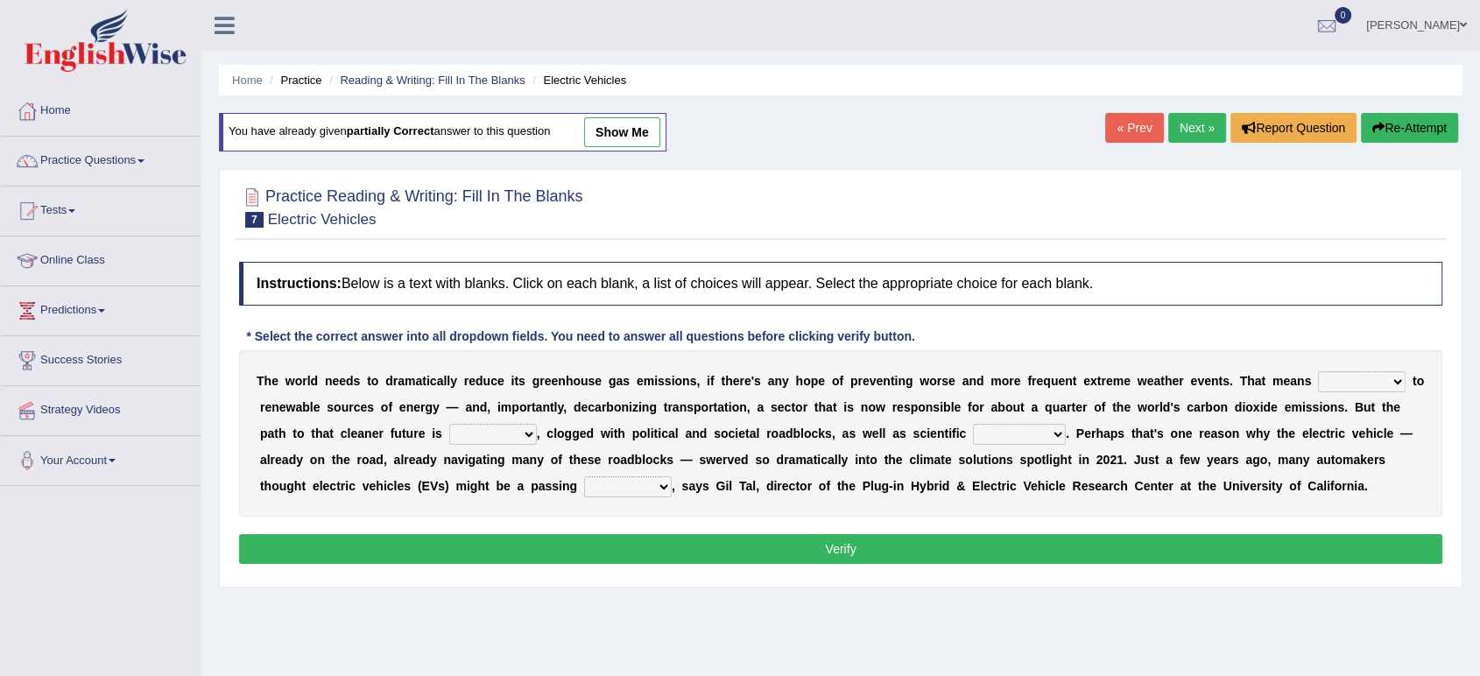
click at [1018, 433] on select "spectacles obstacles tentacles receptacles" at bounding box center [1019, 434] width 93 height 21
select select "obstacles"
click at [973, 424] on select "spectacles obstacles tentacles receptacles" at bounding box center [1019, 434] width 93 height 21
click at [1362, 386] on select "grafting drafting crafting shifting" at bounding box center [1362, 381] width 88 height 21
select select "shifting"
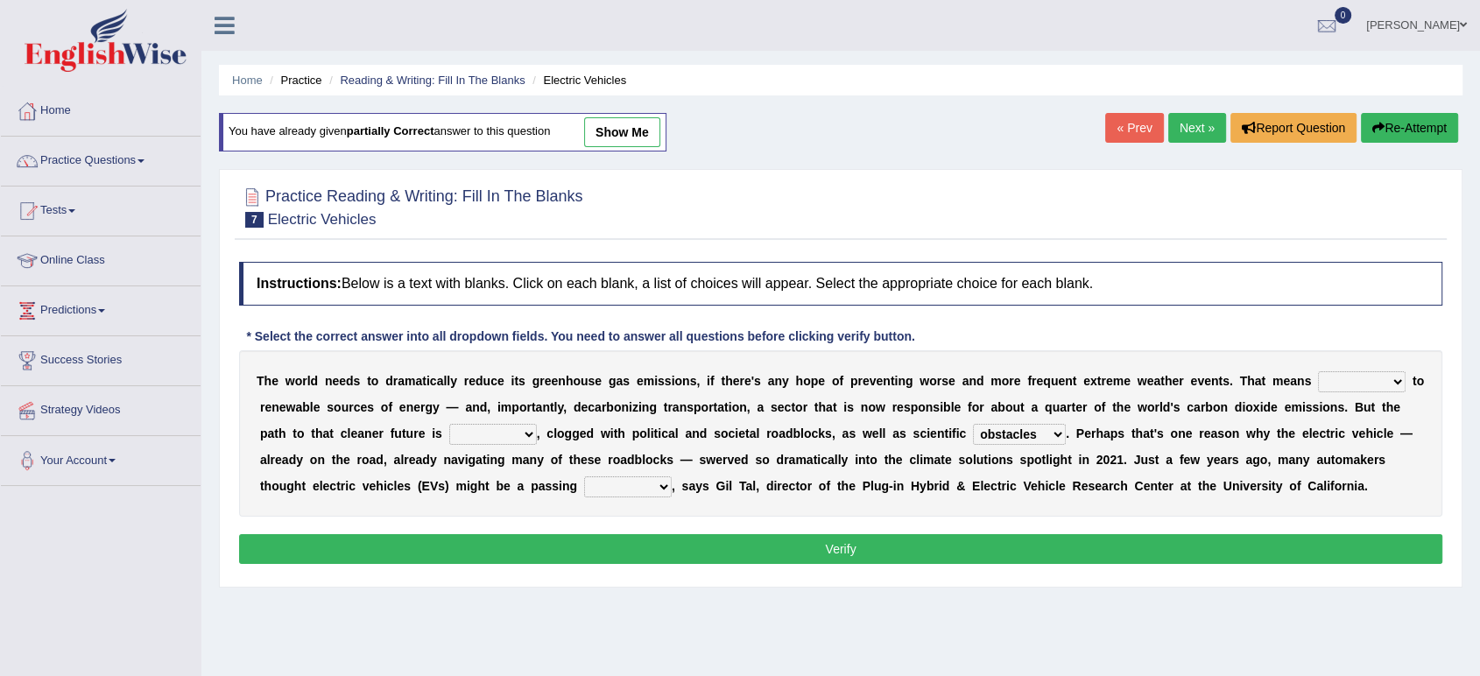
click at [1318, 371] on select "grafting drafting crafting shifting" at bounding box center [1362, 381] width 88 height 21
click at [510, 434] on select "daunting daunted daunt dauntless" at bounding box center [493, 434] width 88 height 21
select select "daunting"
click at [449, 424] on select "daunting daunted daunt dauntless" at bounding box center [493, 434] width 88 height 21
click at [1048, 440] on select "spectacles obstacles tentacles receptacles" at bounding box center [1019, 434] width 93 height 21
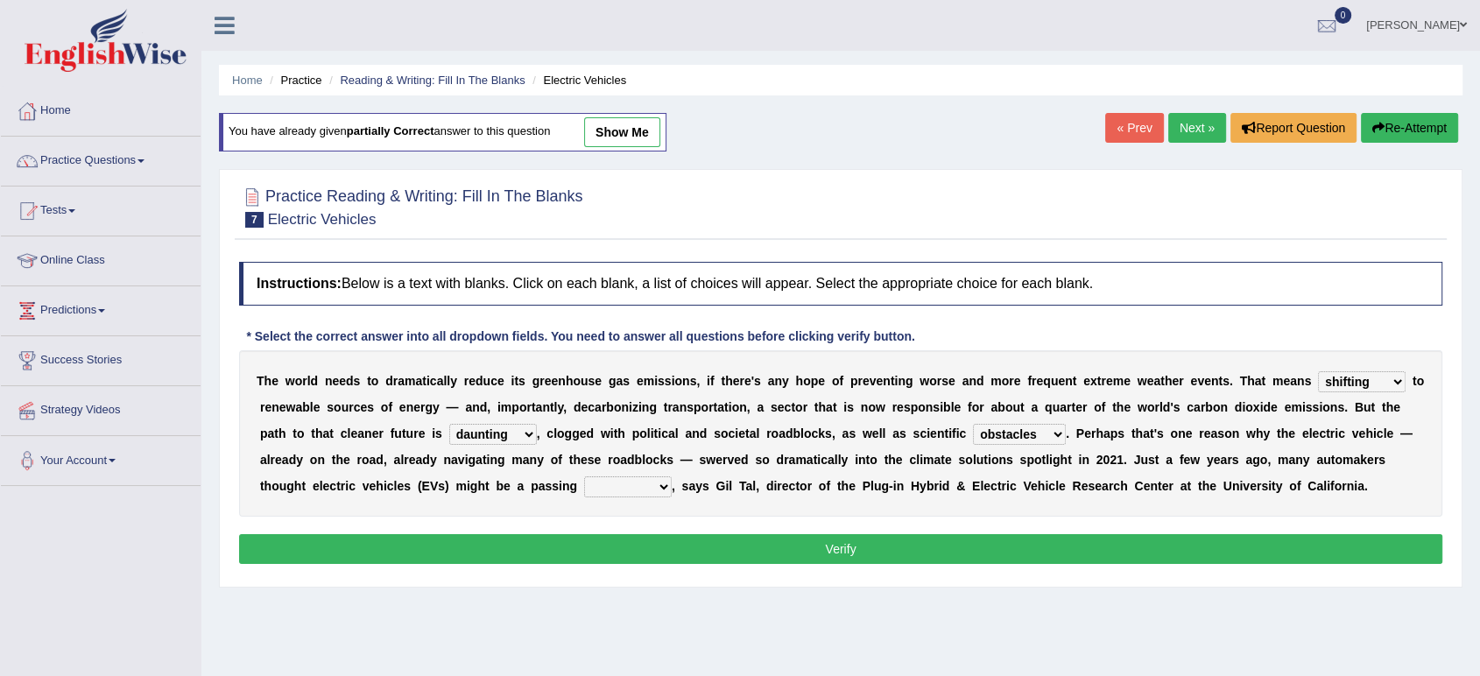
click at [1048, 440] on select "spectacles obstacles tentacles receptacles" at bounding box center [1019, 434] width 93 height 21
click at [603, 494] on select "fad gad tad lad" at bounding box center [628, 486] width 88 height 21
select select "fad"
click at [584, 476] on select "fad gad tad lad" at bounding box center [628, 486] width 88 height 21
click at [722, 558] on button "Verify" at bounding box center [840, 549] width 1203 height 30
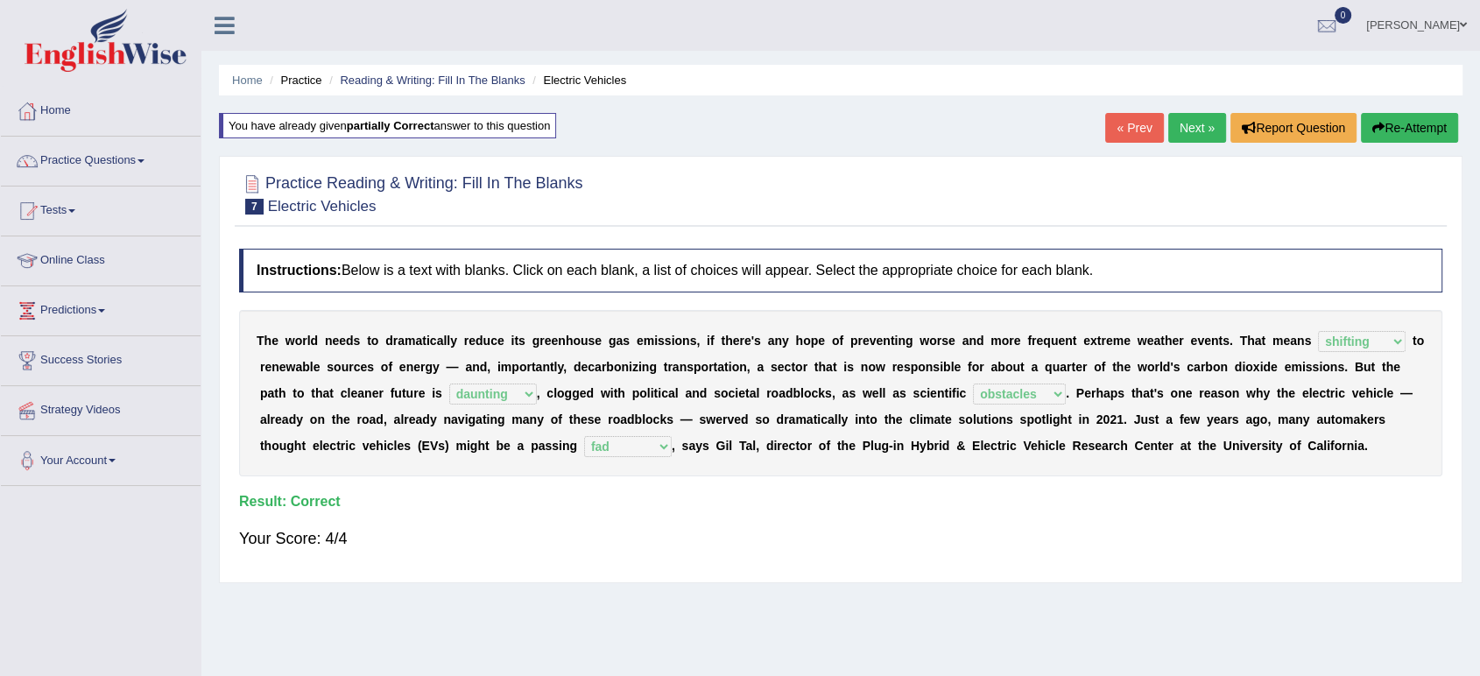
click at [1131, 124] on link "« Prev" at bounding box center [1134, 128] width 58 height 30
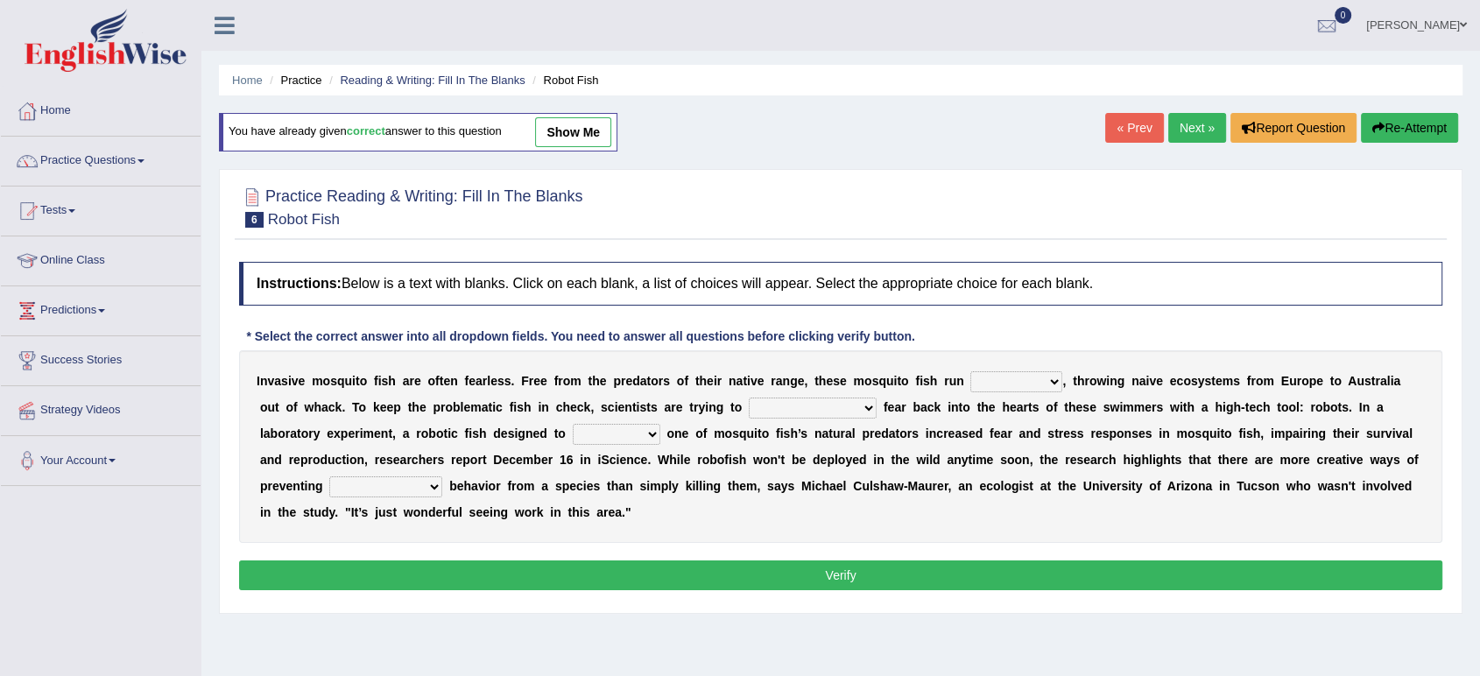
click at [1007, 385] on select "occupant flippant rampant concordant" at bounding box center [1016, 381] width 92 height 21
select select "rampant"
click at [970, 371] on select "occupant flippant rampant concordant" at bounding box center [1016, 381] width 92 height 21
click at [773, 406] on select "accept spike strike [PERSON_NAME]" at bounding box center [813, 408] width 128 height 21
select select "spike"
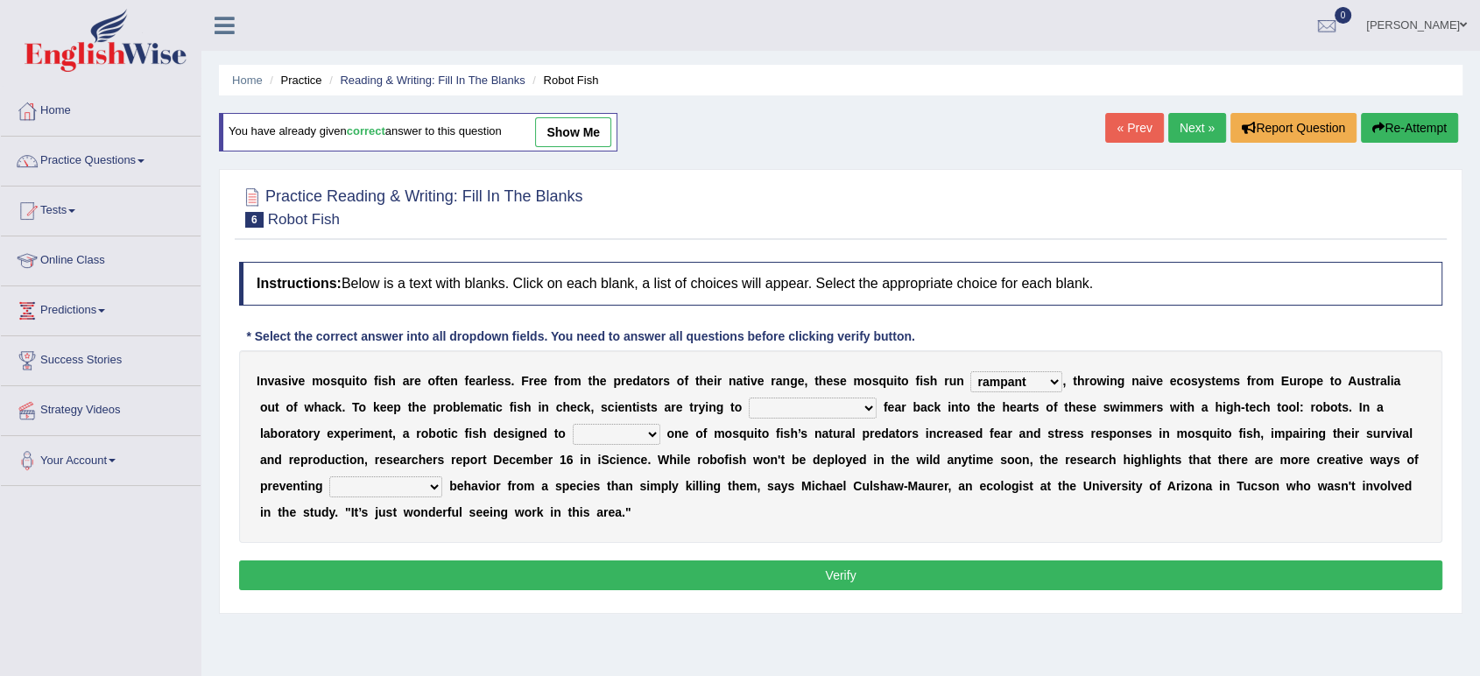
click at [749, 398] on select "accept spike strike [PERSON_NAME]" at bounding box center [813, 408] width 128 height 21
click at [768, 403] on select "accept spike strike [PERSON_NAME]" at bounding box center [813, 408] width 128 height 21
click at [573, 432] on select "bequest mimic battle conquest" at bounding box center [617, 434] width 88 height 21
select select "mimic"
click at [573, 424] on select "bequest mimic battle conquest" at bounding box center [617, 434] width 88 height 21
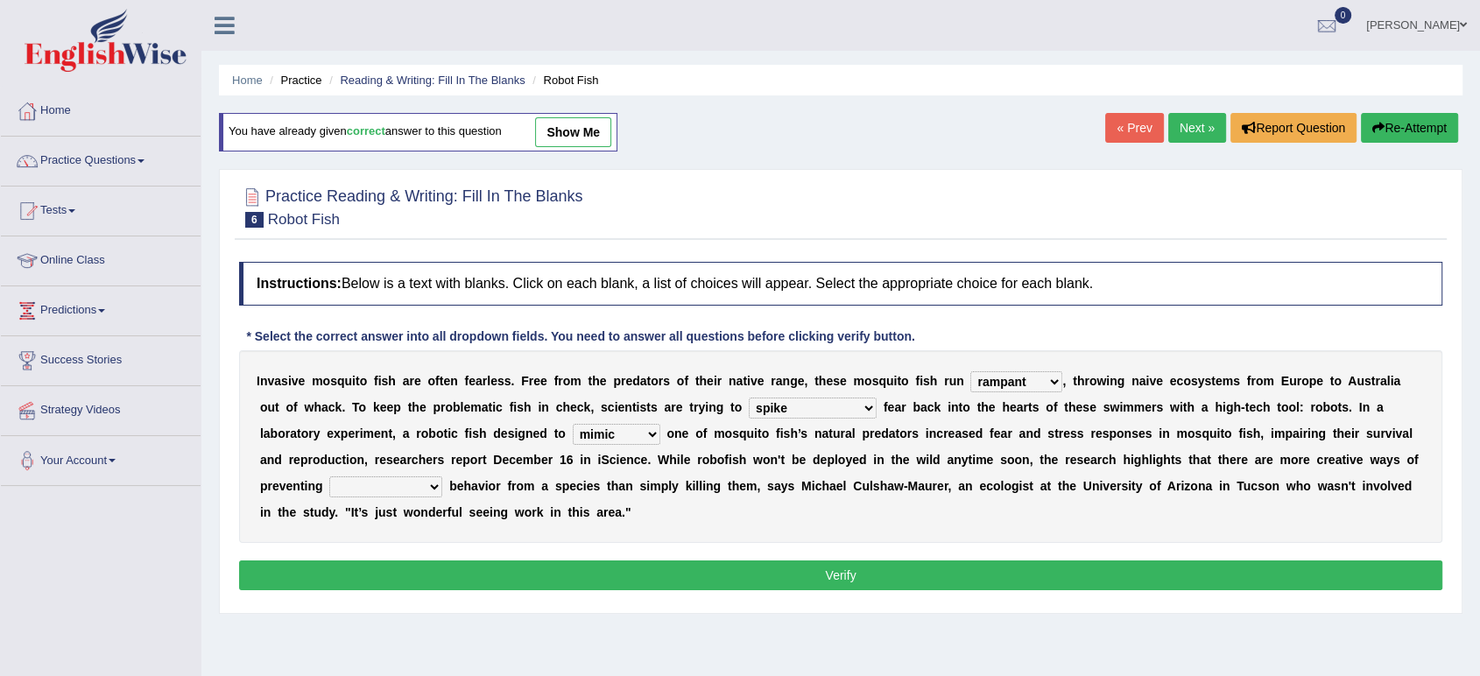
click at [374, 478] on select "unprivileged unprecedented uncharted unwanted" at bounding box center [385, 486] width 113 height 21
select select "unwanted"
click at [329, 476] on select "unprivileged unprecedented uncharted unwanted" at bounding box center [385, 486] width 113 height 21
click at [702, 579] on button "Verify" at bounding box center [840, 576] width 1203 height 30
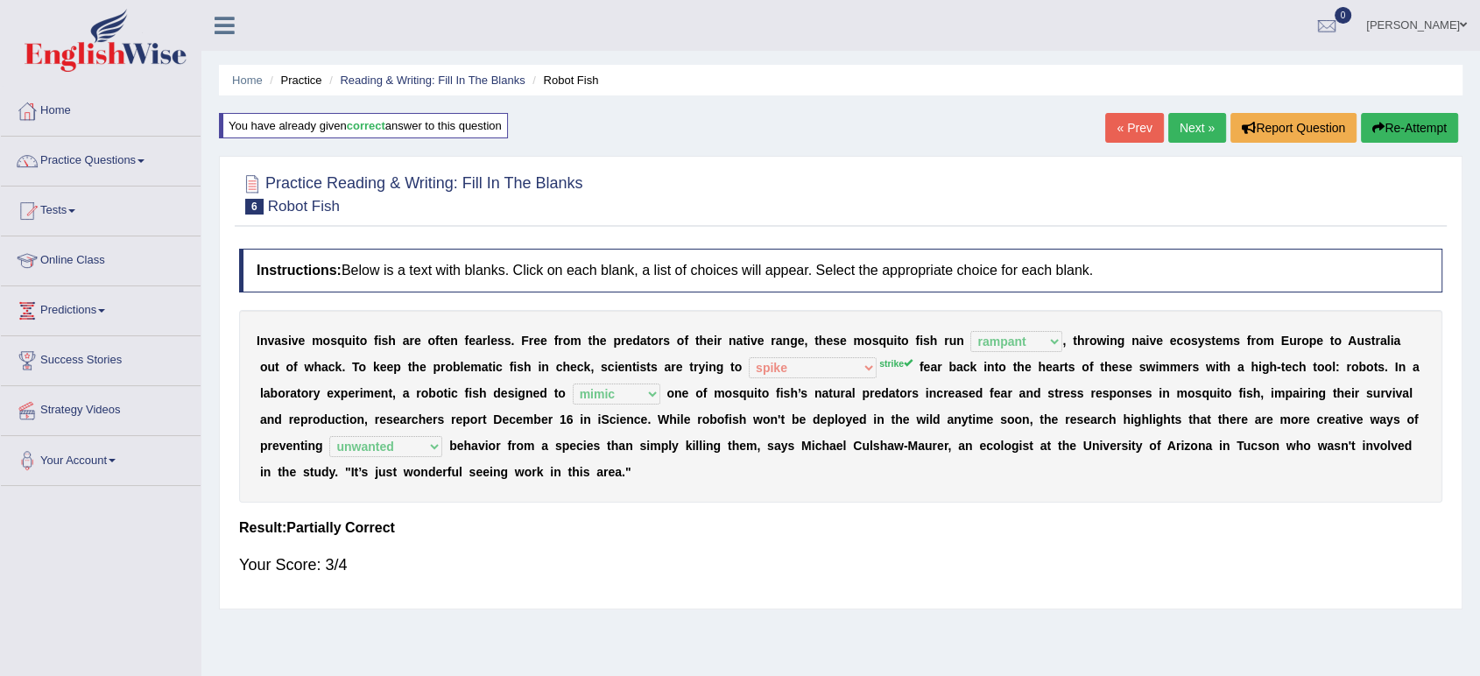
click at [1186, 119] on link "Next »" at bounding box center [1197, 128] width 58 height 30
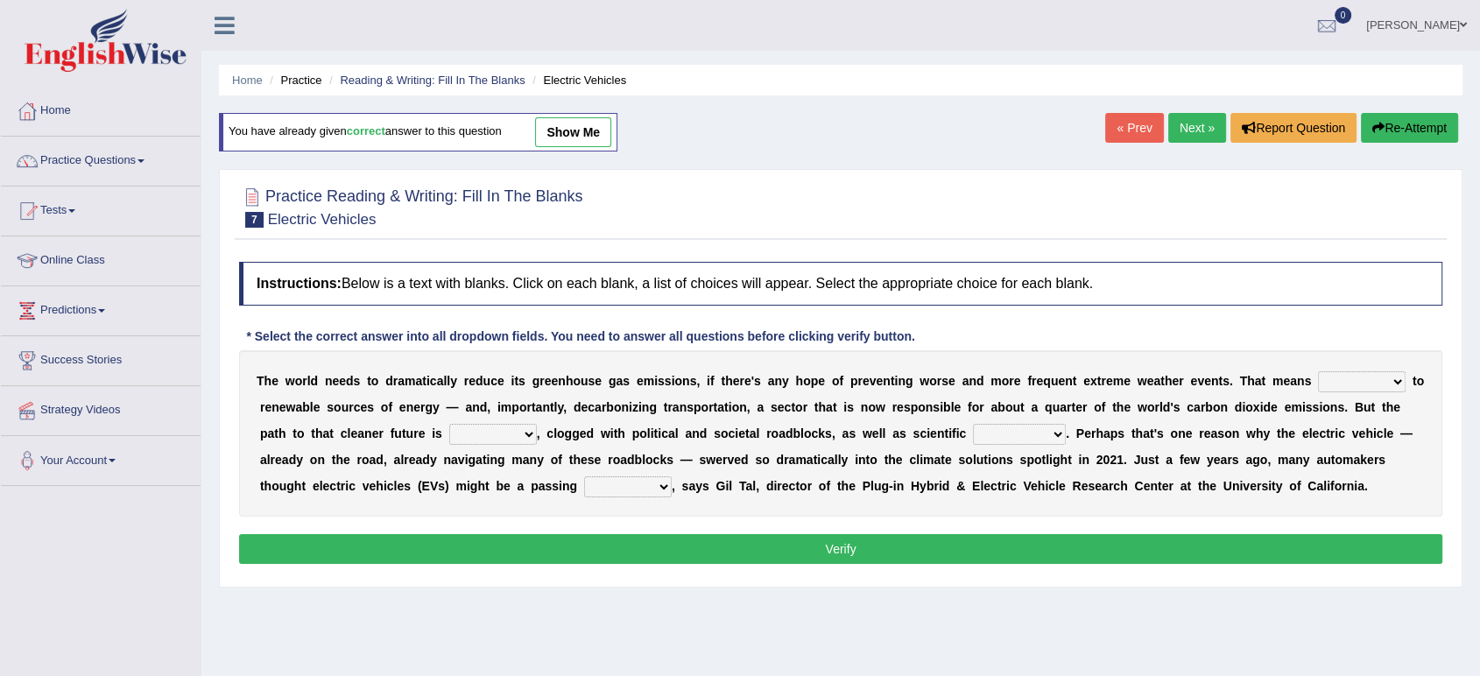
click at [1186, 119] on link "Next »" at bounding box center [1197, 128] width 58 height 30
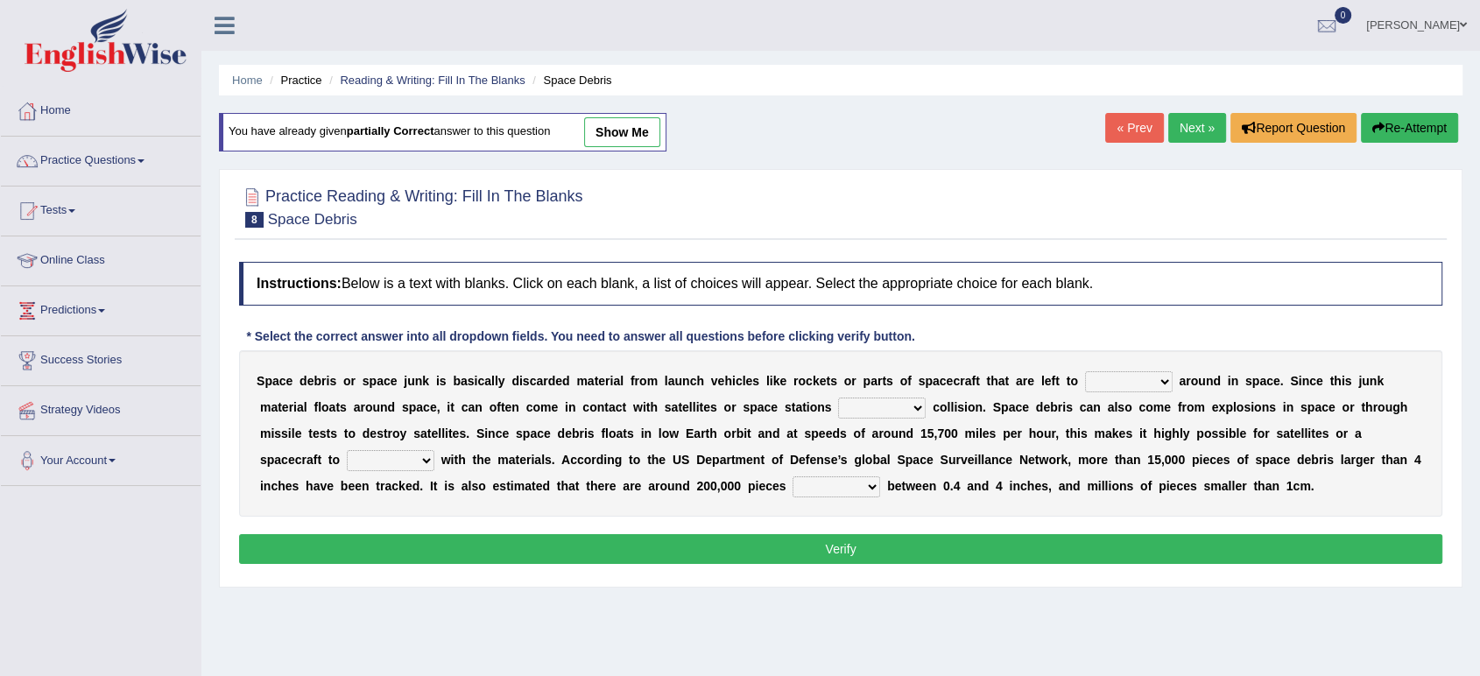
click at [1186, 119] on link "Next »" at bounding box center [1197, 128] width 58 height 30
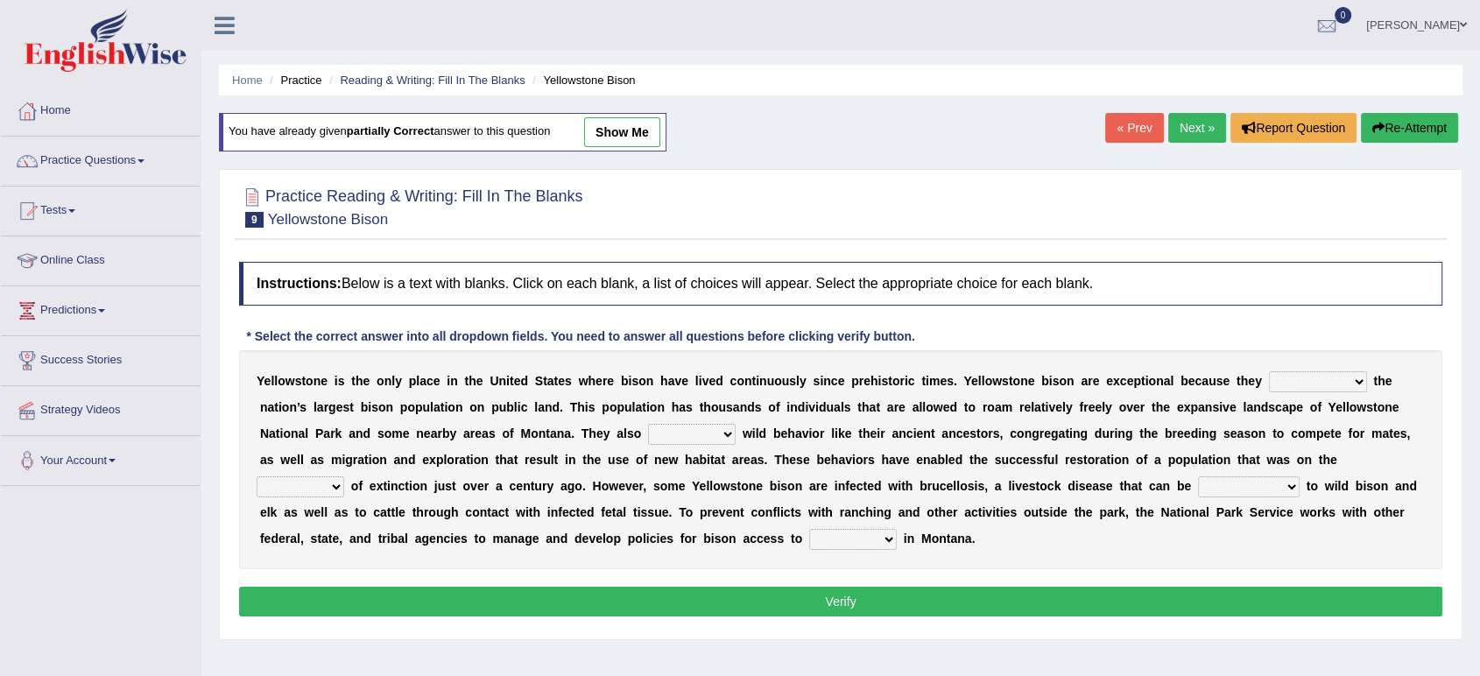
click at [1186, 119] on link "Next »" at bounding box center [1197, 128] width 58 height 30
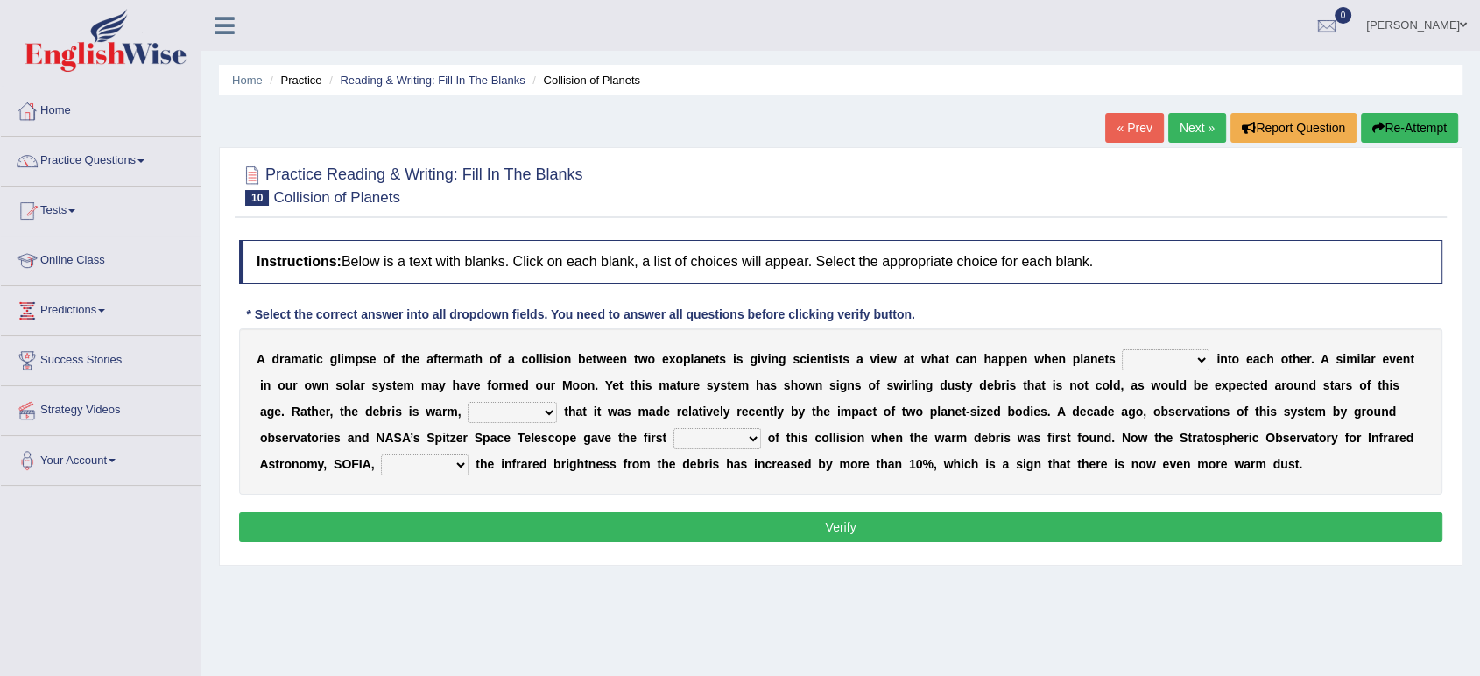
click at [1140, 358] on select "crash explore roam implode" at bounding box center [1166, 359] width 88 height 21
select select "roam"
click at [1122, 349] on select "crash explore roam implode" at bounding box center [1166, 359] width 88 height 21
click at [492, 413] on select "reinforcing sentencing forging conducing" at bounding box center [512, 412] width 89 height 21
select select "sentencing"
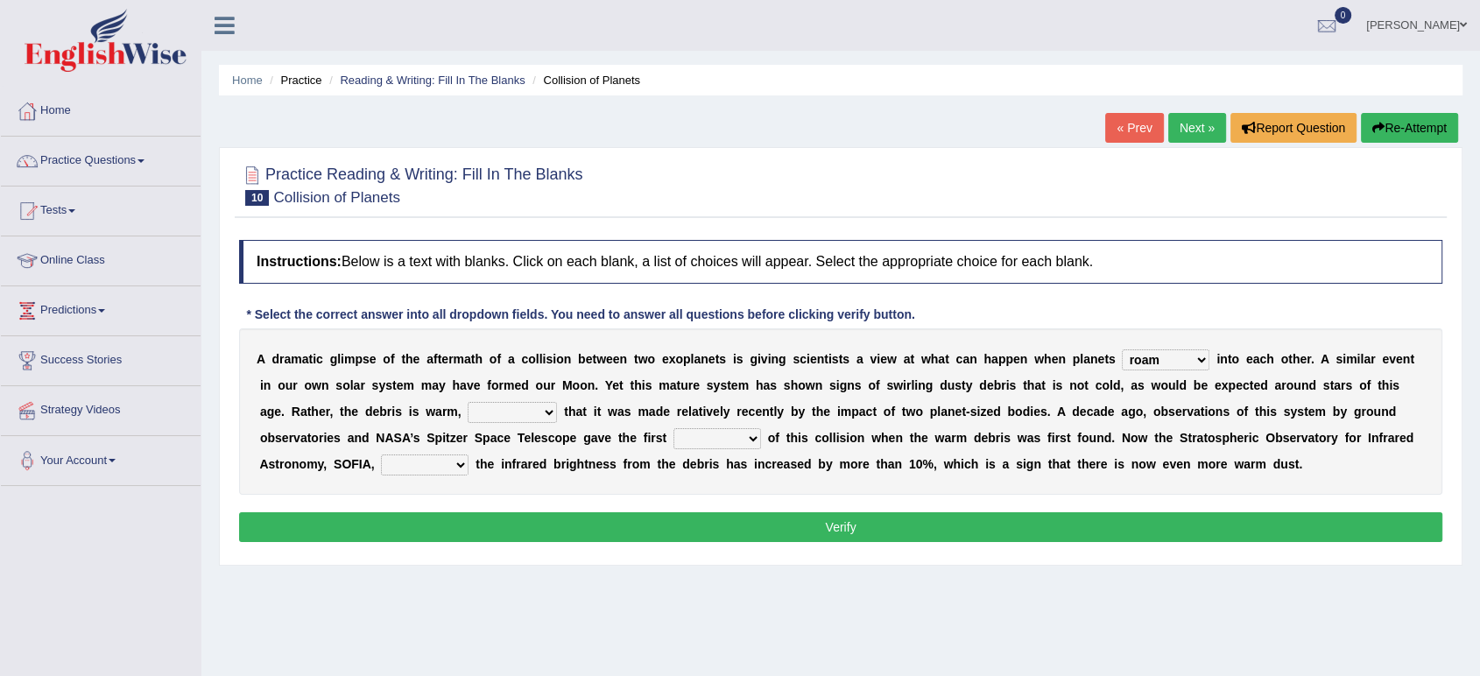
click at [468, 402] on select "reinforcing sentencing forging conducing" at bounding box center [512, 412] width 89 height 21
click at [697, 439] on select "pints faints hints taints" at bounding box center [718, 438] width 88 height 21
select select "hints"
click at [674, 428] on select "pints faints hints taints" at bounding box center [718, 438] width 88 height 21
click at [394, 467] on select "concealed revealed repealed unsealed" at bounding box center [425, 465] width 88 height 21
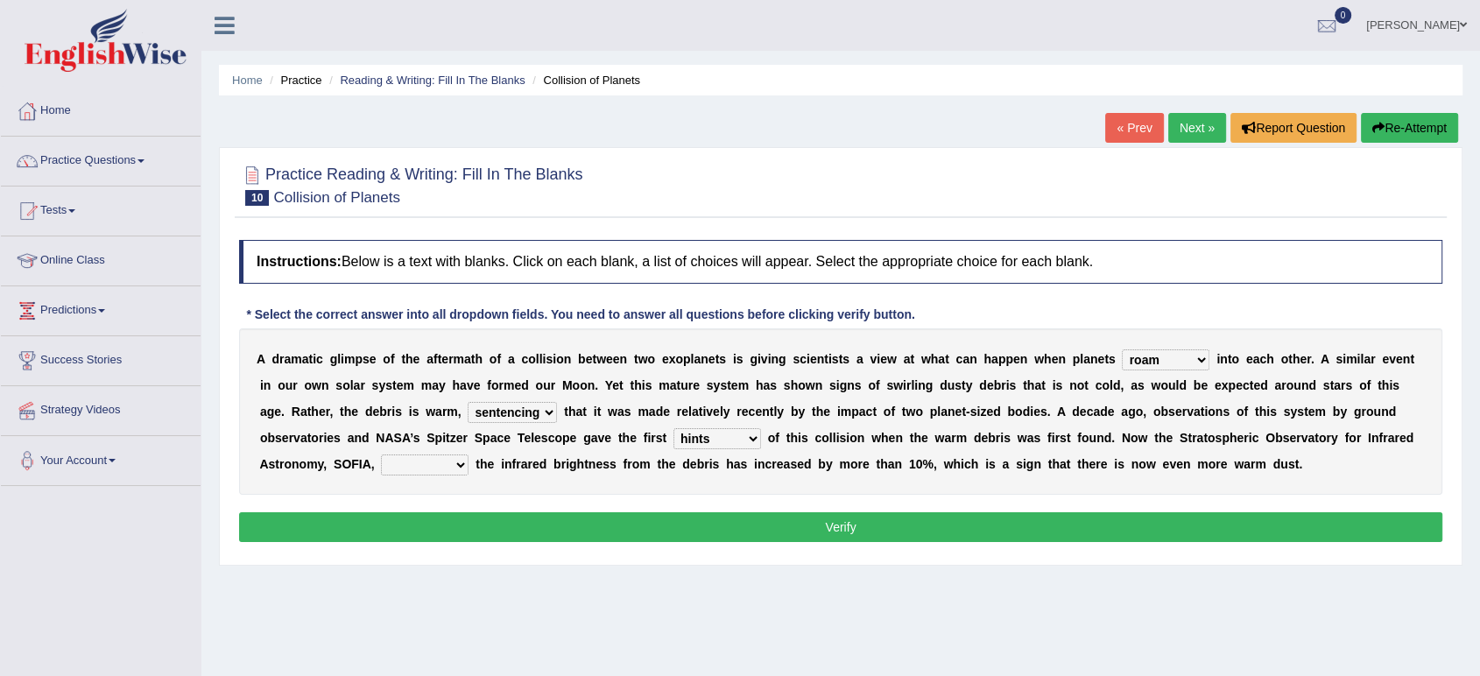
select select "revealed"
click at [381, 455] on select "concealed revealed repealed unsealed" at bounding box center [425, 465] width 88 height 21
click at [567, 517] on button "Verify" at bounding box center [840, 527] width 1203 height 30
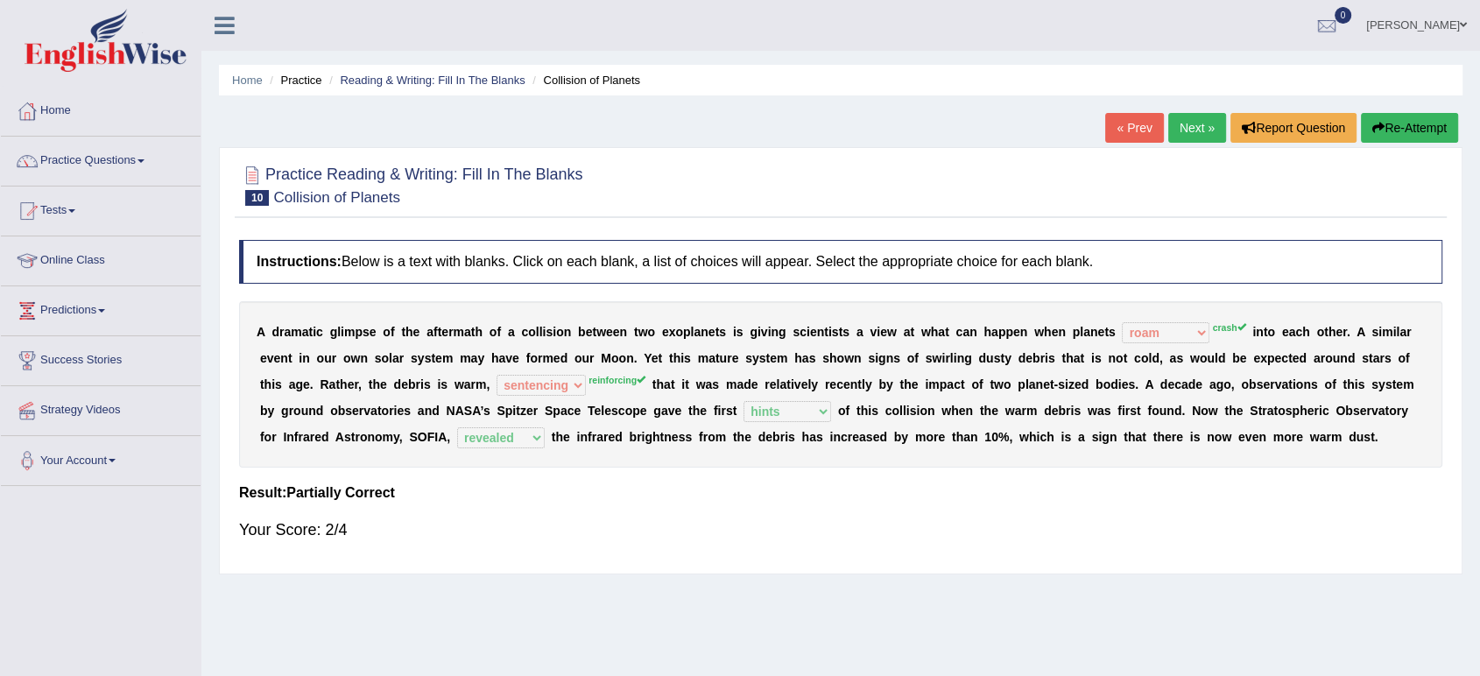
click at [1207, 122] on link "Next »" at bounding box center [1197, 128] width 58 height 30
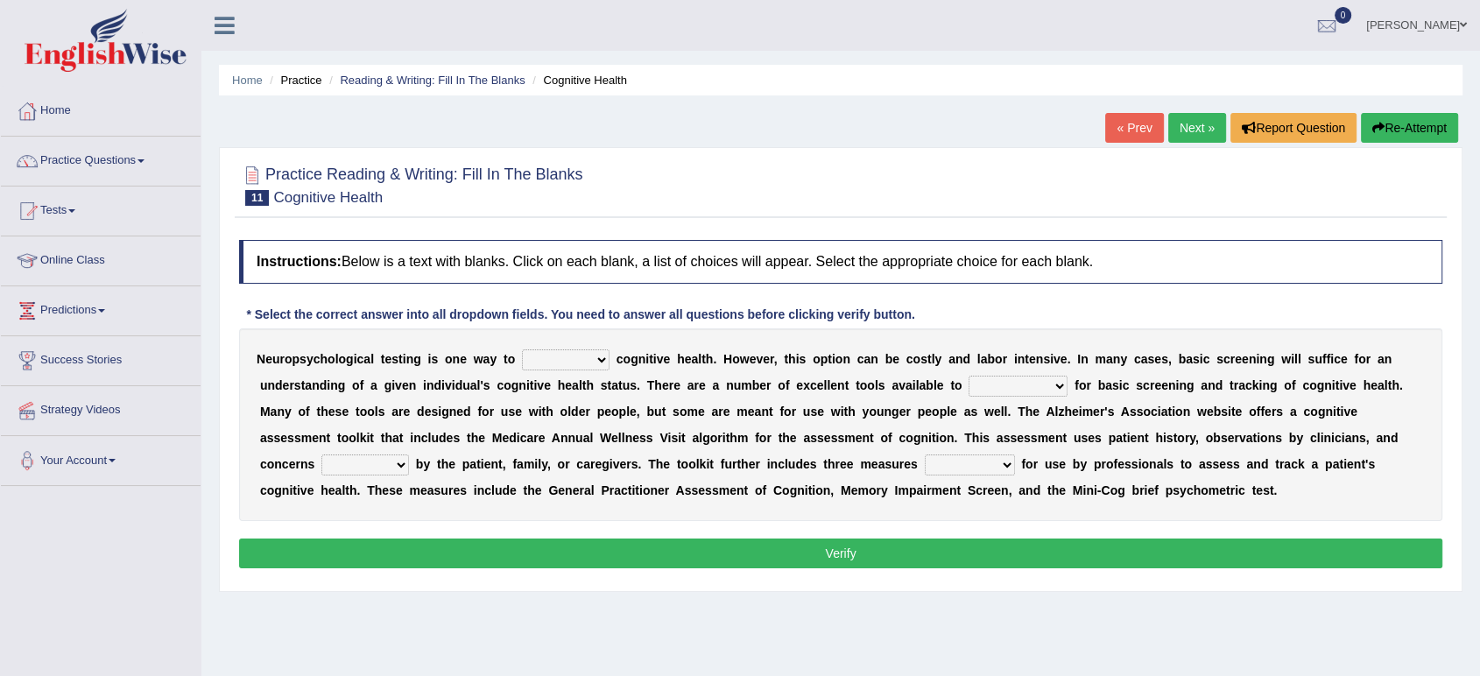
click at [555, 360] on select "obsess assess possess access" at bounding box center [566, 359] width 88 height 21
select select "access"
click at [522, 349] on select "obsess assess possess access" at bounding box center [566, 359] width 88 height 21
click at [547, 365] on select "obsess assess possess access" at bounding box center [566, 359] width 88 height 21
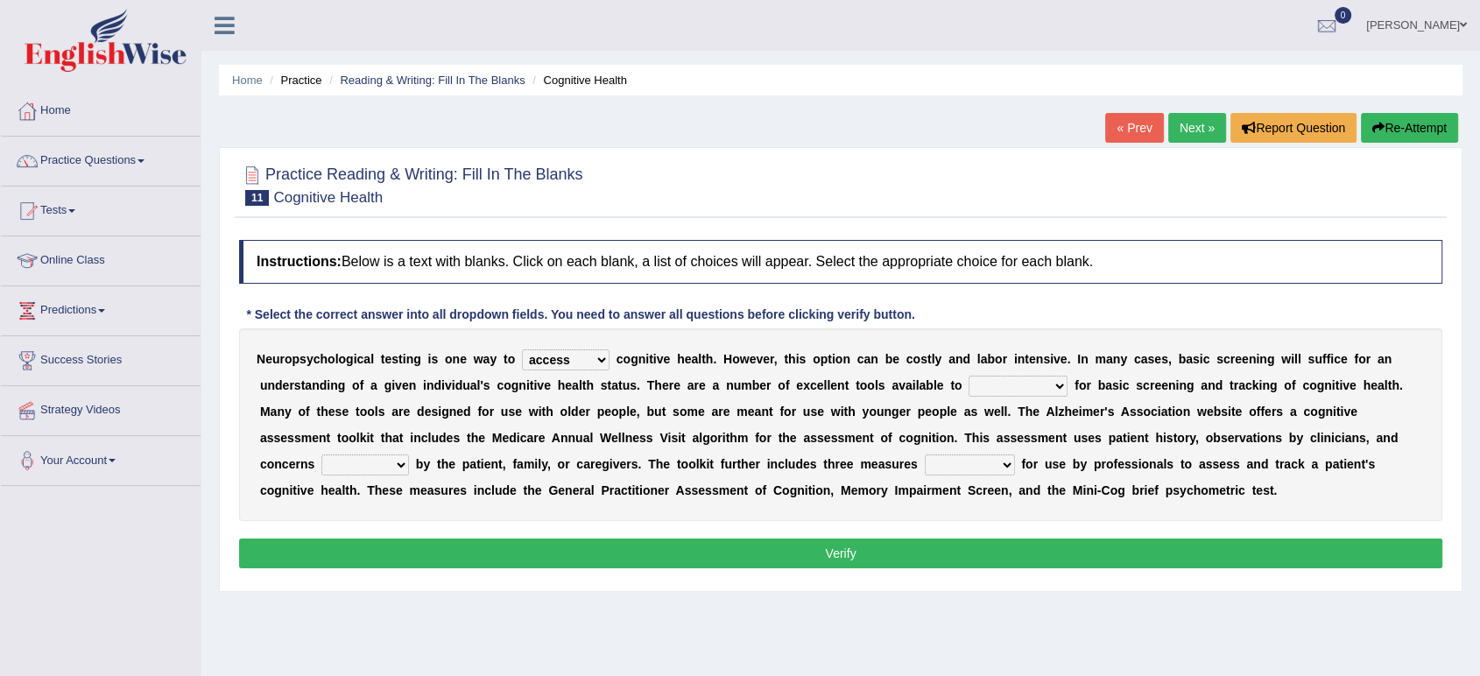
drag, startPoint x: 1011, startPoint y: 363, endPoint x: 837, endPoint y: 244, distance: 209.9
click at [837, 244] on div "Instructions: Below is a text with blanks. Click on each blank, a list of choic…" at bounding box center [841, 406] width 1212 height 351
click at [984, 389] on select "stationers practitioners petitioners questioners" at bounding box center [1018, 386] width 99 height 21
select select "practitioners"
click at [969, 376] on select "stationers practitioners petitioners questioners" at bounding box center [1018, 386] width 99 height 21
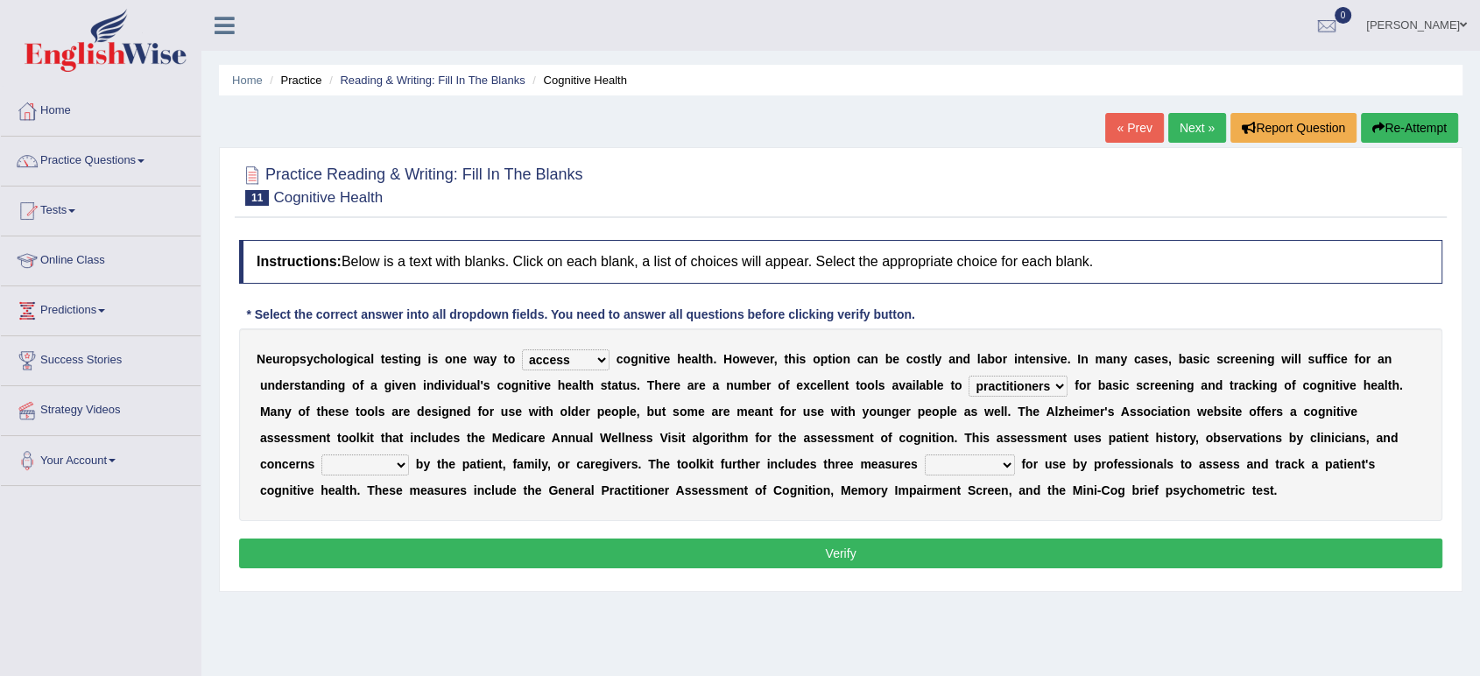
click at [338, 469] on select "raised rising arising praised" at bounding box center [365, 465] width 88 height 21
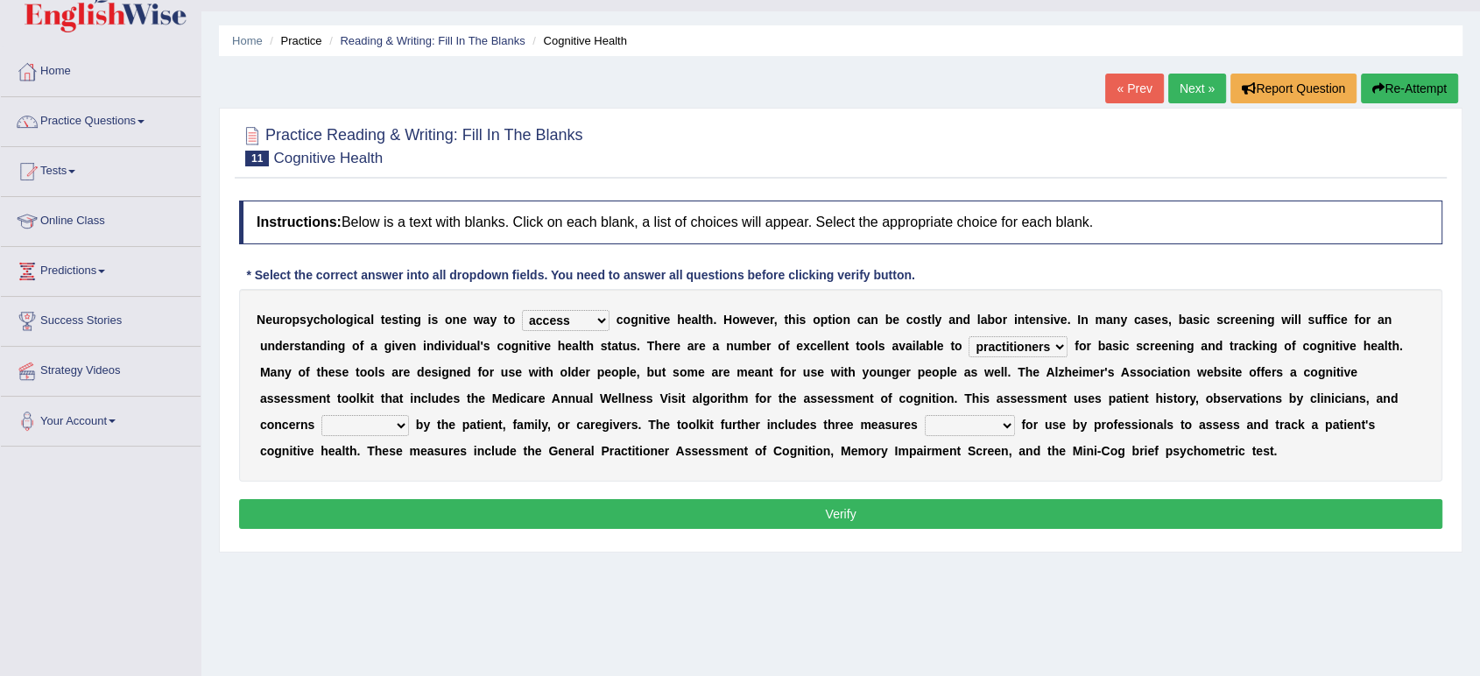
scroll to position [49, 0]
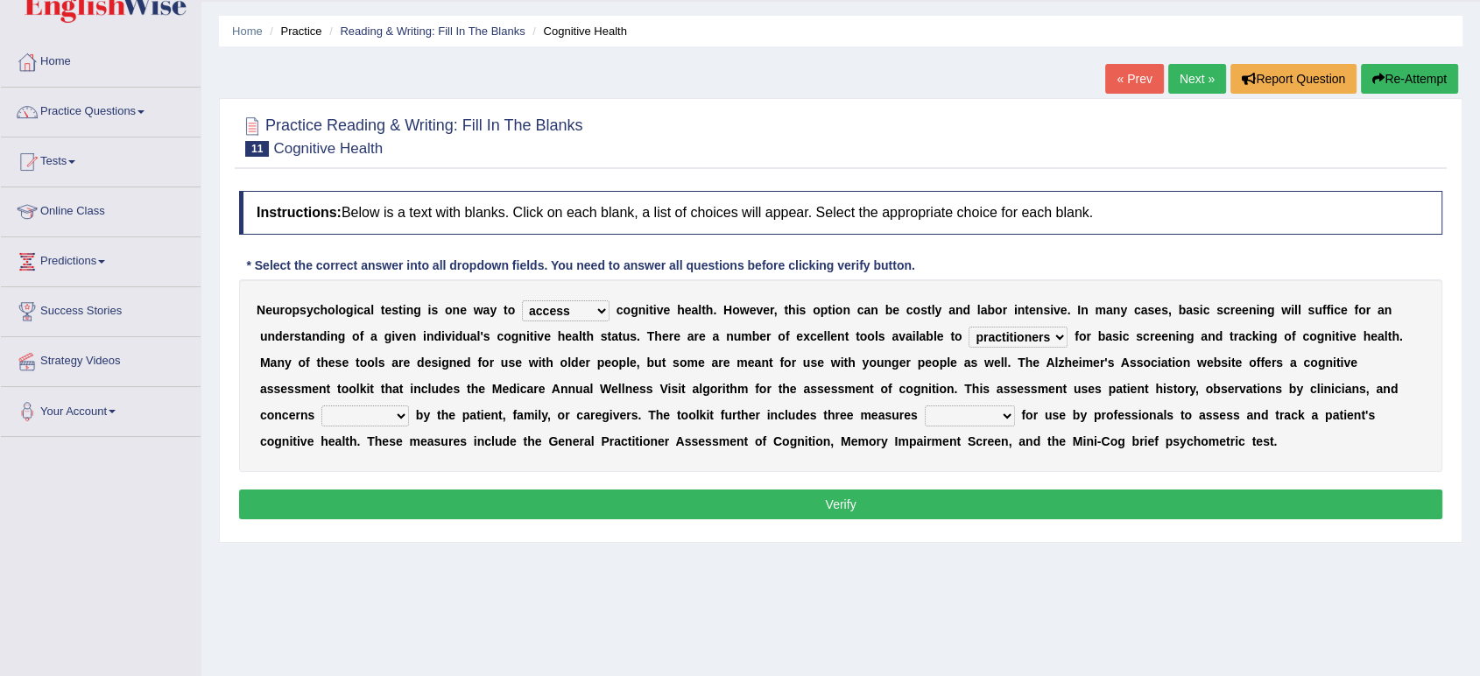
click at [350, 411] on select "raised rising arising praised" at bounding box center [365, 416] width 88 height 21
select select "raised"
click at [321, 406] on select "raised rising arising praised" at bounding box center [365, 416] width 88 height 21
click at [938, 413] on select "validated intimidated dilapidated antedated" at bounding box center [970, 416] width 90 height 21
select select "validated"
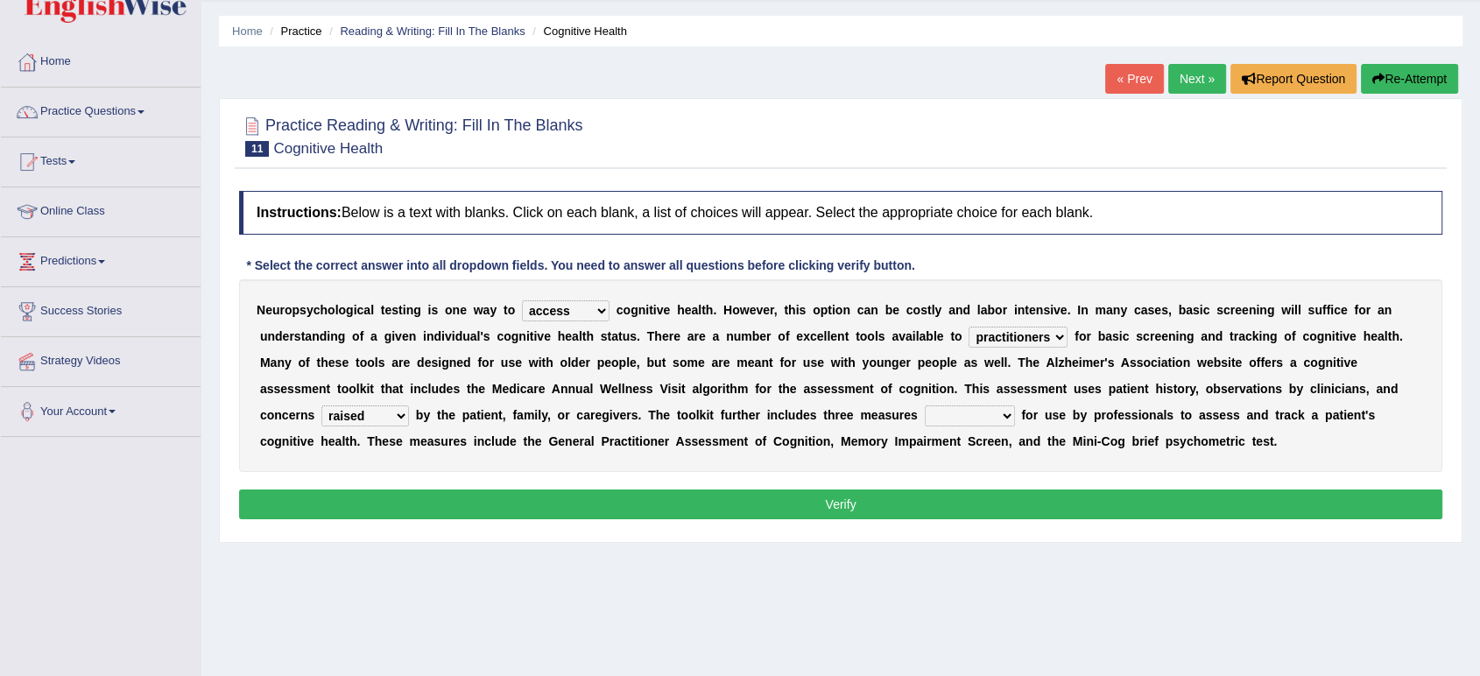
click at [925, 406] on select "validated intimidated dilapidated antedated" at bounding box center [970, 416] width 90 height 21
click at [962, 419] on select "validated intimidated dilapidated antedated" at bounding box center [970, 416] width 90 height 21
click at [1087, 476] on div "Instructions: Below is a text with blanks. Click on each blank, a list of choic…" at bounding box center [841, 357] width 1212 height 351
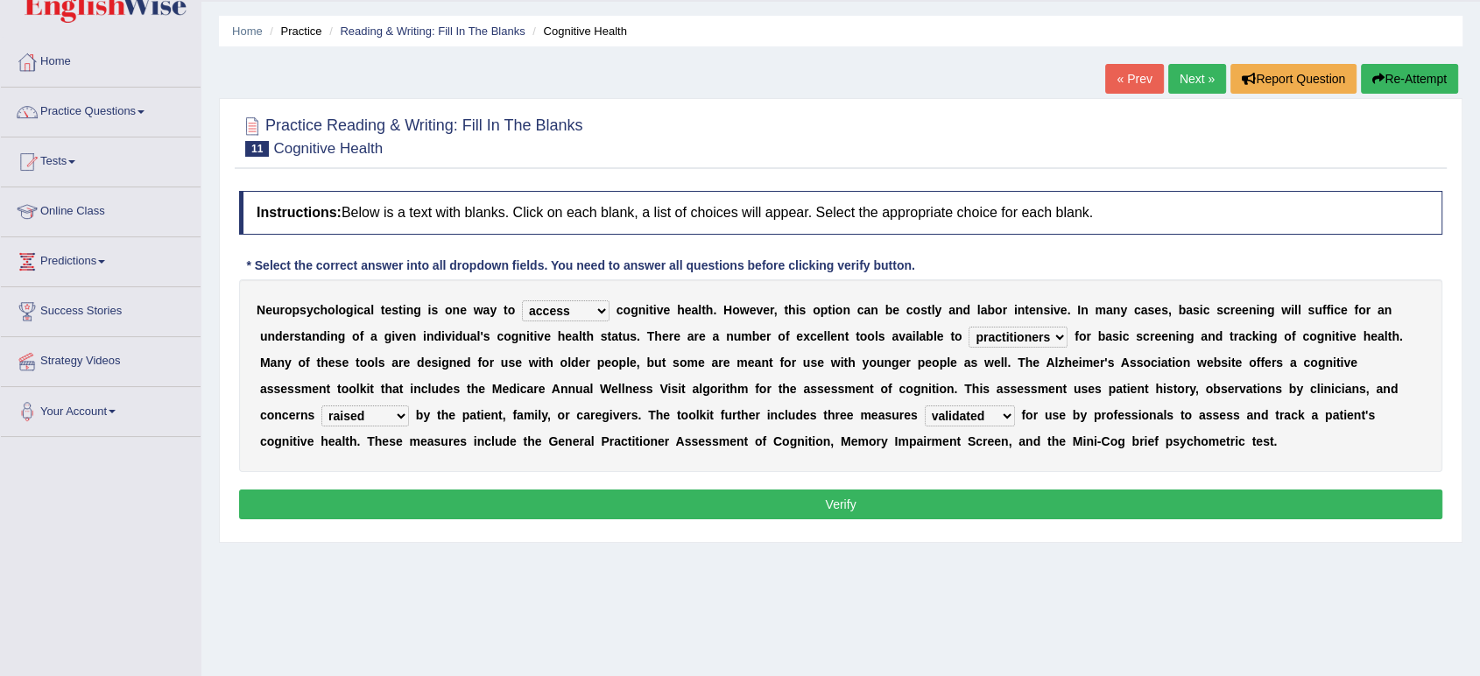
click at [1005, 504] on button "Verify" at bounding box center [840, 505] width 1203 height 30
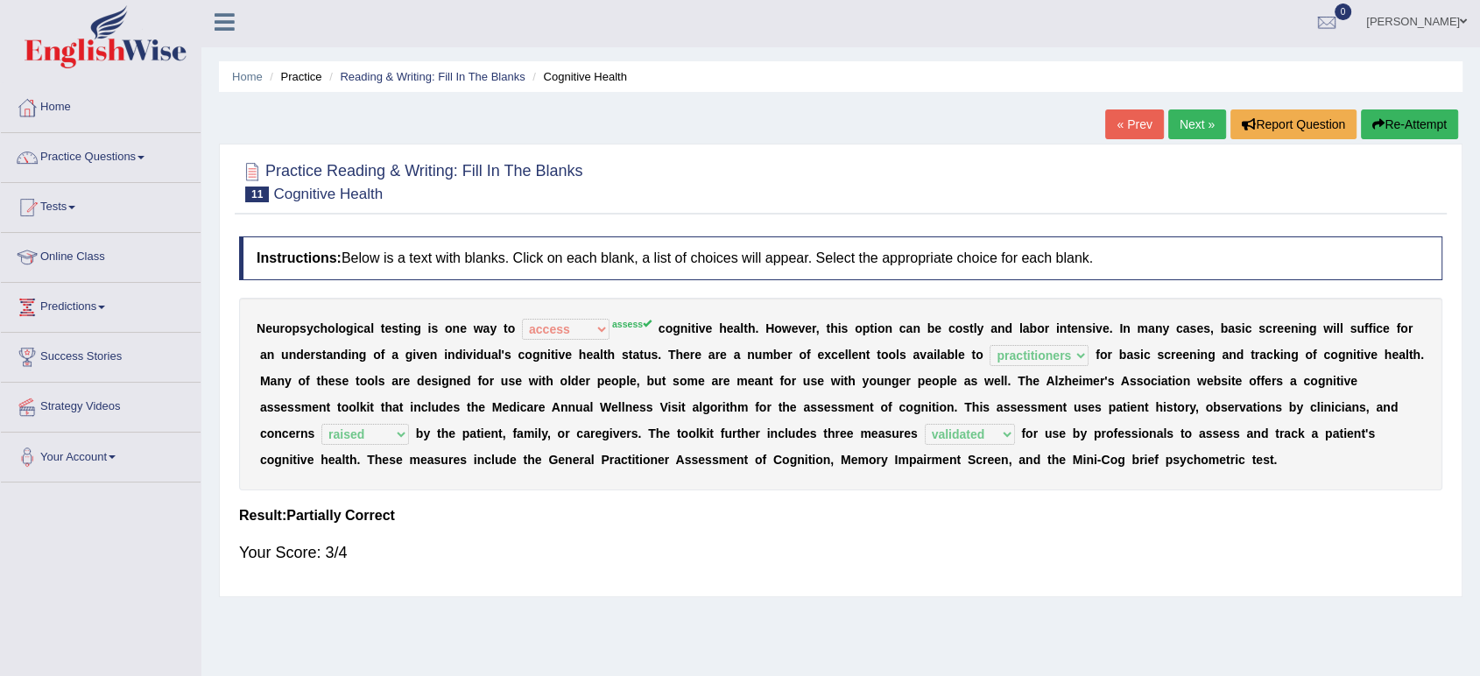
scroll to position [0, 0]
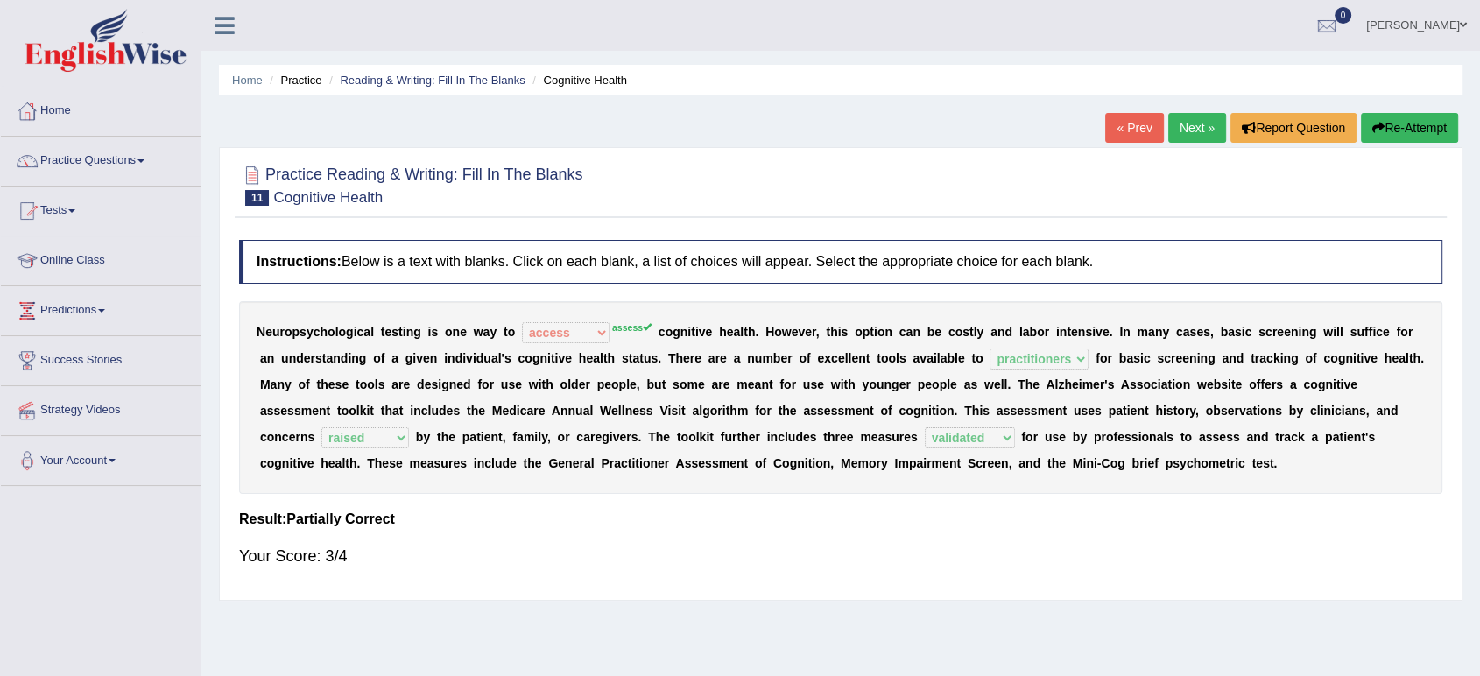
click at [1186, 126] on link "Next »" at bounding box center [1197, 128] width 58 height 30
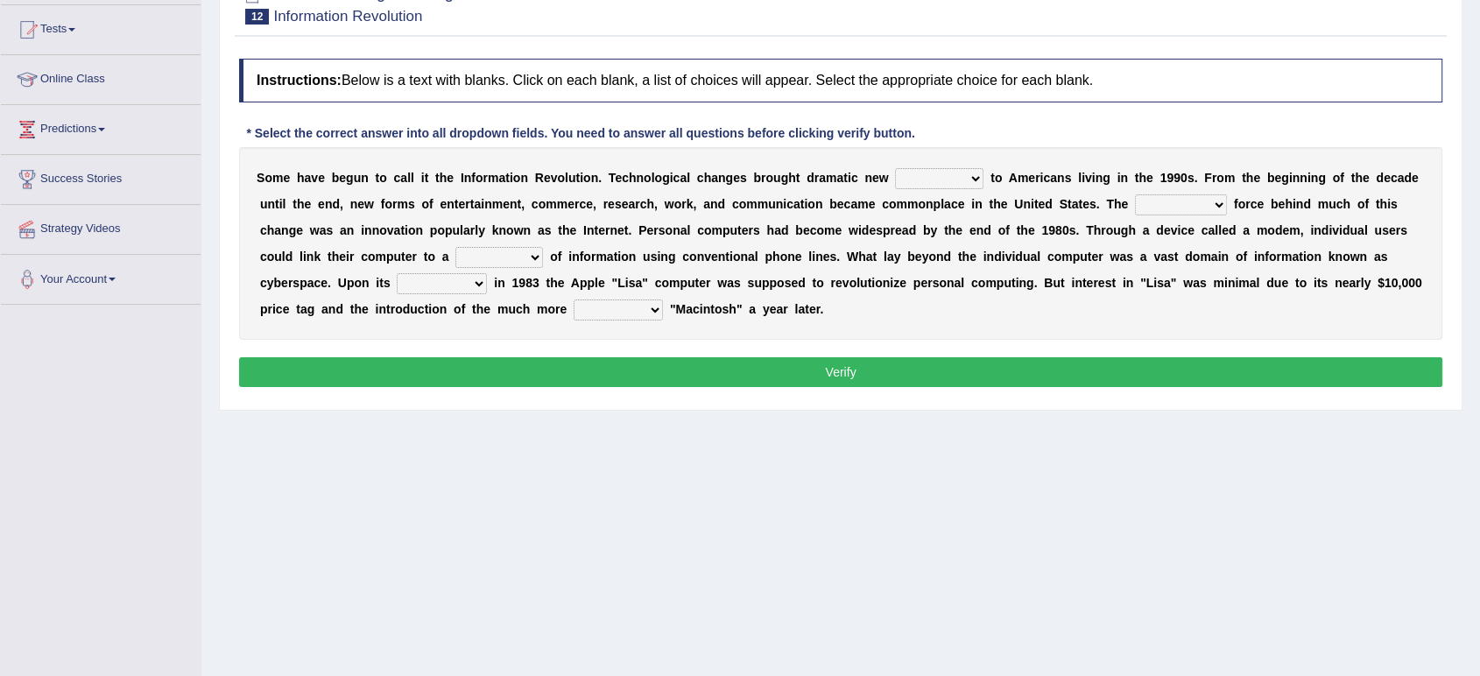
click at [922, 183] on select "challenges puzzles options confusion" at bounding box center [939, 178] width 88 height 21
select select "challenges"
click at [895, 168] on select "challenges puzzles options confusion" at bounding box center [939, 178] width 88 height 21
click at [1163, 201] on select "unremitting uninspiring driving insinuating" at bounding box center [1181, 204] width 92 height 21
select select "uninspiring"
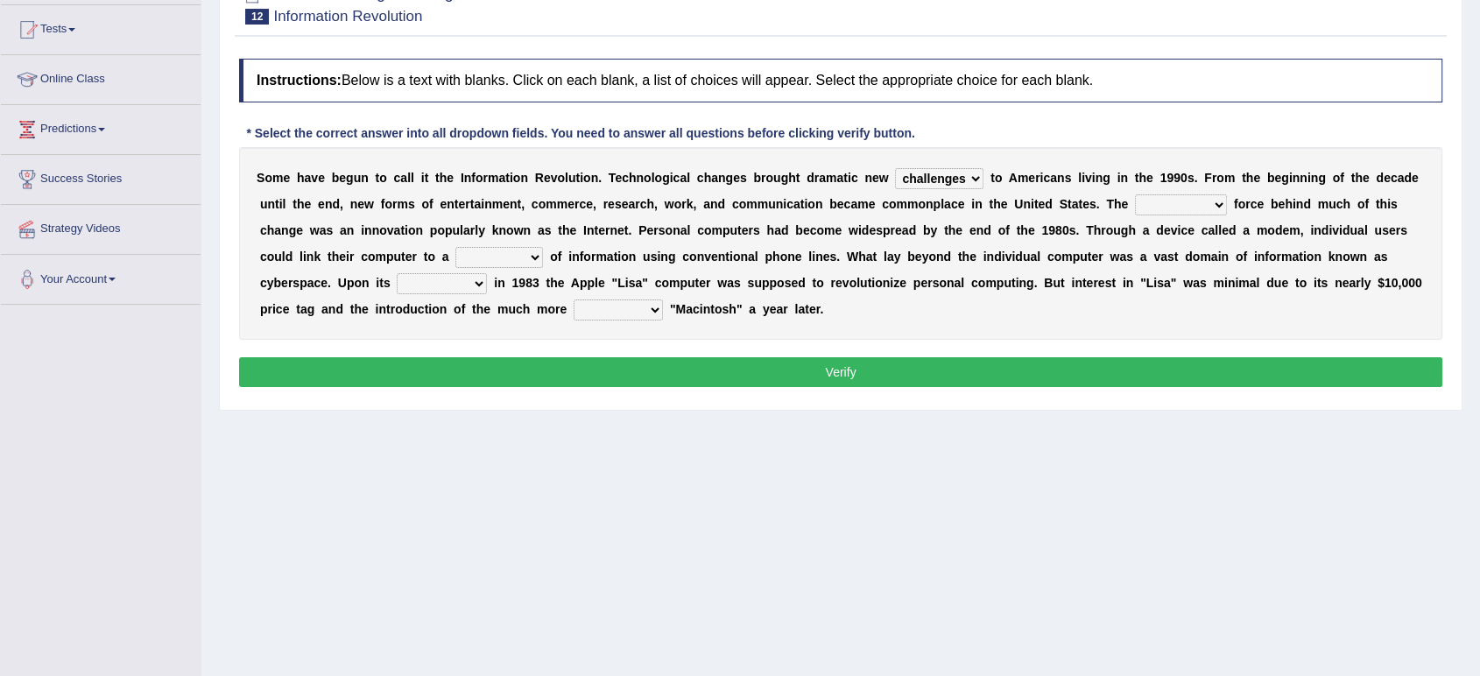
click at [1135, 194] on select "unremitting uninspiring driving insinuating" at bounding box center [1181, 204] width 92 height 21
click at [497, 253] on select "magnitude bulk wealth volume" at bounding box center [499, 257] width 88 height 21
select select "bulk"
click at [455, 247] on select "magnitude bulk wealth volume" at bounding box center [499, 257] width 88 height 21
click at [419, 279] on select "relief release publication emission" at bounding box center [442, 283] width 90 height 21
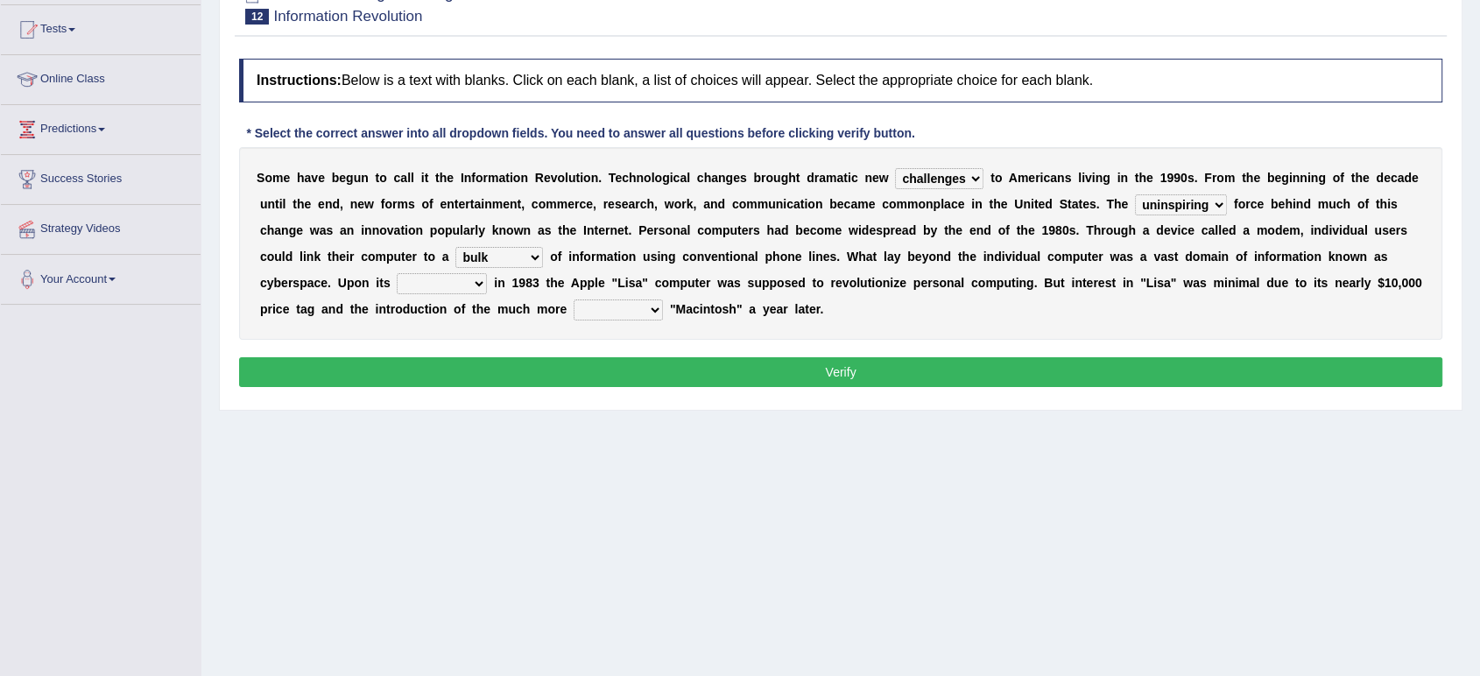
select select "publication"
click at [397, 273] on select "relief release publication emission" at bounding box center [442, 283] width 90 height 21
click at [446, 285] on select "relief release publication emission" at bounding box center [442, 283] width 90 height 21
click at [568, 334] on div "S o m e h a v e b e g u n t o c a l l i t t h e I n f o r m a t i o n R e v o l…" at bounding box center [840, 243] width 1203 height 193
click at [609, 307] on select "convenient affordable advanced formidable" at bounding box center [618, 310] width 89 height 21
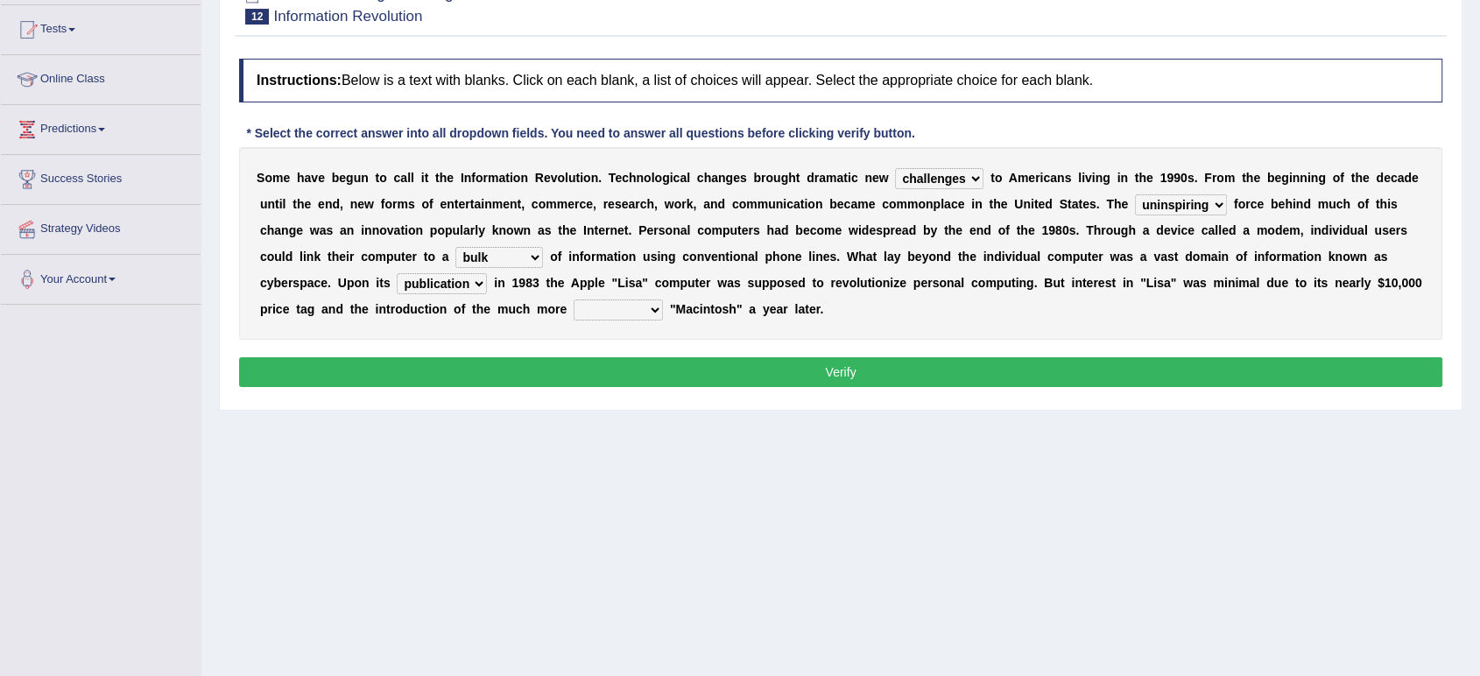
select select "advanced"
click at [574, 300] on select "convenient affordable advanced formidable" at bounding box center [618, 310] width 89 height 21
click at [635, 363] on button "Verify" at bounding box center [840, 372] width 1203 height 30
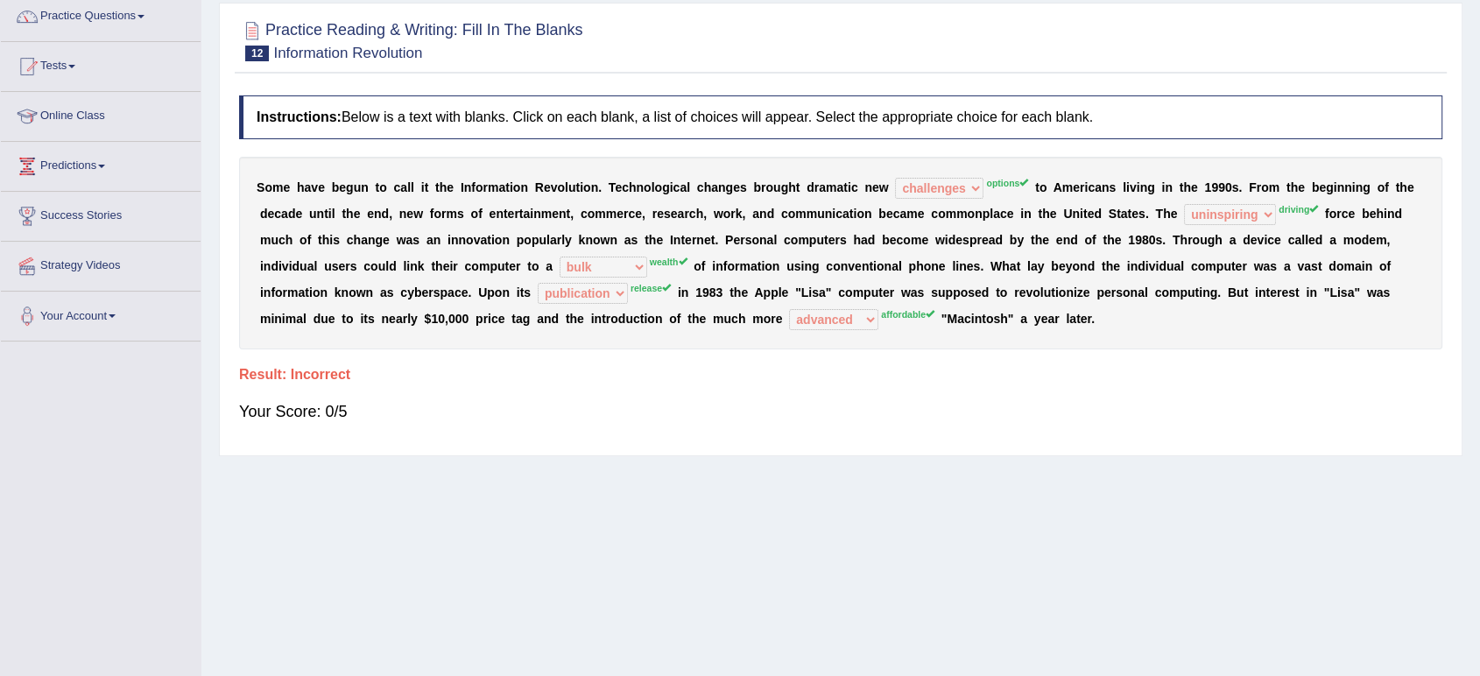
scroll to position [146, 0]
click at [663, 265] on sup "wealth" at bounding box center [669, 260] width 38 height 11
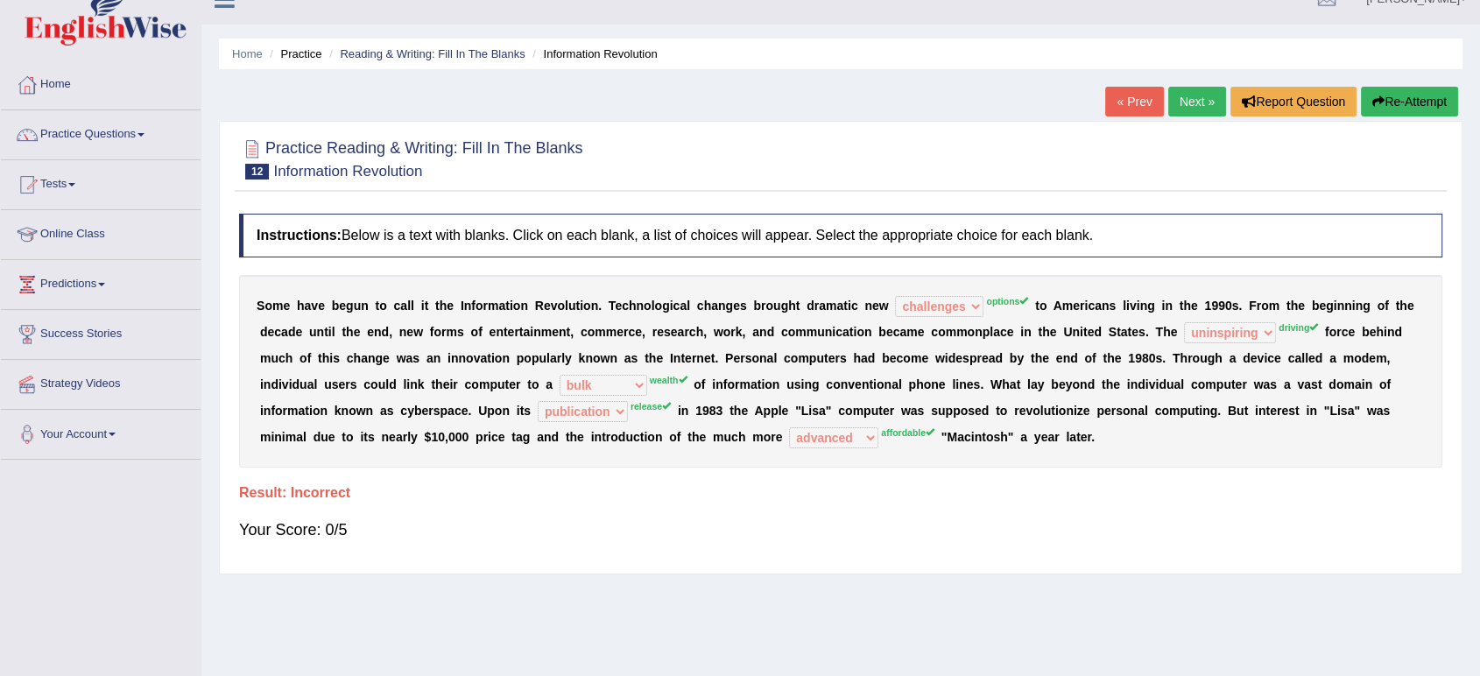
scroll to position [25, 0]
click at [1391, 101] on button "Re-Attempt" at bounding box center [1409, 103] width 97 height 30
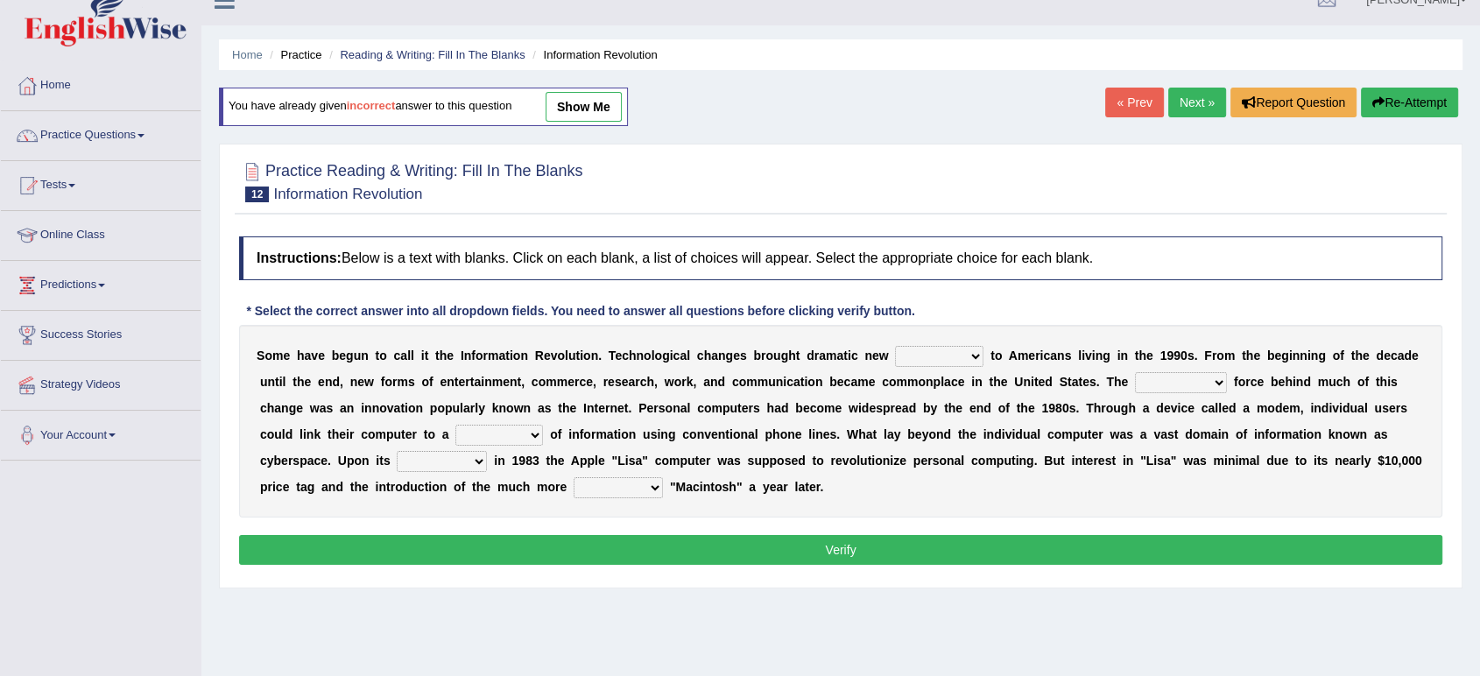
click at [924, 358] on select "challenges puzzles options confusion" at bounding box center [939, 356] width 88 height 21
select select "options"
click at [895, 346] on select "challenges puzzles options confusion" at bounding box center [939, 356] width 88 height 21
click at [1164, 376] on select "unremitting uninspiring driving insinuating" at bounding box center [1181, 382] width 92 height 21
select select "driving"
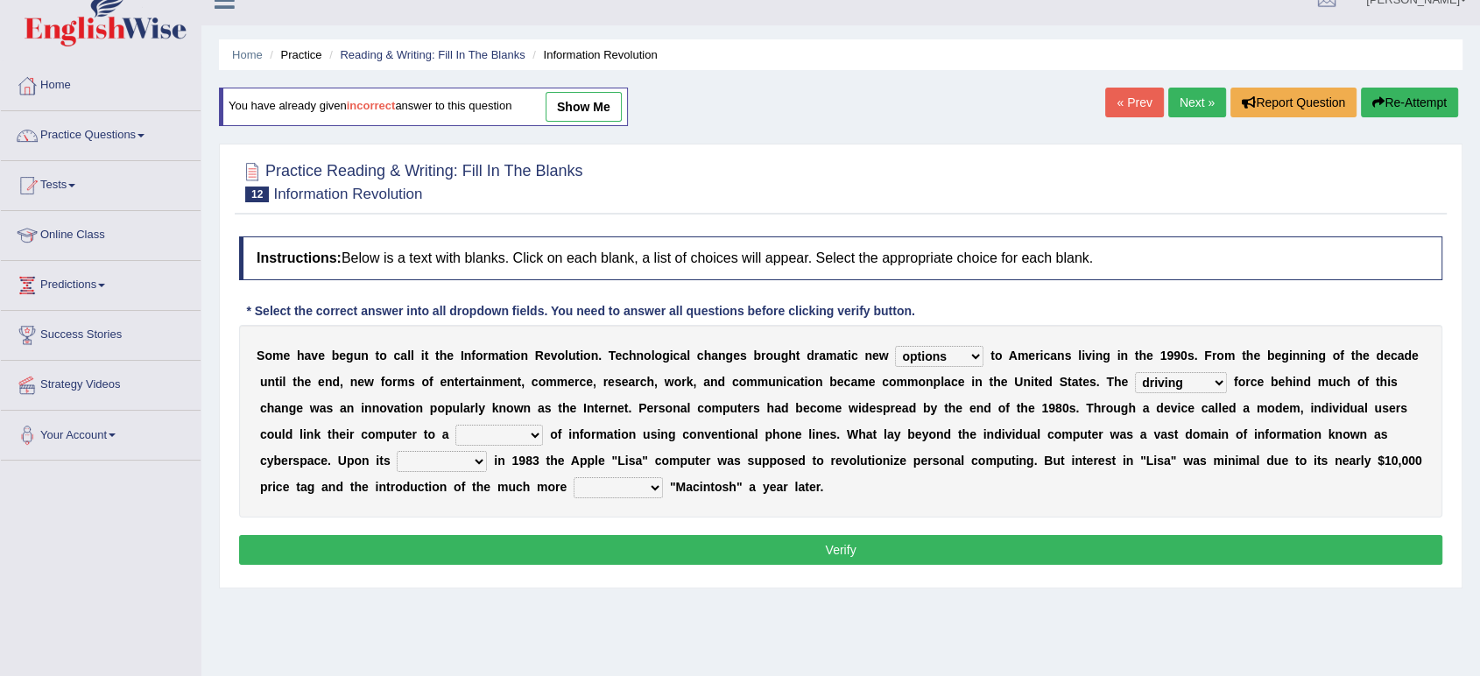
click at [1135, 372] on select "unremitting uninspiring driving insinuating" at bounding box center [1181, 382] width 92 height 21
click at [501, 441] on select "magnitude bulk wealth volume" at bounding box center [499, 435] width 88 height 21
select select "wealth"
click at [455, 425] on select "magnitude bulk wealth volume" at bounding box center [499, 435] width 88 height 21
click at [419, 458] on select "relief release publication emission" at bounding box center [442, 461] width 90 height 21
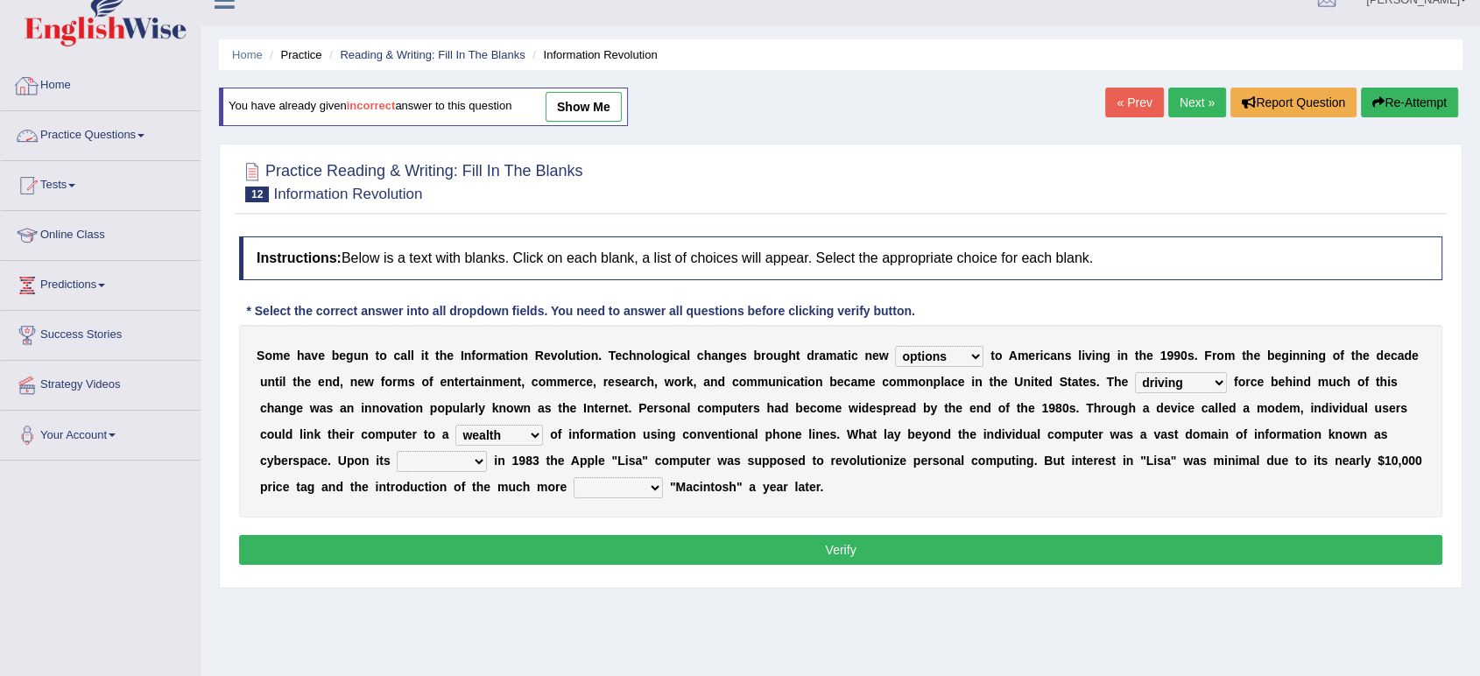
click at [67, 128] on link "Practice Questions" at bounding box center [101, 133] width 200 height 44
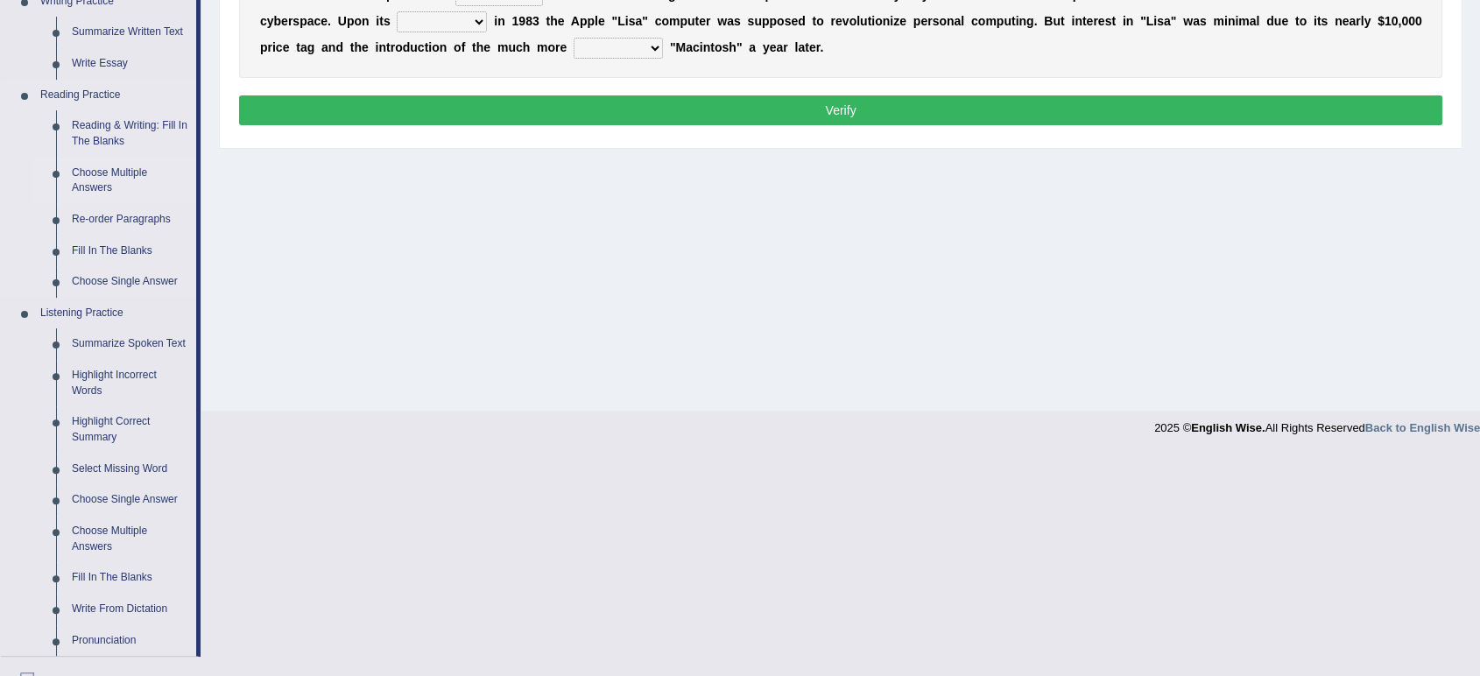
scroll to position [744, 0]
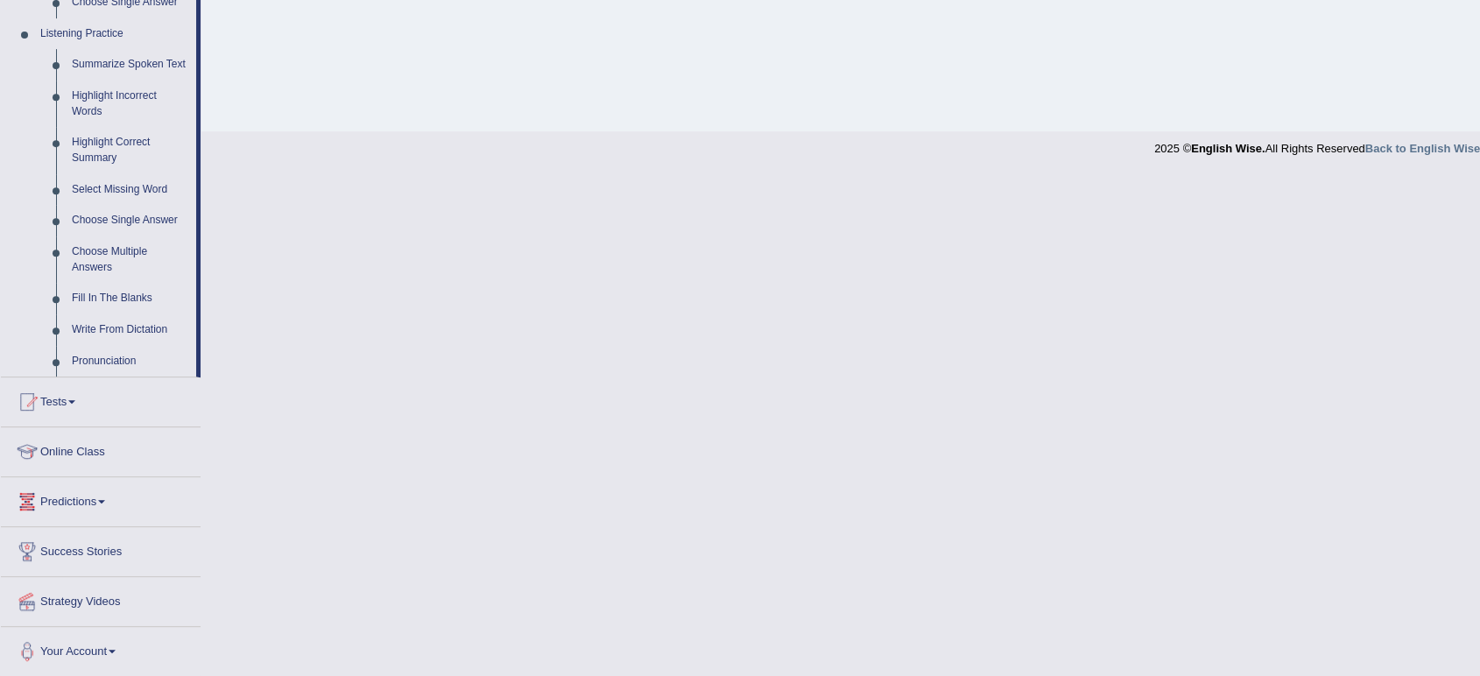
click at [72, 466] on link "Online Class" at bounding box center [101, 449] width 200 height 44
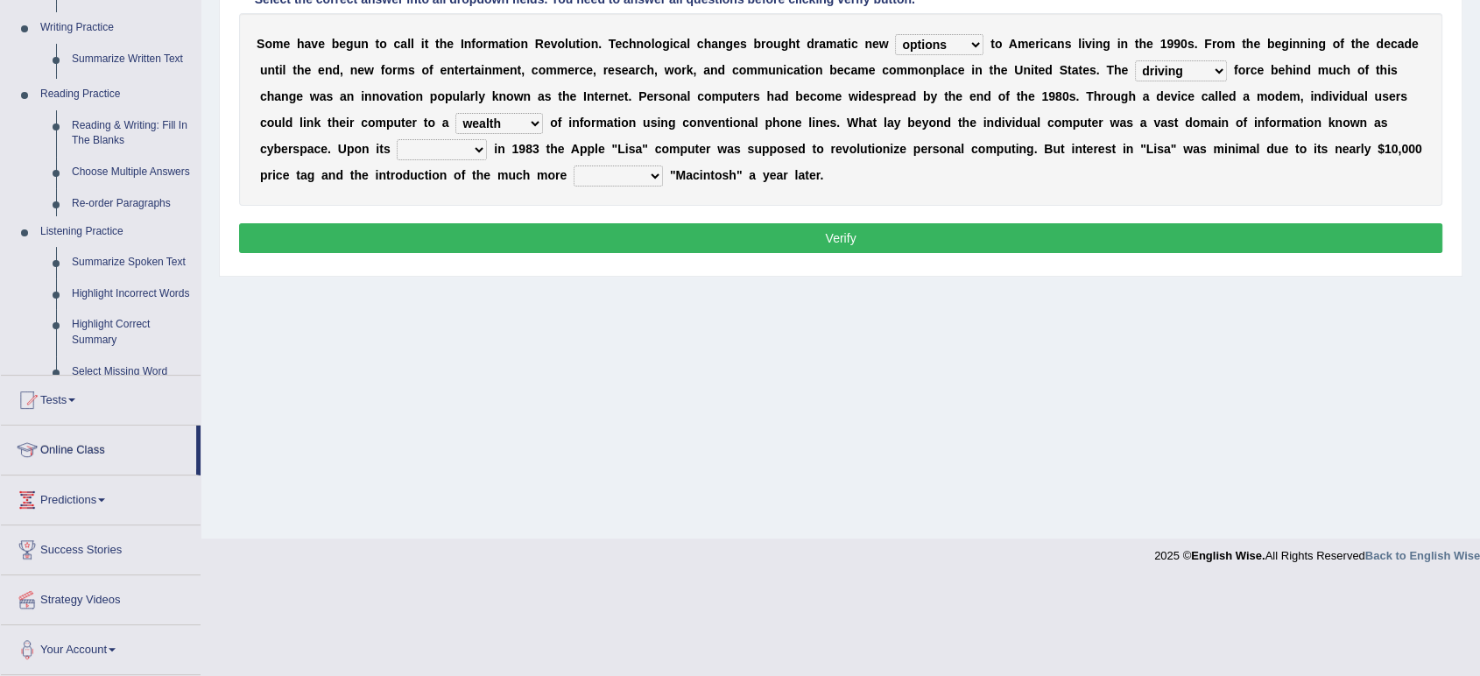
scroll to position [243, 0]
